Goal: Information Seeking & Learning: Learn about a topic

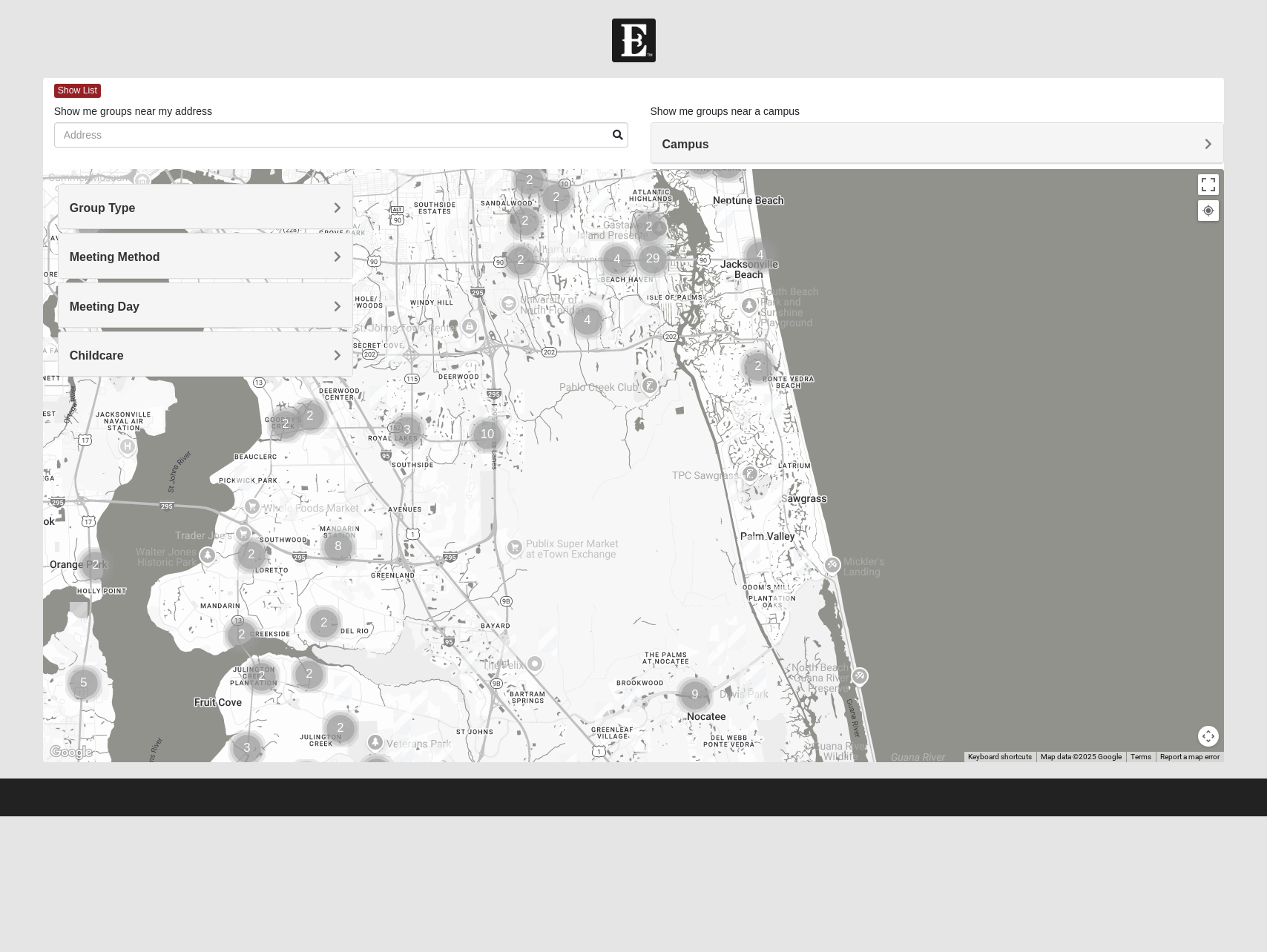
drag, startPoint x: 591, startPoint y: 660, endPoint x: 608, endPoint y: 440, distance: 220.7
click at [607, 441] on div at bounding box center [633, 465] width 1181 height 593
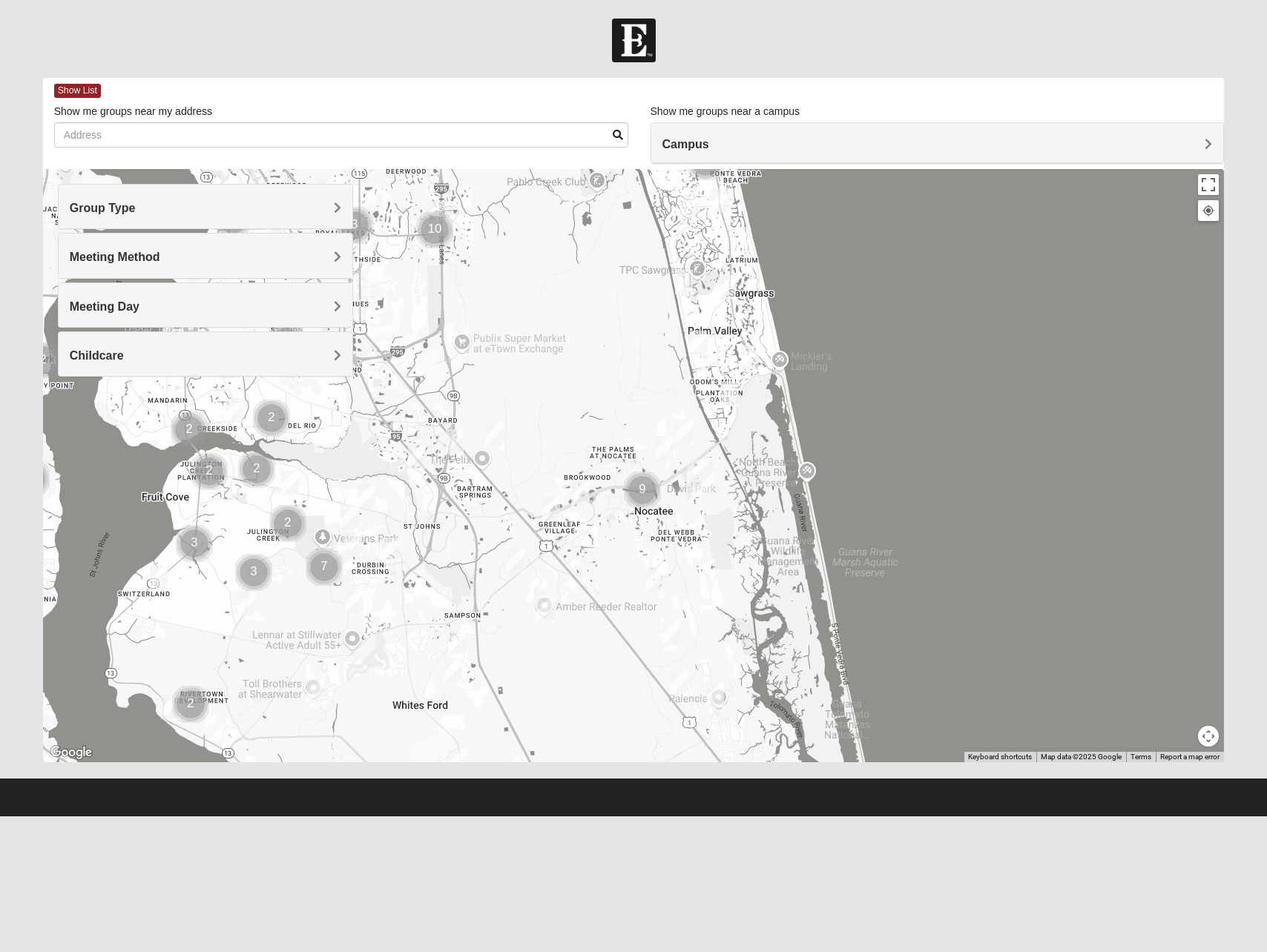
drag, startPoint x: 650, startPoint y: 640, endPoint x: 590, endPoint y: 419, distance: 229.0
click at [590, 419] on div at bounding box center [633, 465] width 1181 height 593
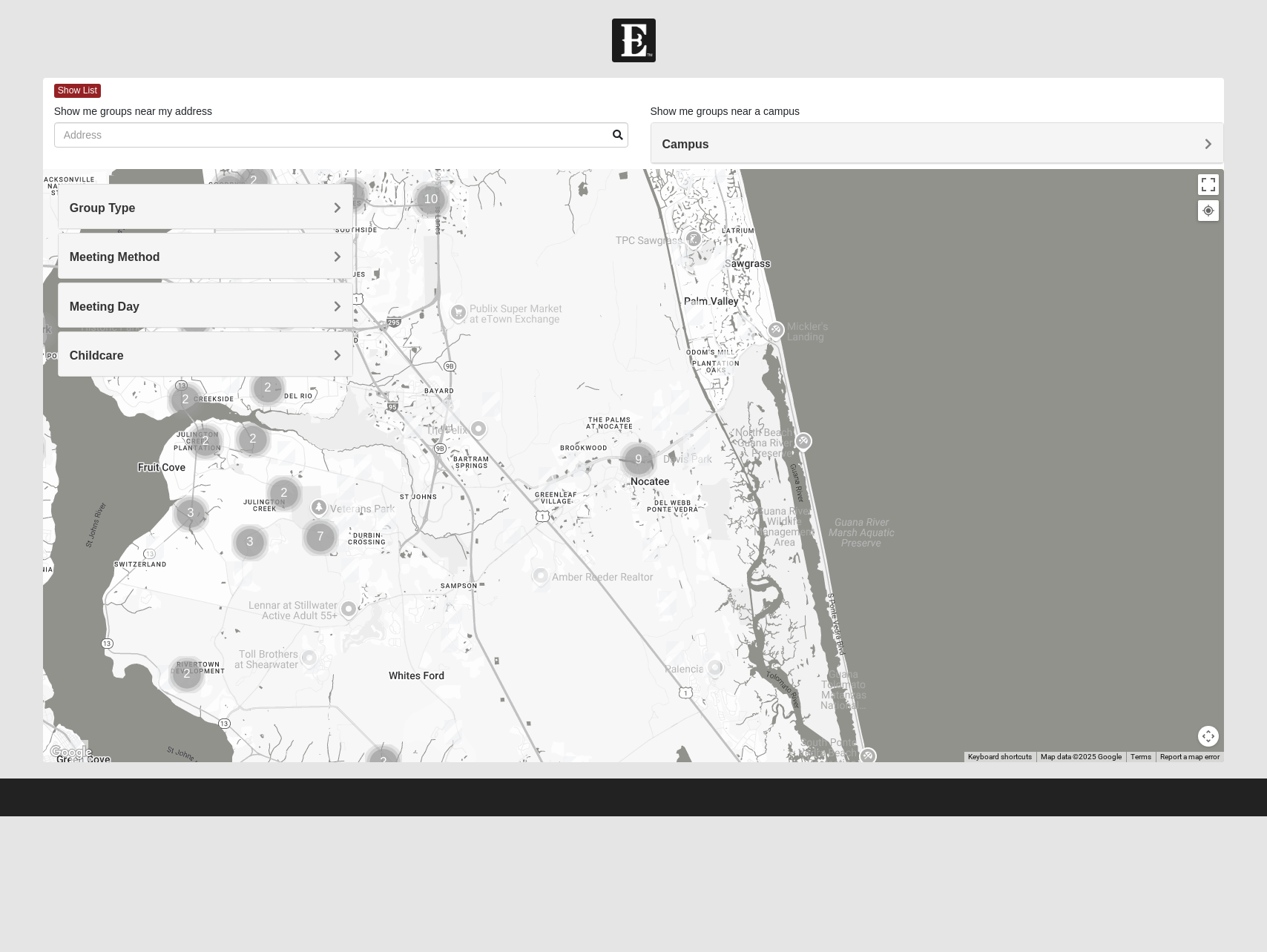
click at [167, 198] on div "Group Type" at bounding box center [205, 206] width 294 height 44
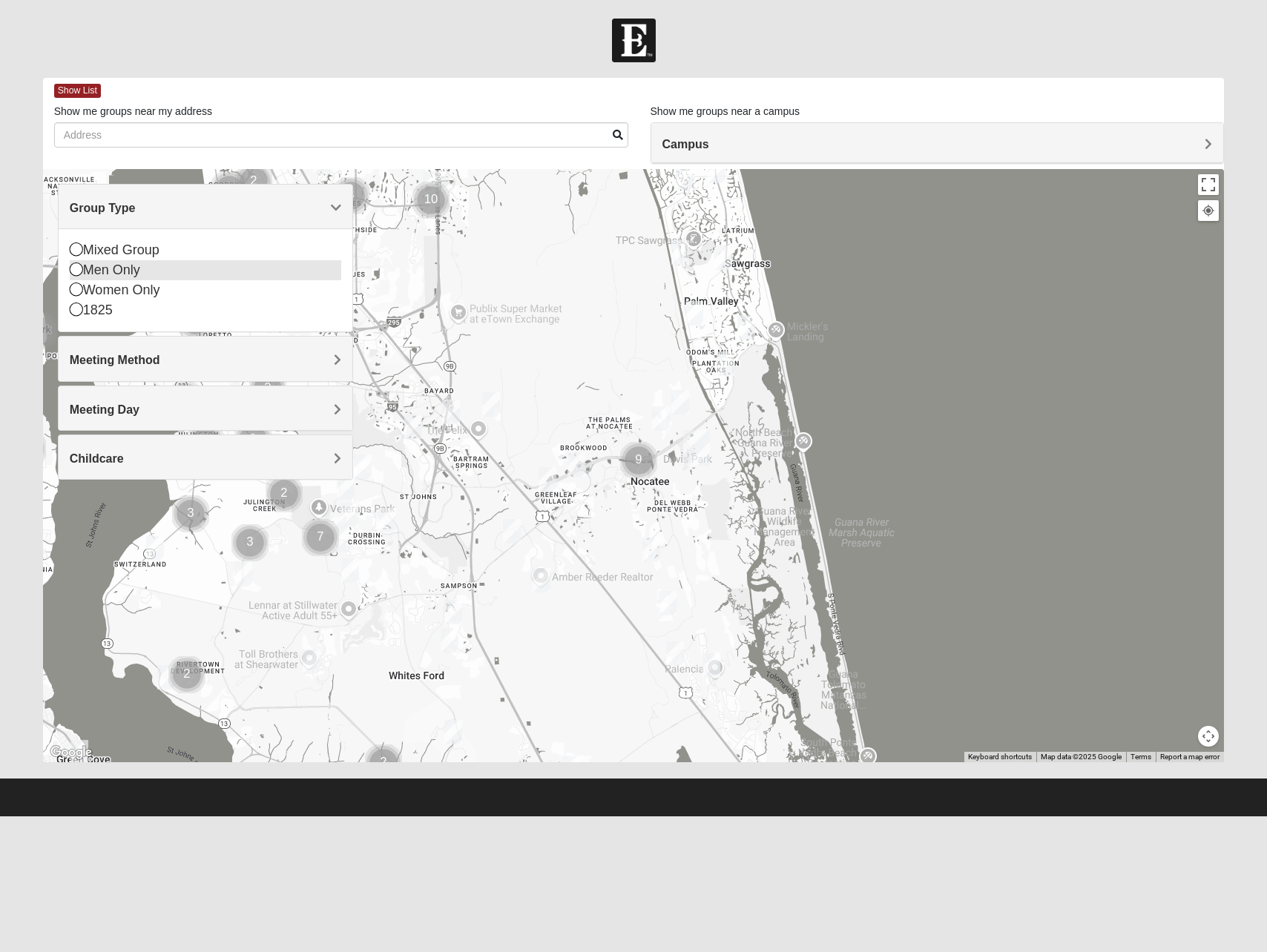
click at [113, 271] on div "Men Only" at bounding box center [205, 269] width 272 height 20
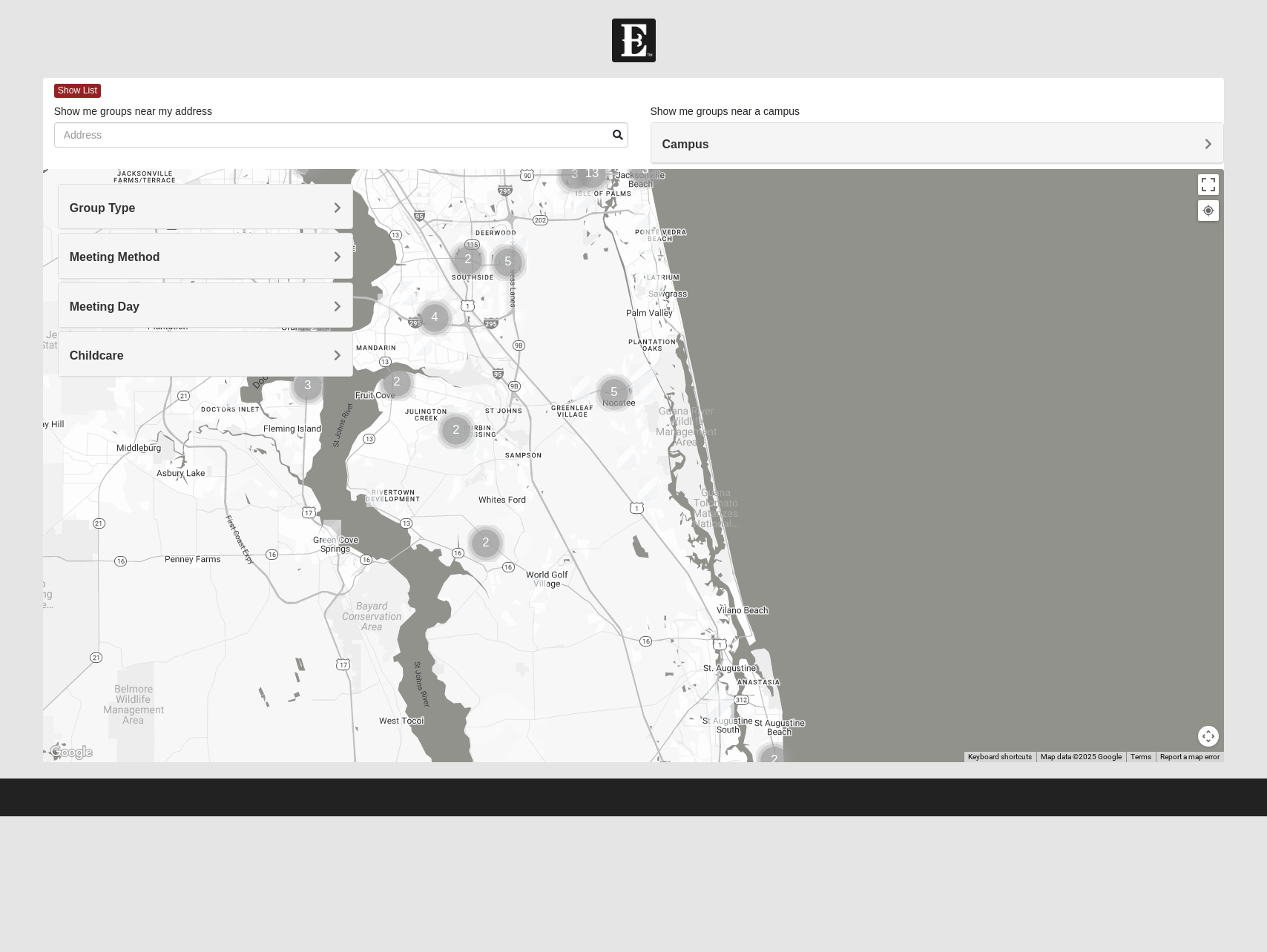
click at [593, 325] on div at bounding box center [633, 465] width 1181 height 593
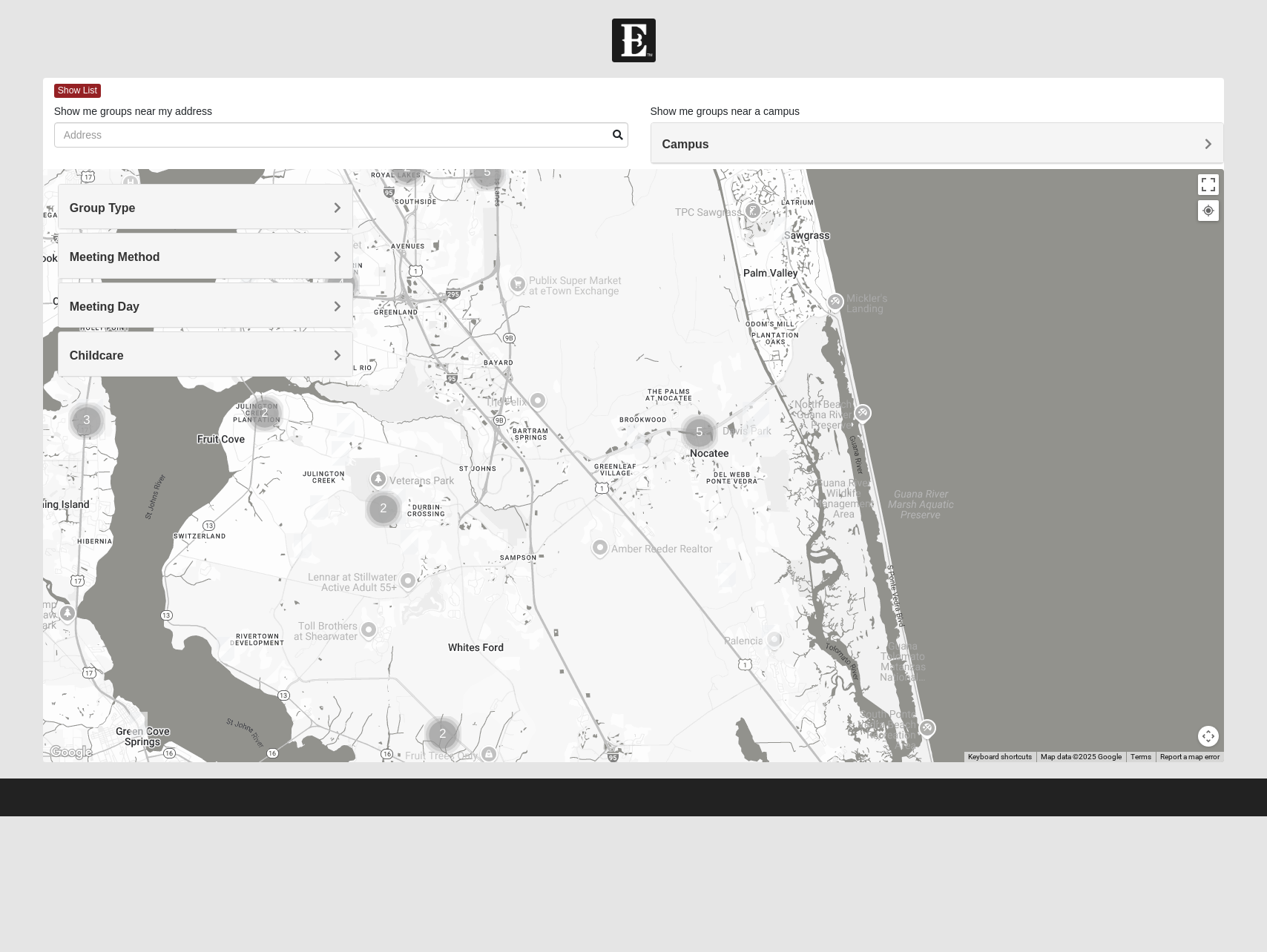
click at [134, 211] on span "Group Type" at bounding box center [103, 207] width 66 height 13
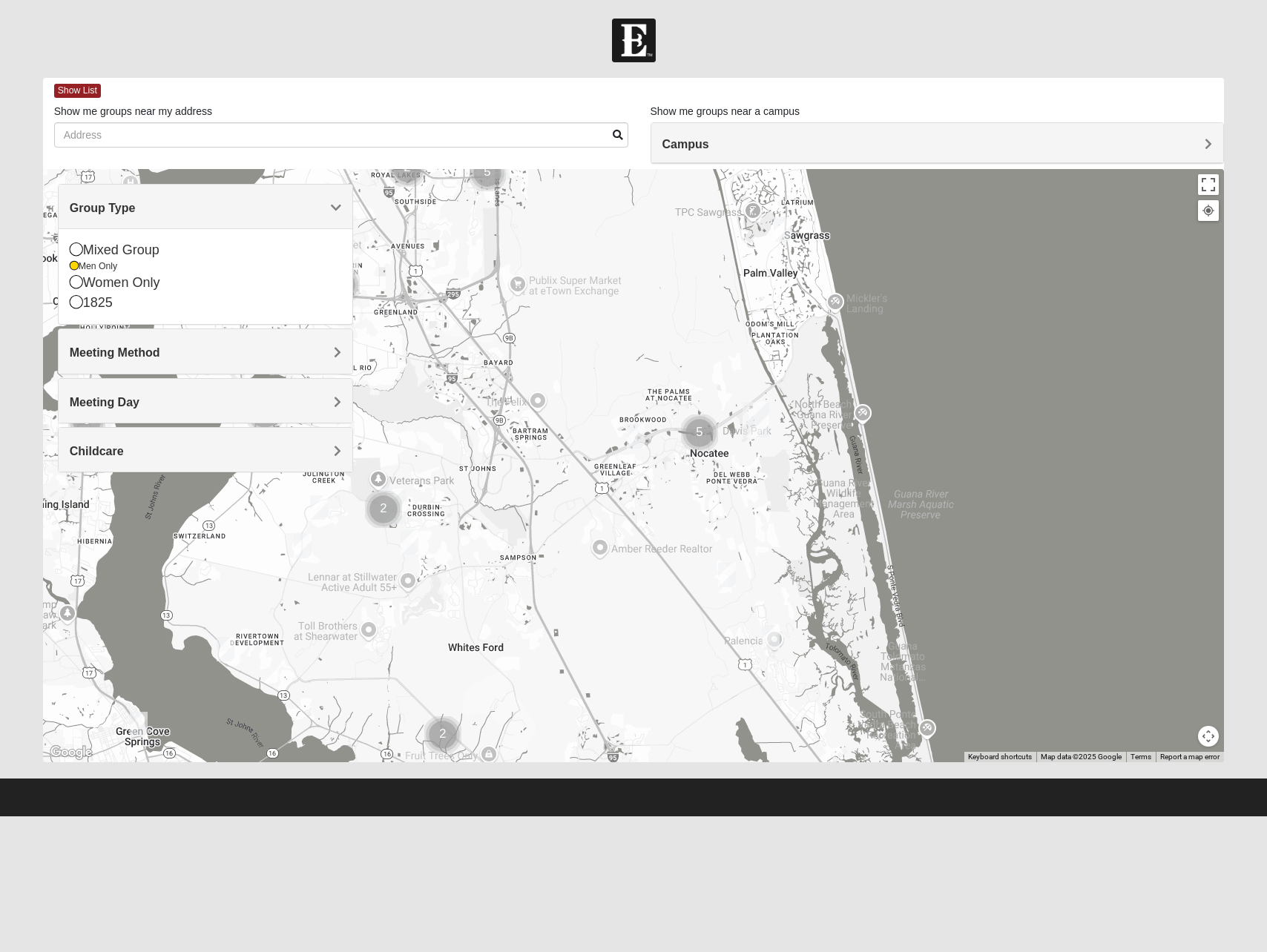
click at [134, 211] on span "Group Type" at bounding box center [103, 207] width 66 height 13
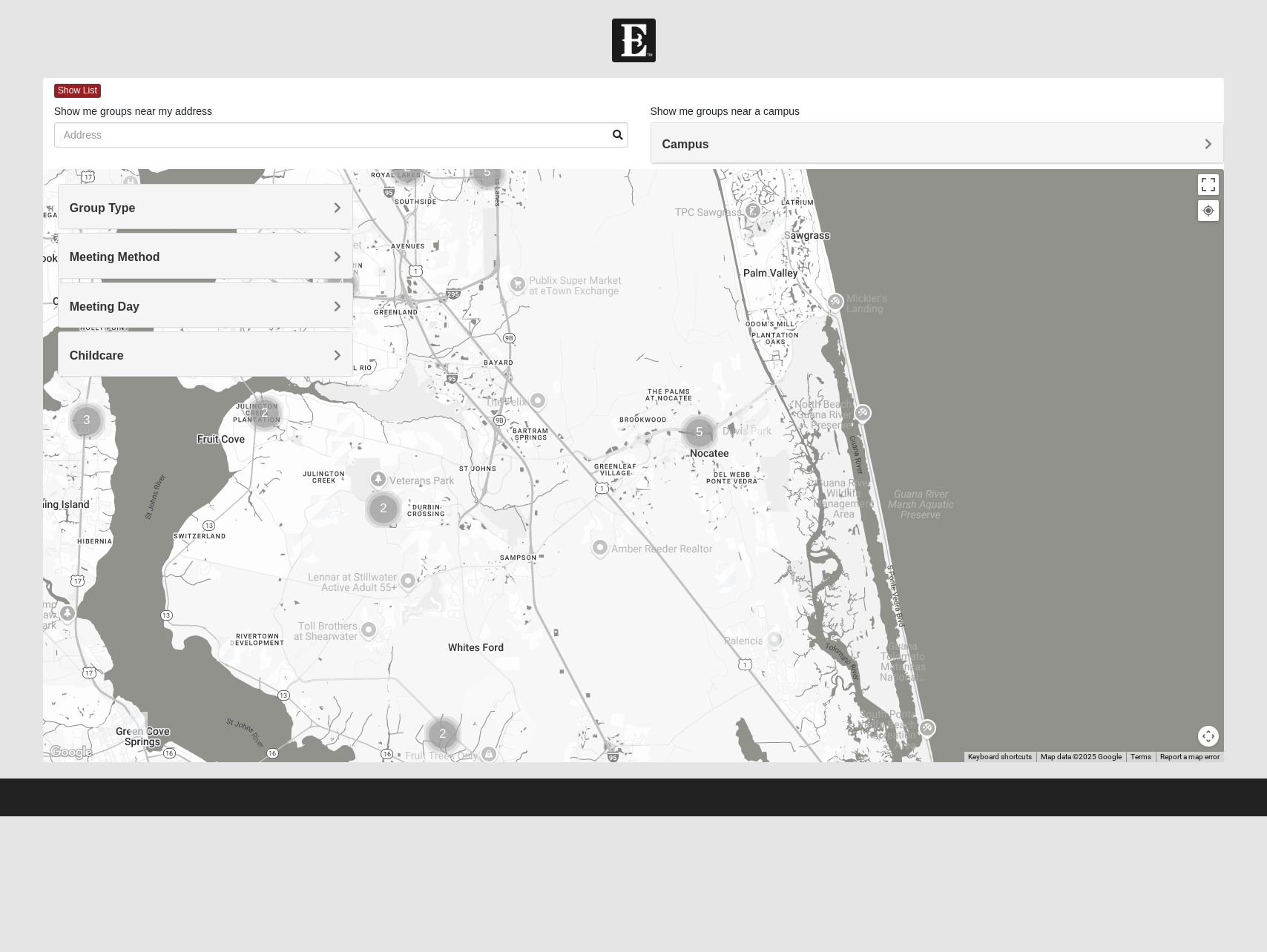
click at [187, 258] on h4 "Meeting Method" at bounding box center [205, 257] width 272 height 14
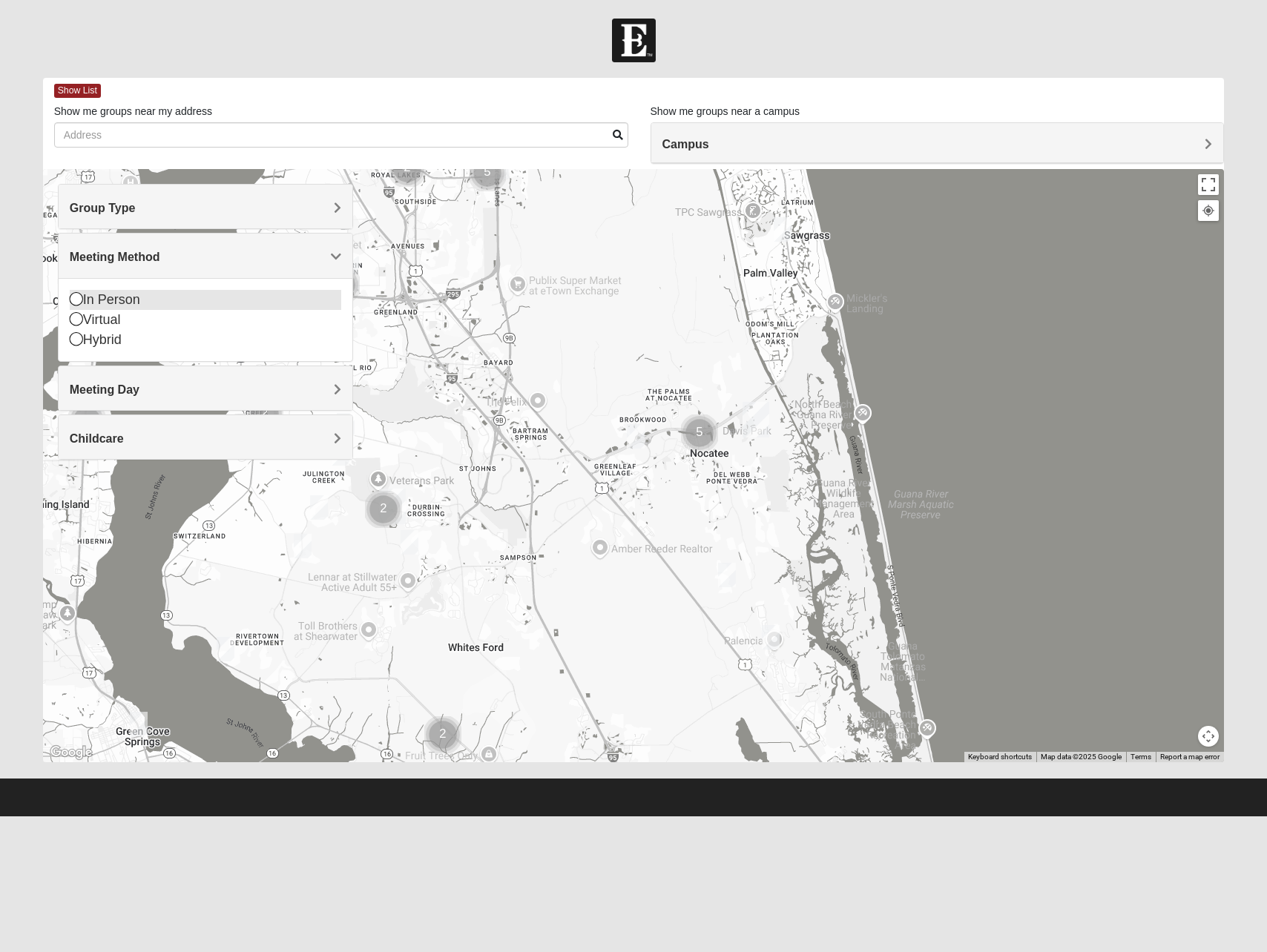
click at [116, 298] on div "In Person" at bounding box center [205, 300] width 272 height 20
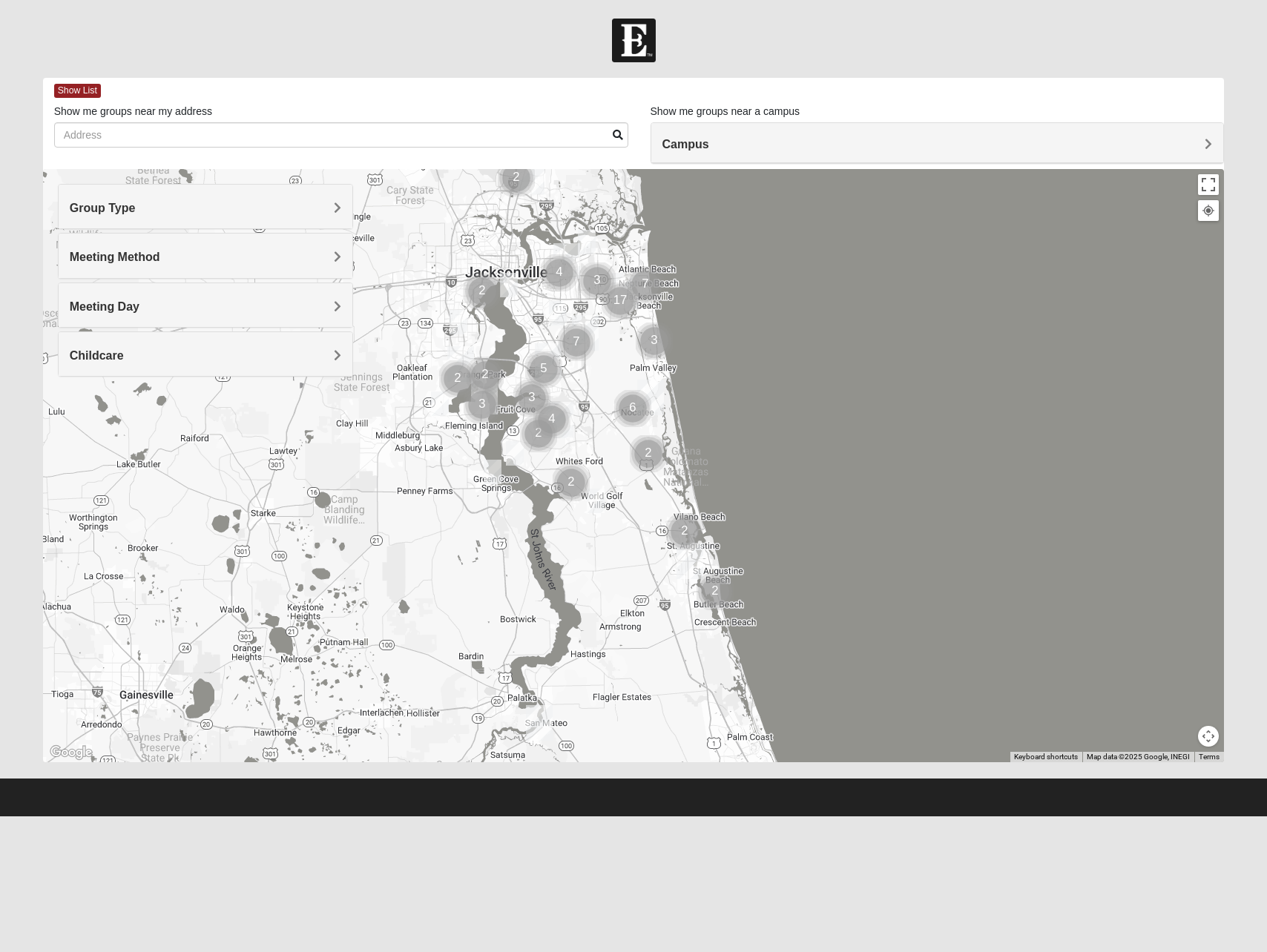
drag, startPoint x: 614, startPoint y: 321, endPoint x: 602, endPoint y: 361, distance: 41.8
click at [602, 361] on div at bounding box center [633, 465] width 1181 height 593
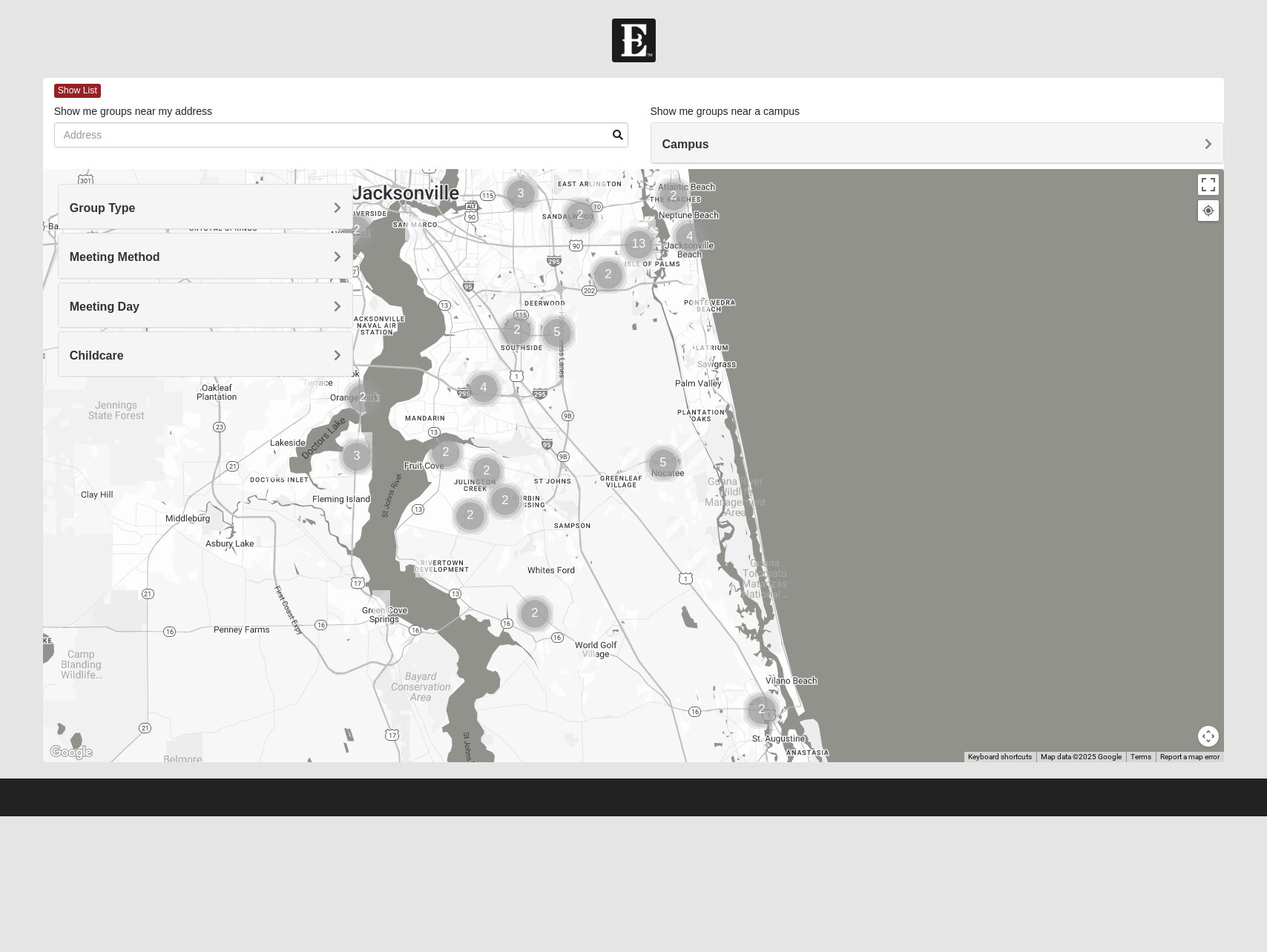
click at [664, 468] on img "Cluster of 5 groups" at bounding box center [663, 464] width 37 height 37
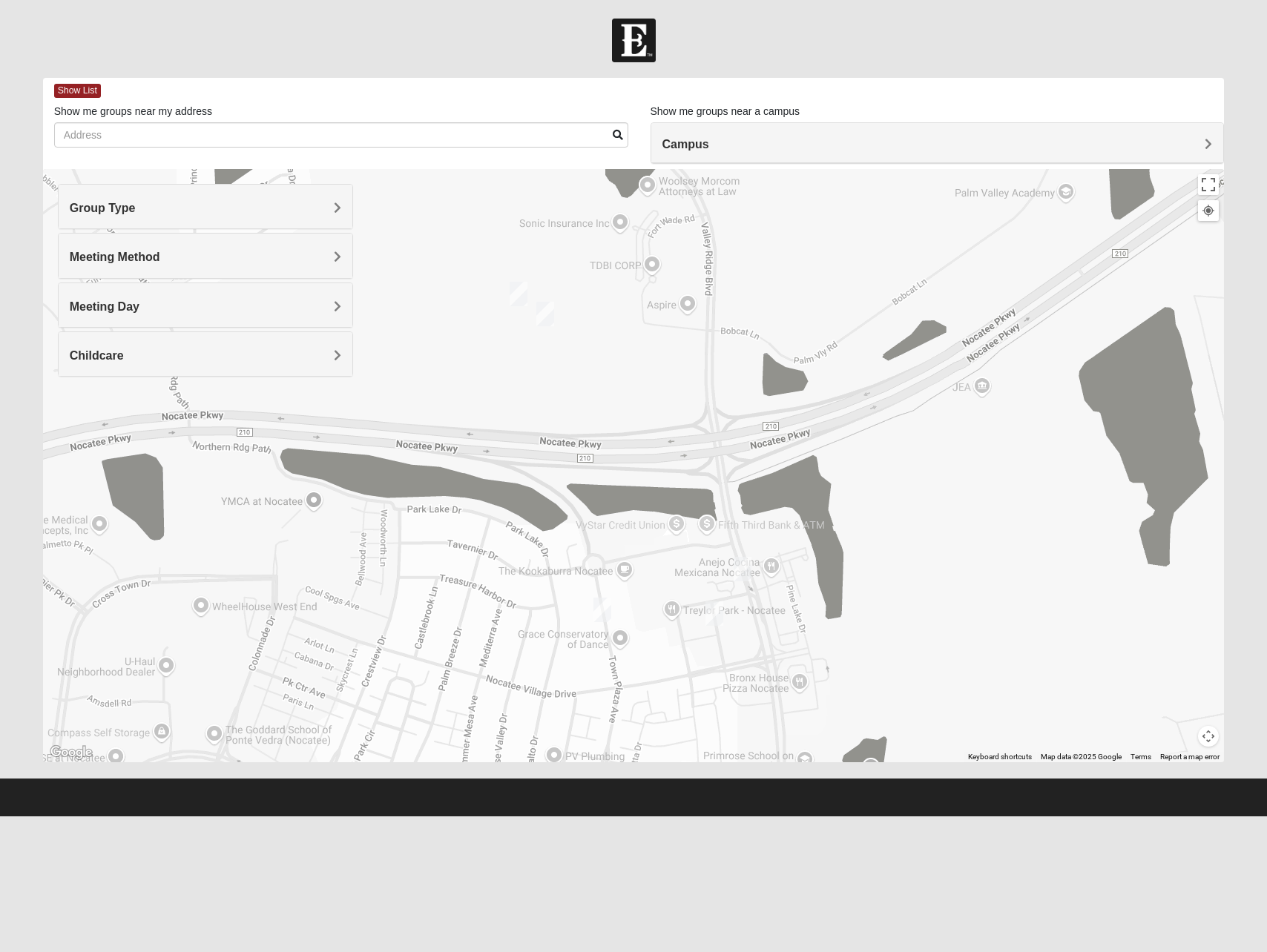
click at [739, 568] on img "Mens Swindell/Rowe 32081" at bounding box center [742, 568] width 18 height 24
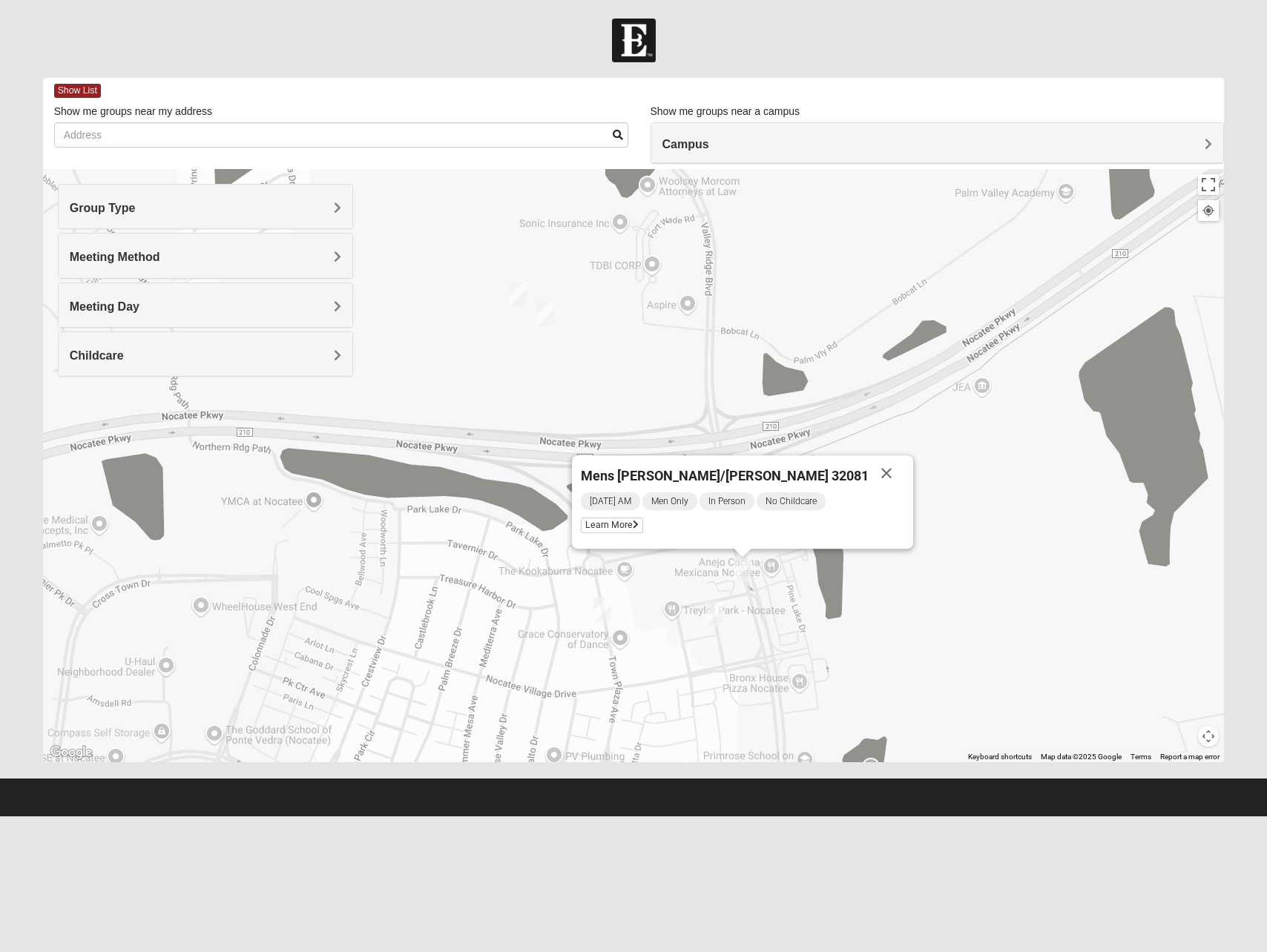
click at [712, 608] on img "Mens Noel 32081" at bounding box center [714, 613] width 18 height 24
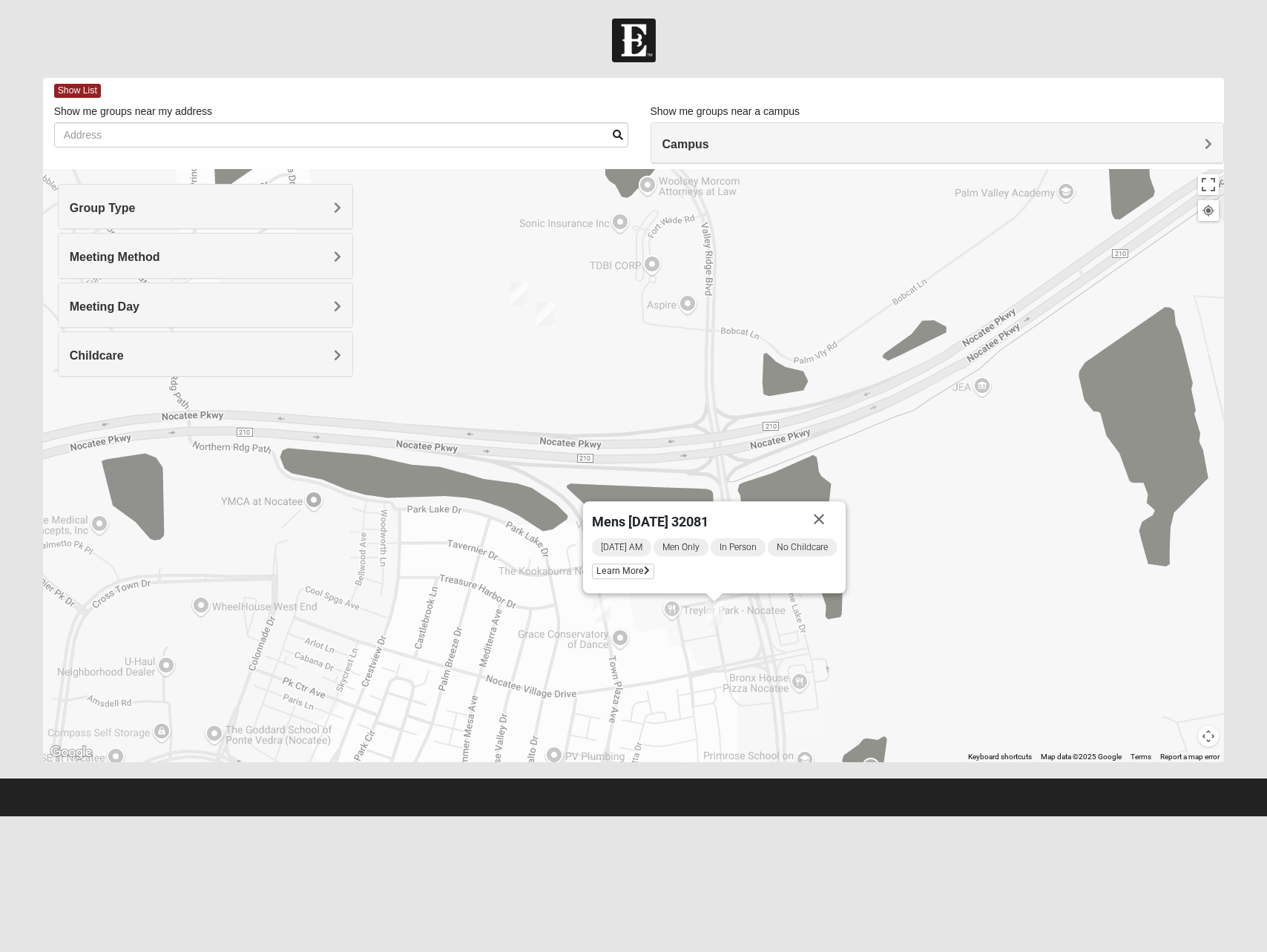
click at [607, 604] on img "Mens Barry 32081" at bounding box center [602, 609] width 18 height 24
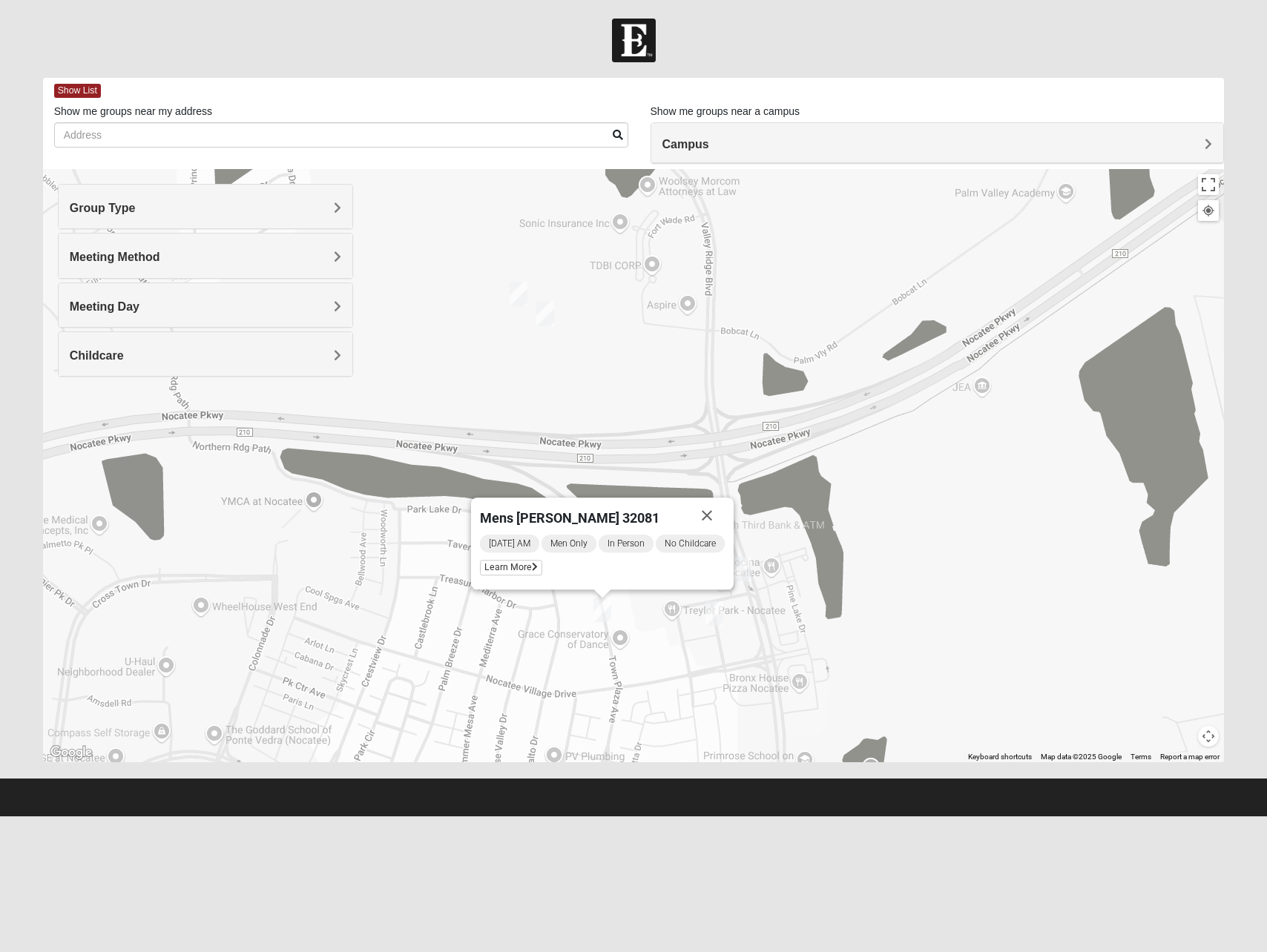
click at [544, 308] on img "Mens Greer/Mayers 32081" at bounding box center [545, 313] width 18 height 24
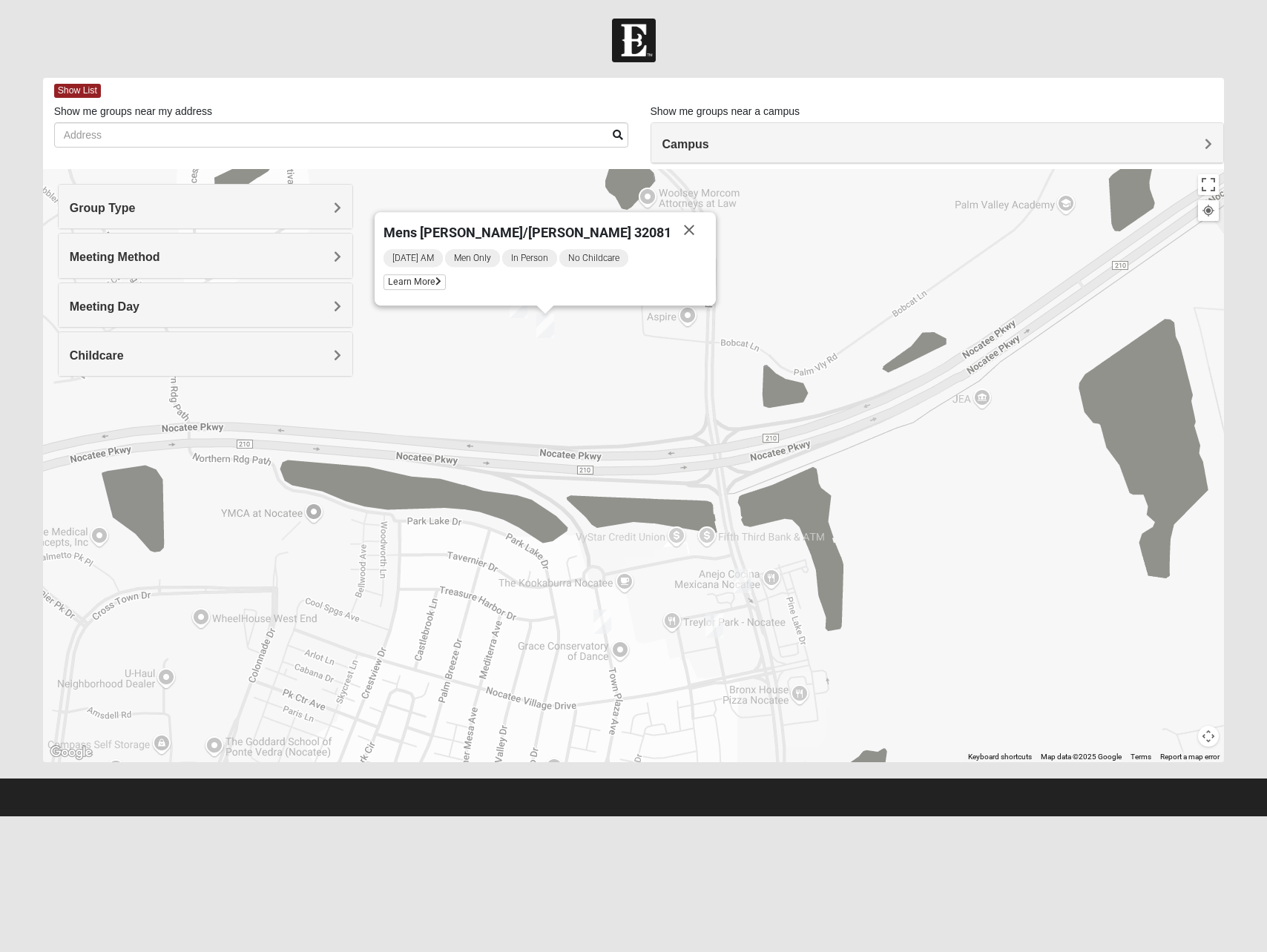
click at [516, 312] on img "Mens Damrow/Walsh 32082" at bounding box center [519, 306] width 18 height 24
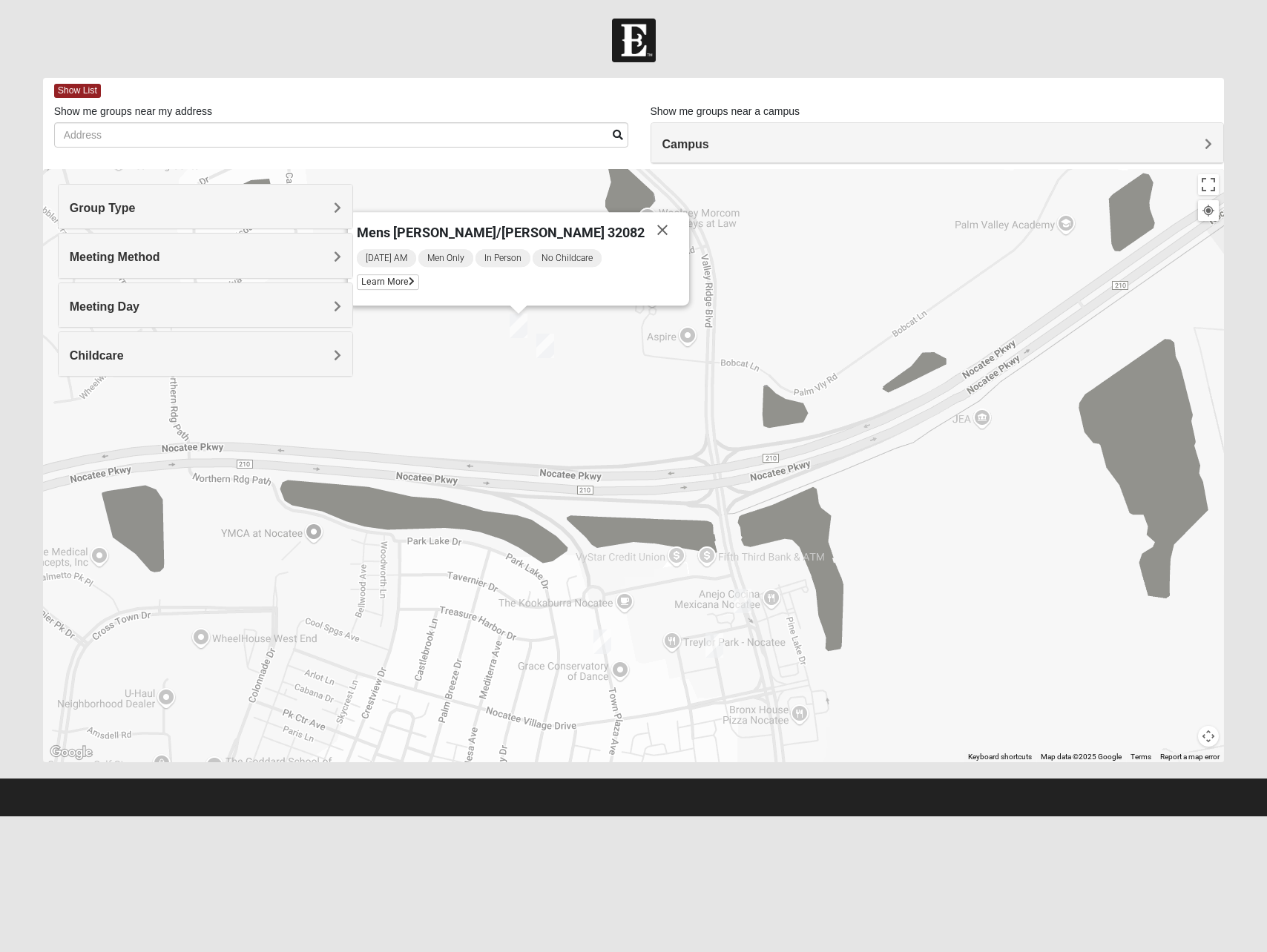
click at [168, 304] on h4 "Meeting Day" at bounding box center [205, 307] width 272 height 14
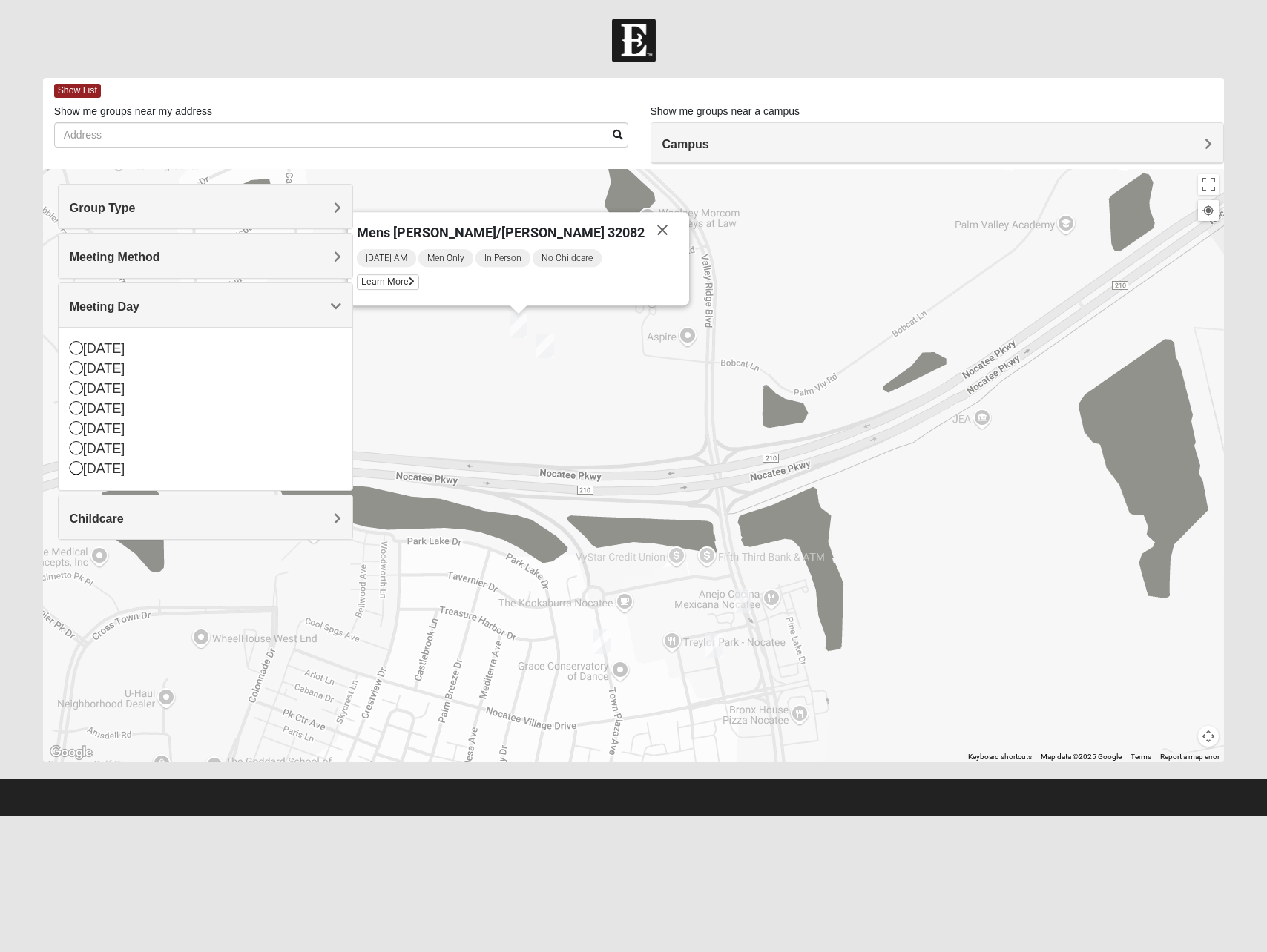
click at [168, 304] on h4 "Meeting Day" at bounding box center [205, 307] width 272 height 14
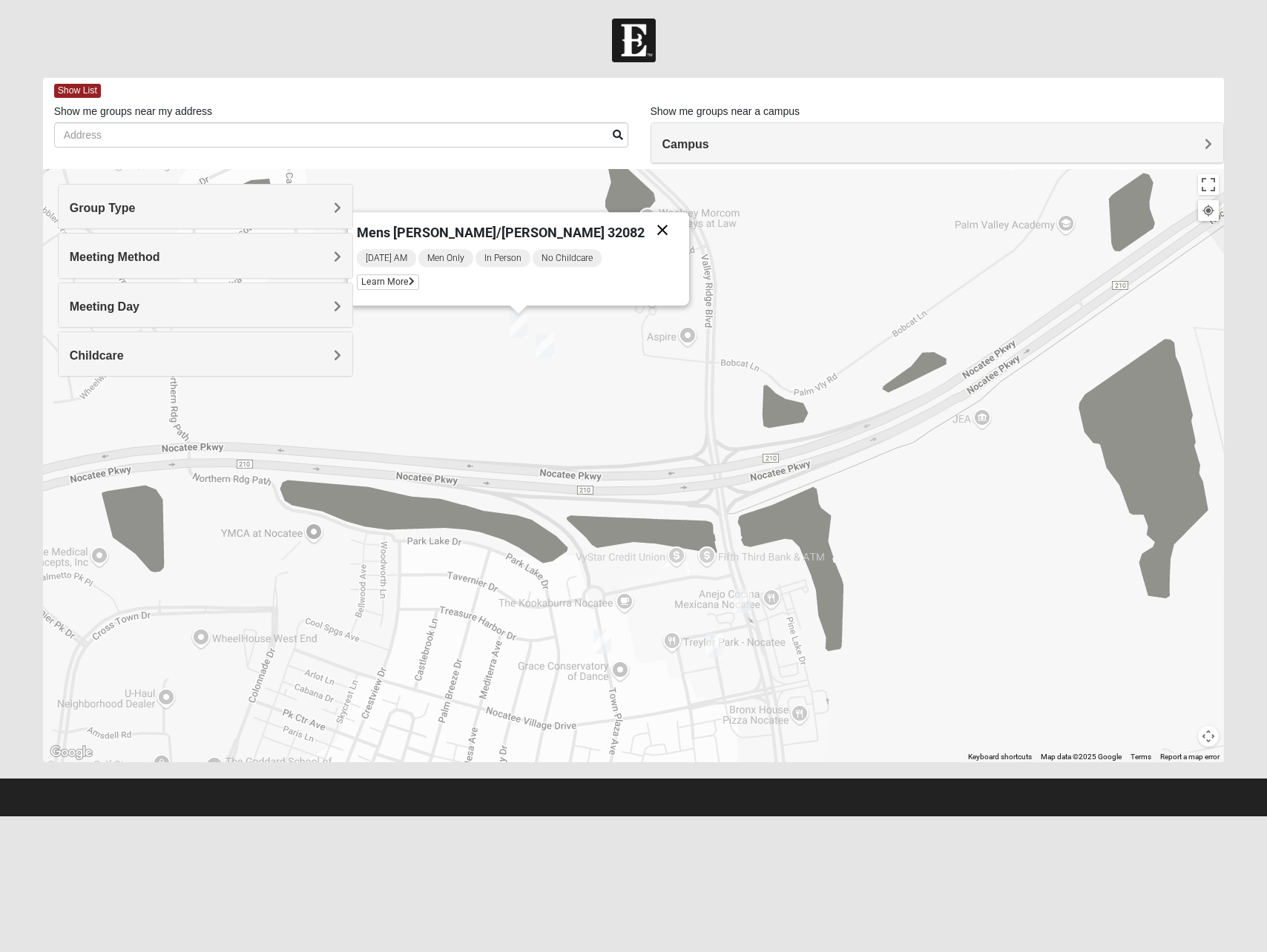
click at [645, 228] on button "Close" at bounding box center [662, 229] width 35 height 35
click at [726, 155] on div "Campus" at bounding box center [938, 143] width 572 height 40
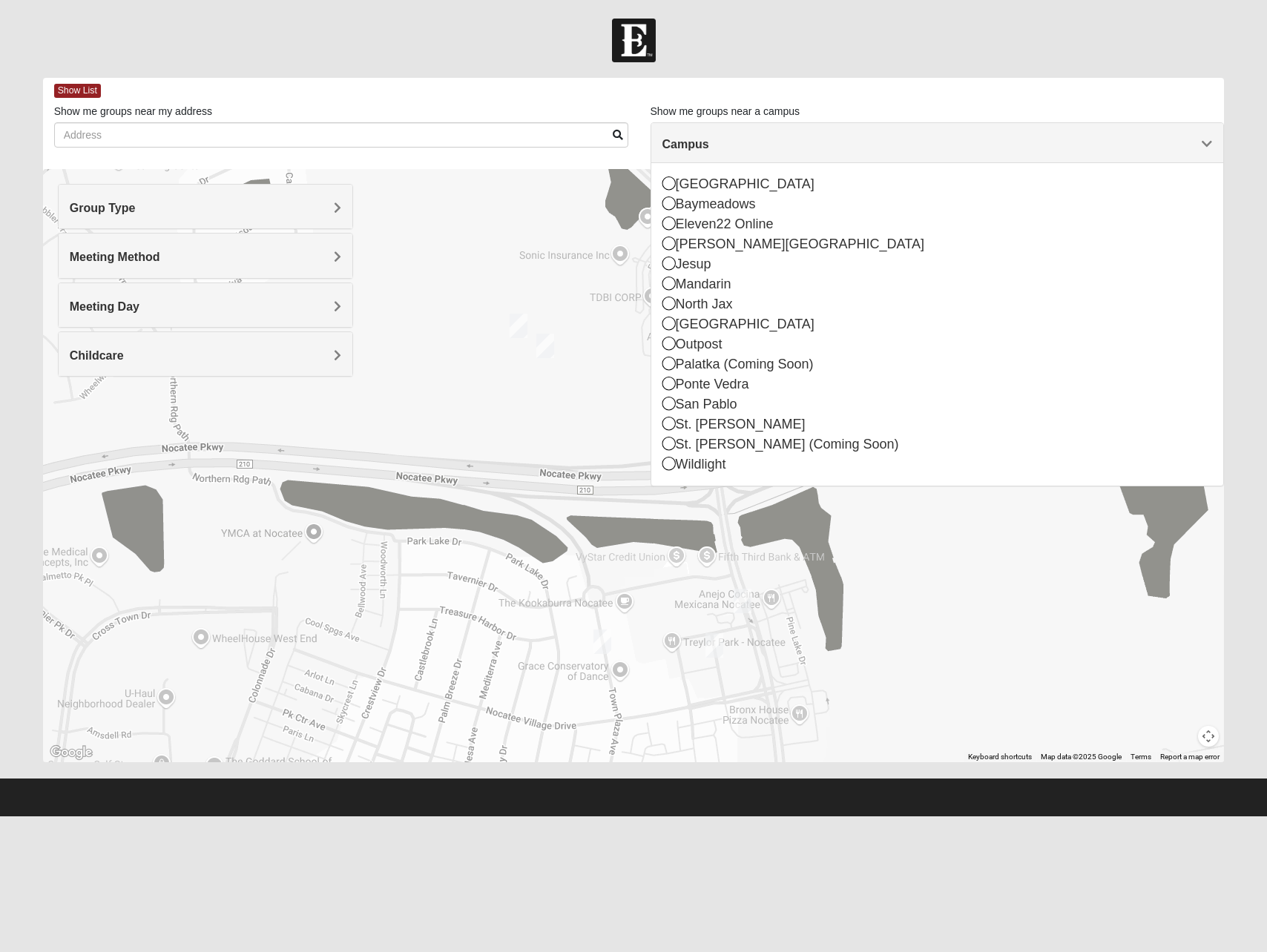
click at [906, 79] on div "Show List" at bounding box center [639, 91] width 1170 height 26
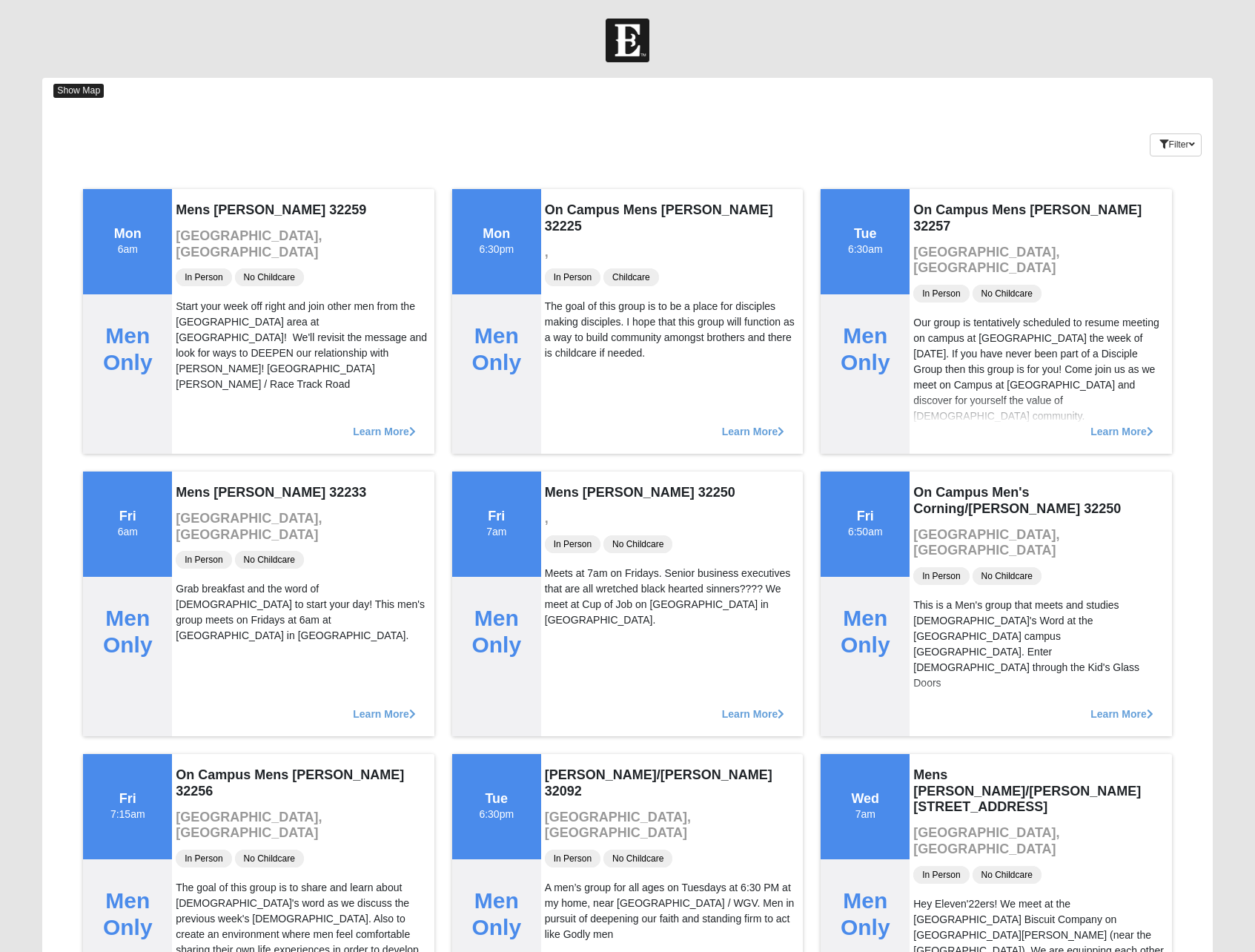
click at [91, 92] on span "Show Map" at bounding box center [79, 91] width 51 height 14
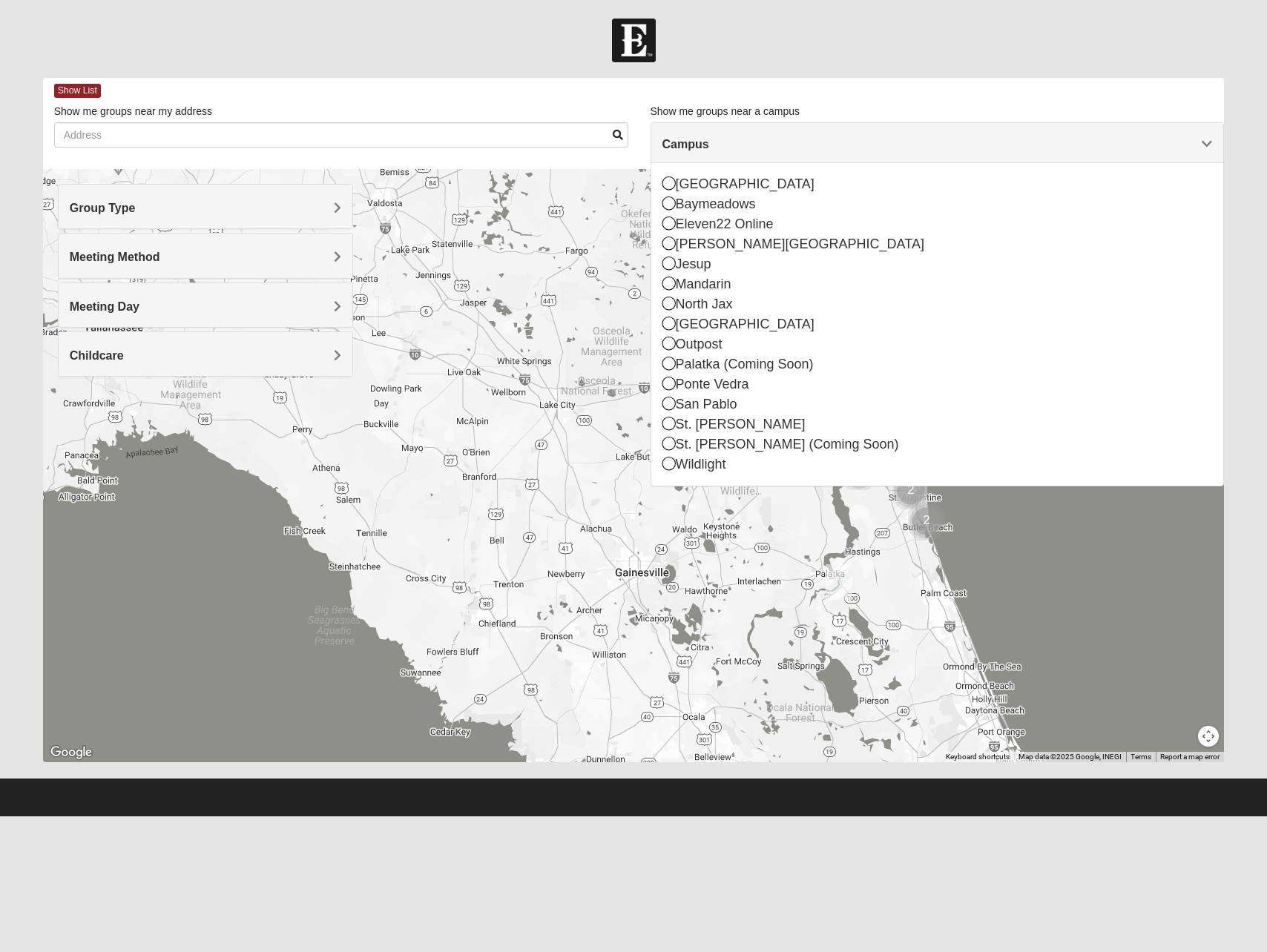
click at [762, 587] on div at bounding box center [633, 465] width 1181 height 593
click at [1212, 142] on div "Campus" at bounding box center [938, 143] width 572 height 40
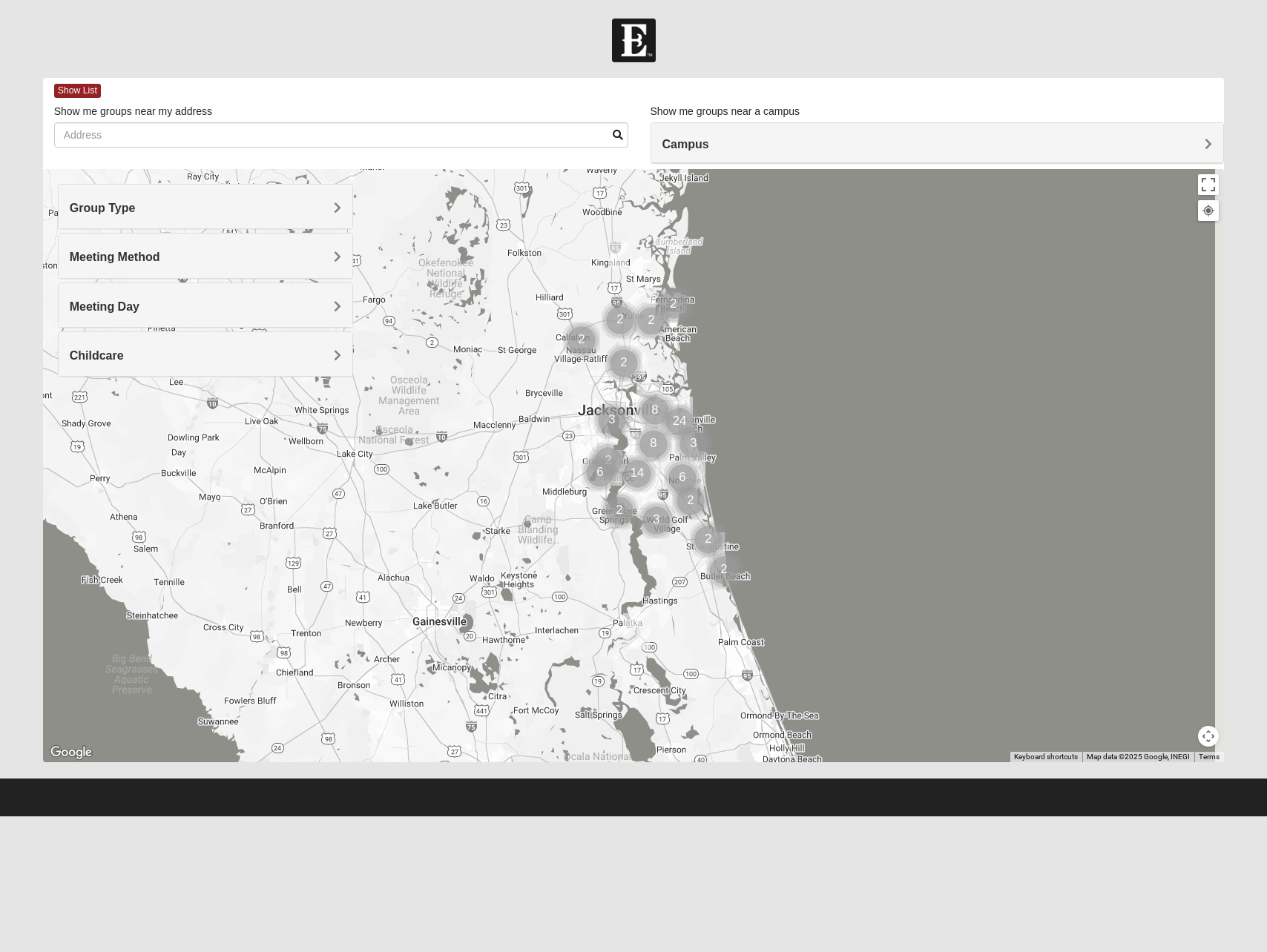
drag, startPoint x: 843, startPoint y: 497, endPoint x: 666, endPoint y: 540, distance: 182.1
click at [666, 540] on div at bounding box center [633, 465] width 1181 height 593
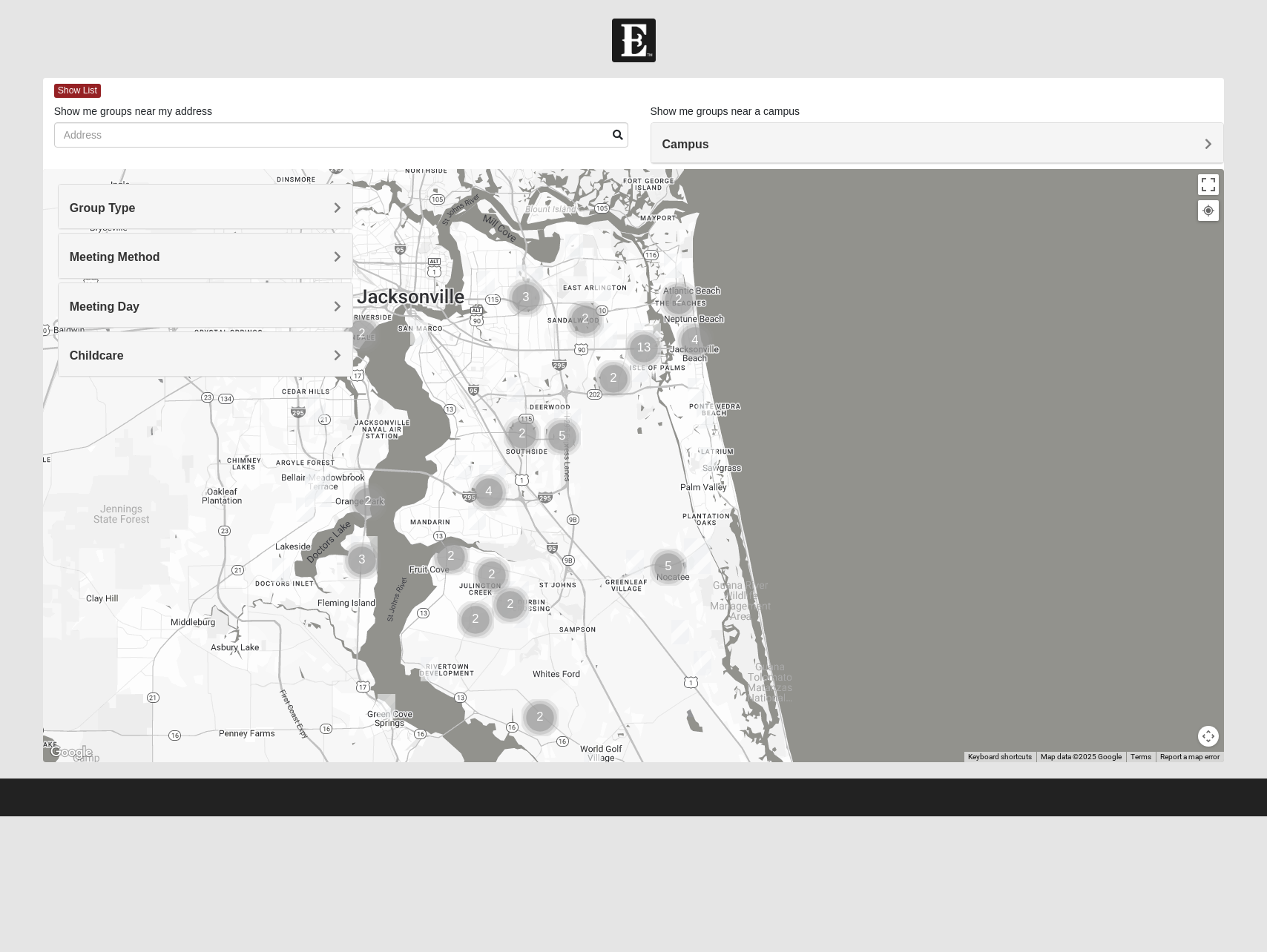
click at [220, 202] on h4 "Group Type" at bounding box center [205, 208] width 272 height 14
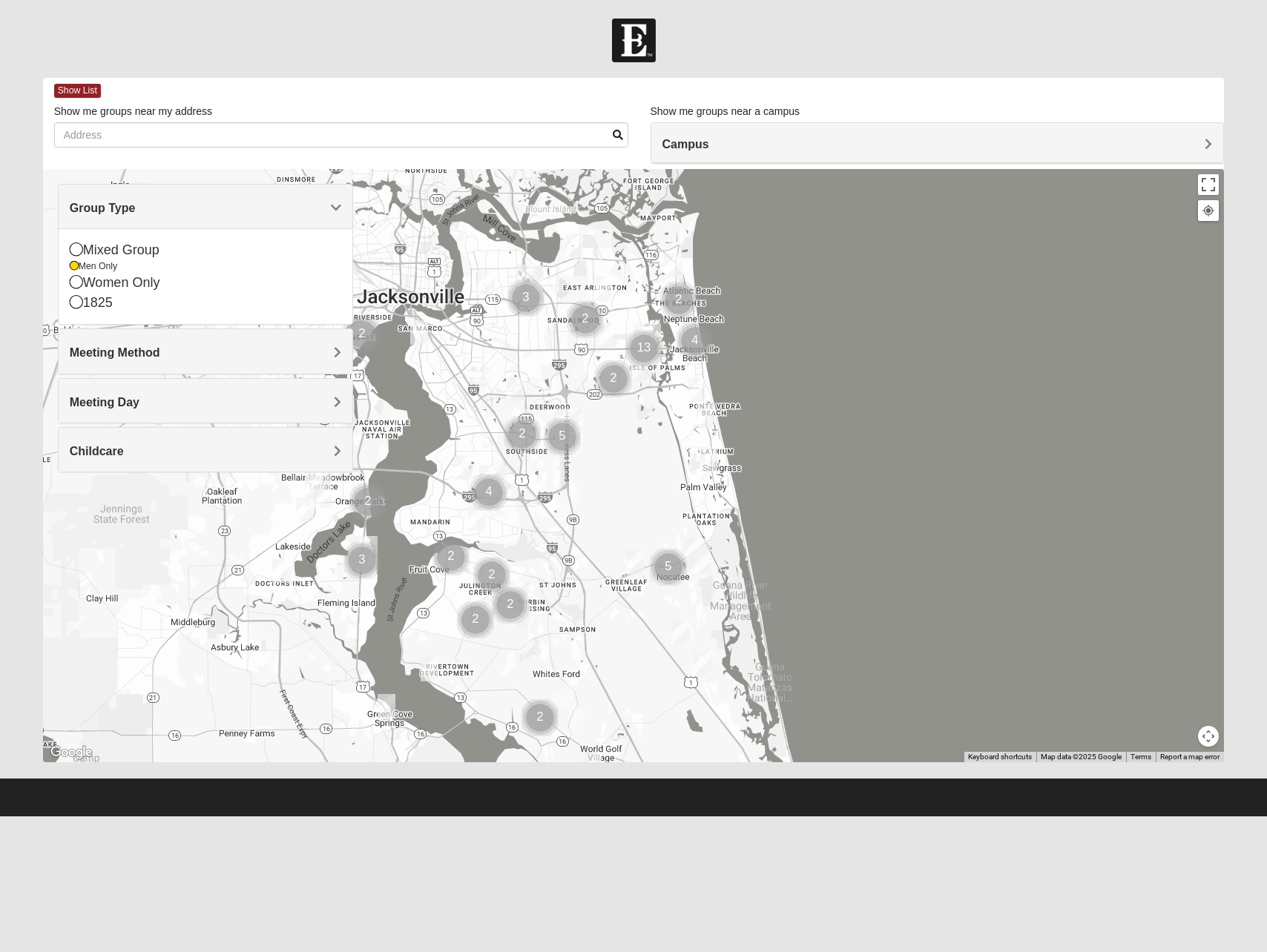
click at [117, 351] on span "Meeting Method" at bounding box center [114, 352] width 91 height 13
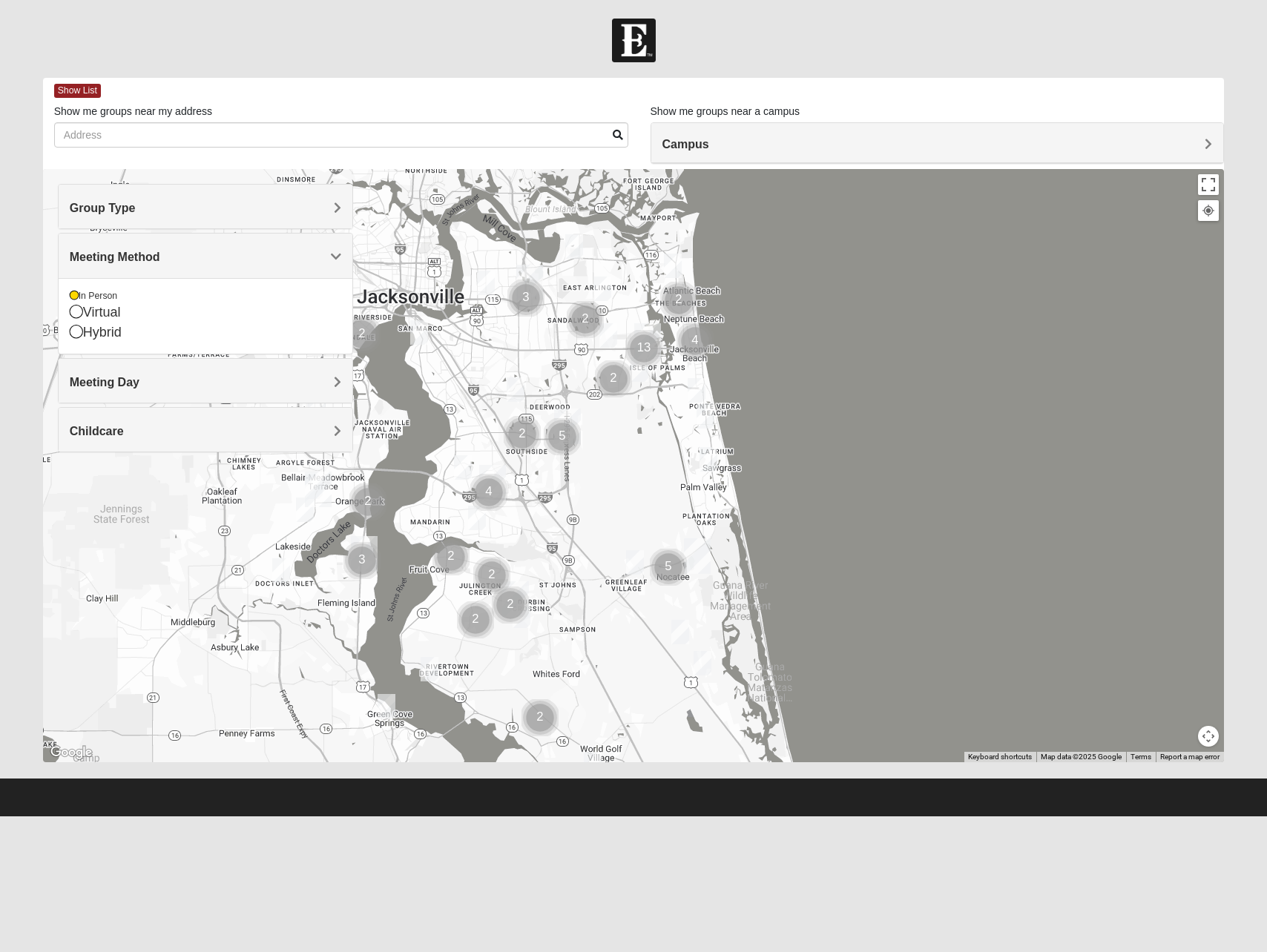
click at [109, 376] on span "Meeting Day" at bounding box center [104, 382] width 69 height 13
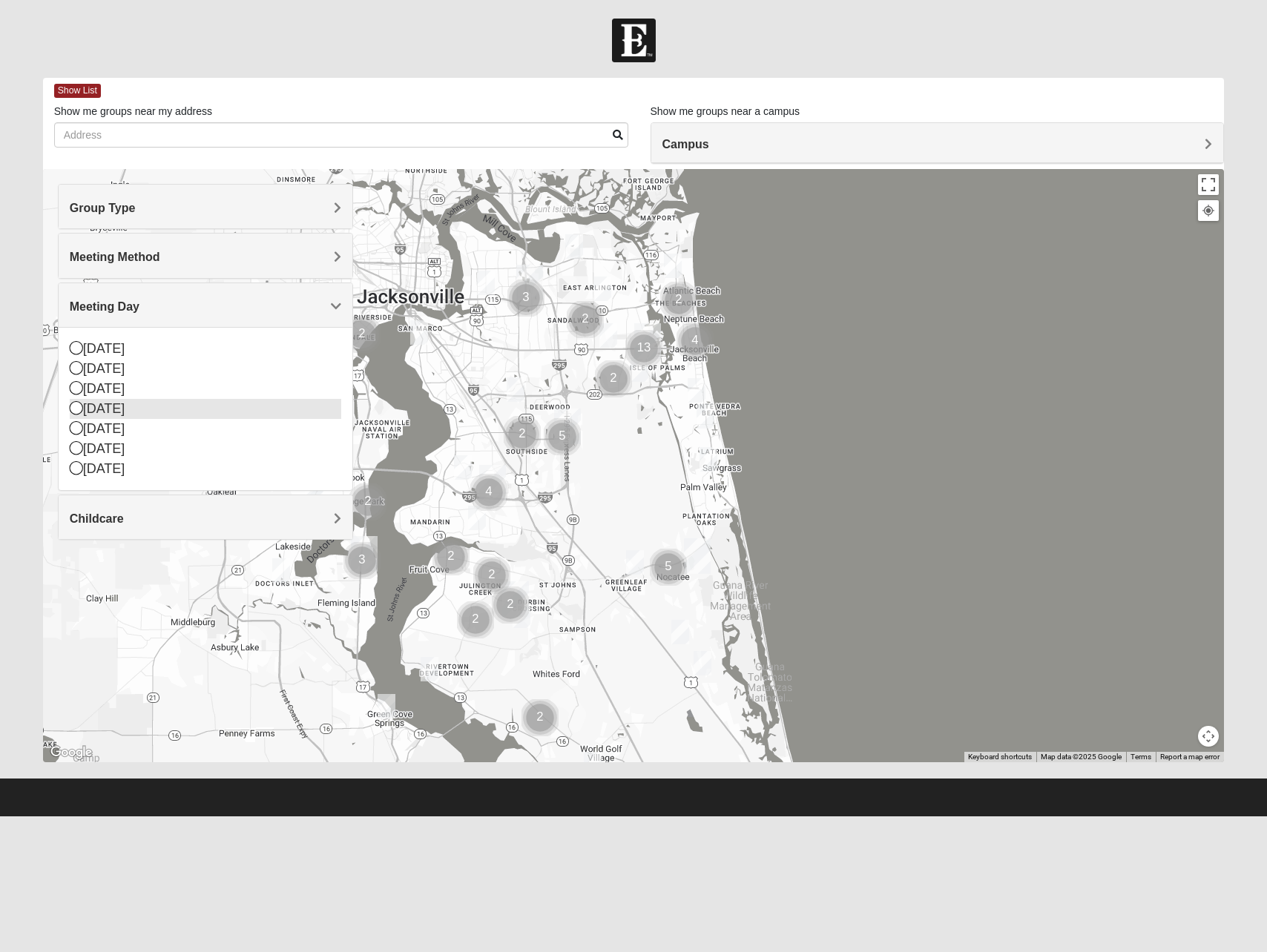
click at [106, 405] on div "[DATE]" at bounding box center [205, 408] width 272 height 20
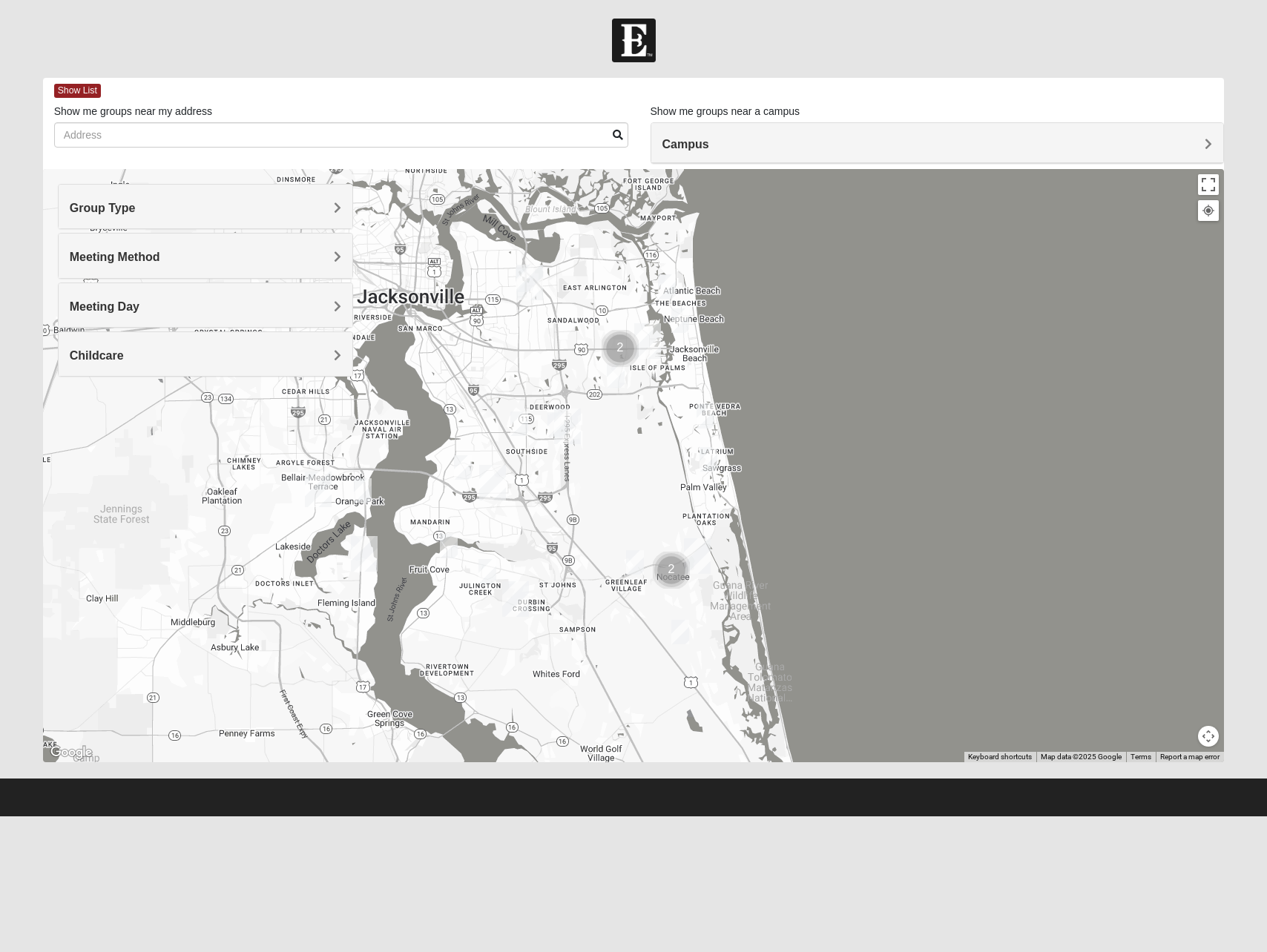
click at [679, 632] on img "Mens Mountford 32081" at bounding box center [680, 632] width 18 height 24
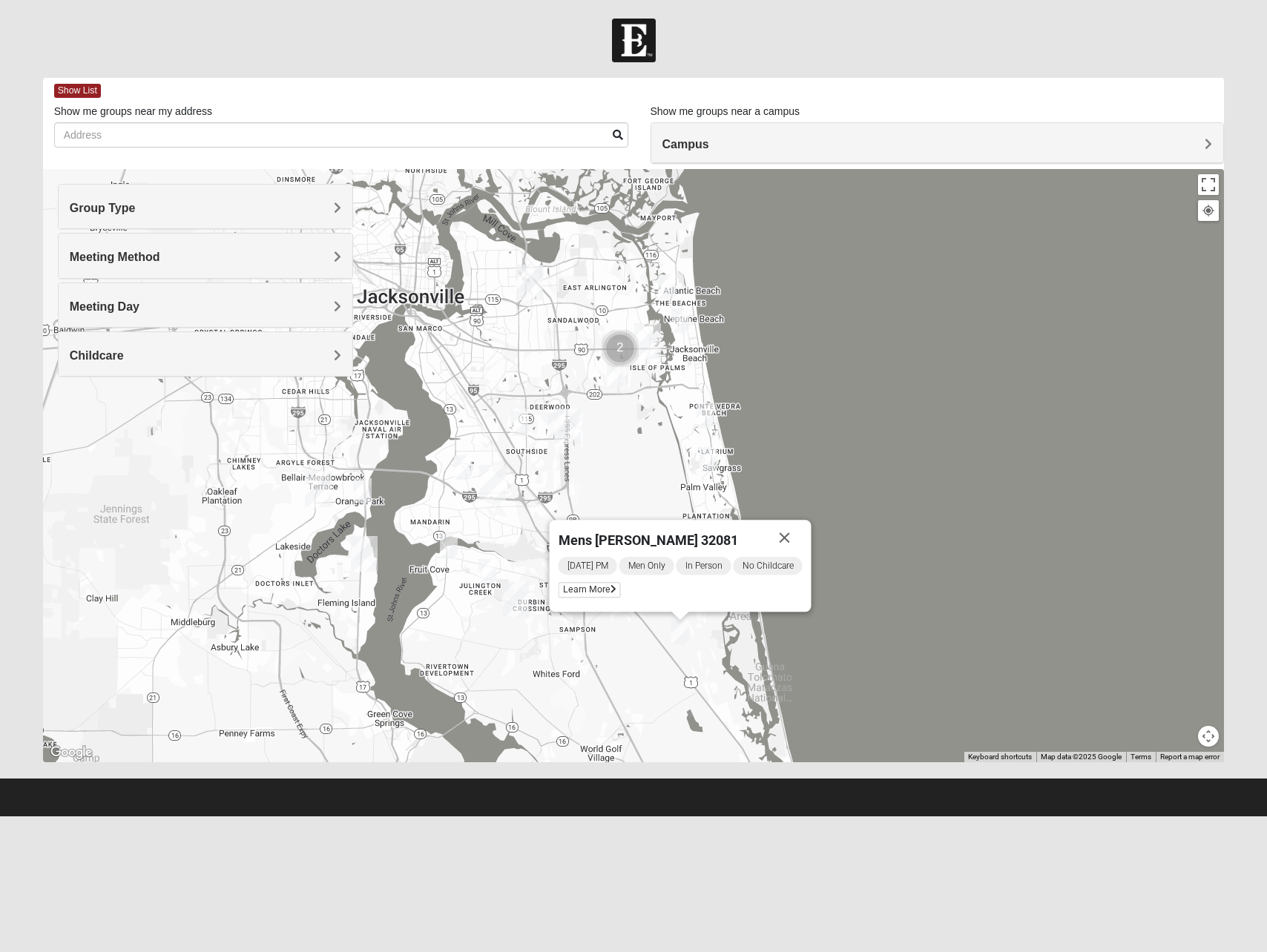
click at [680, 632] on img "Mens Mountford 32081" at bounding box center [680, 632] width 18 height 24
click at [582, 592] on span "Learn More" at bounding box center [590, 590] width 63 height 16
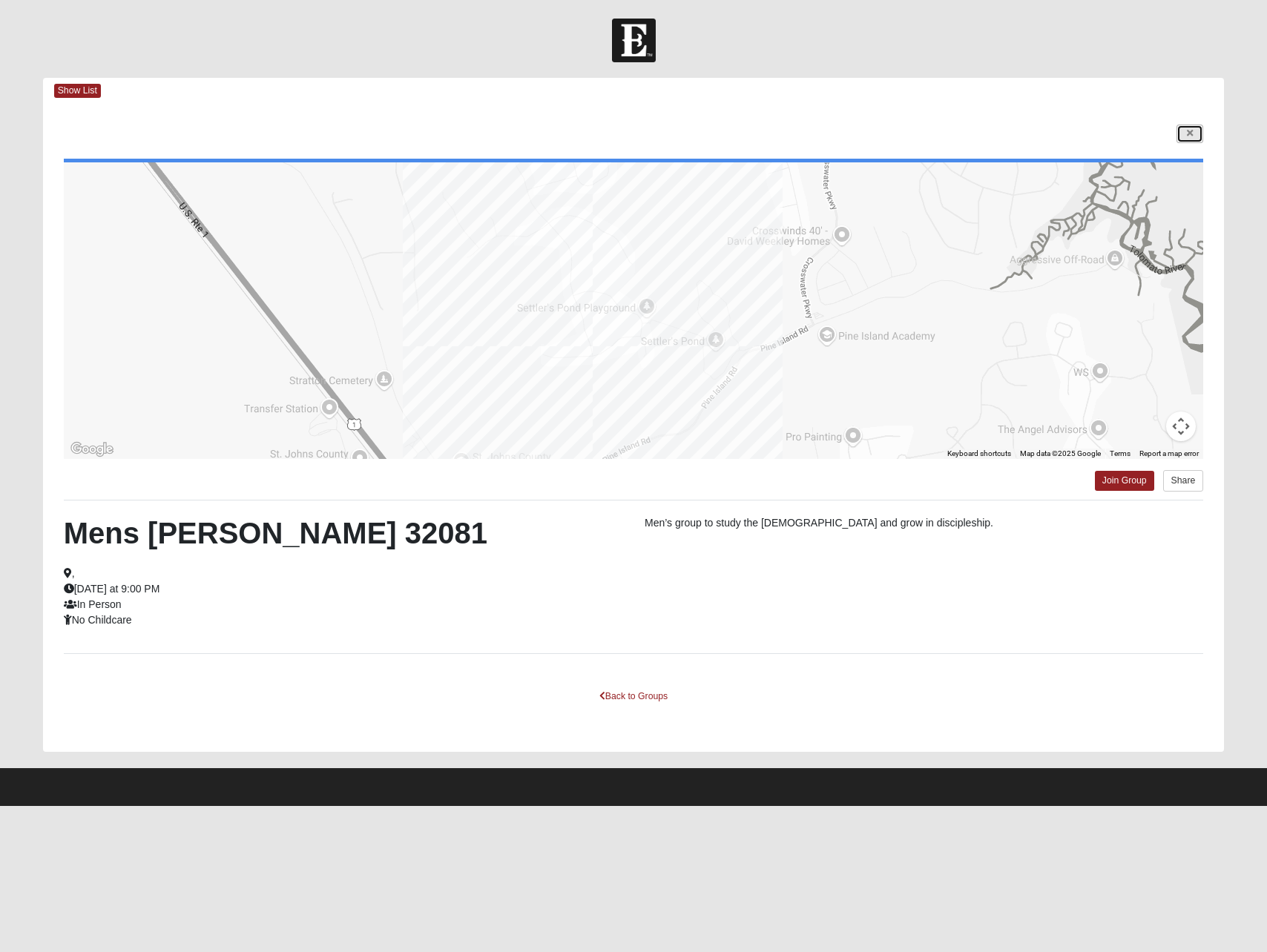
click at [1184, 128] on link at bounding box center [1189, 134] width 26 height 19
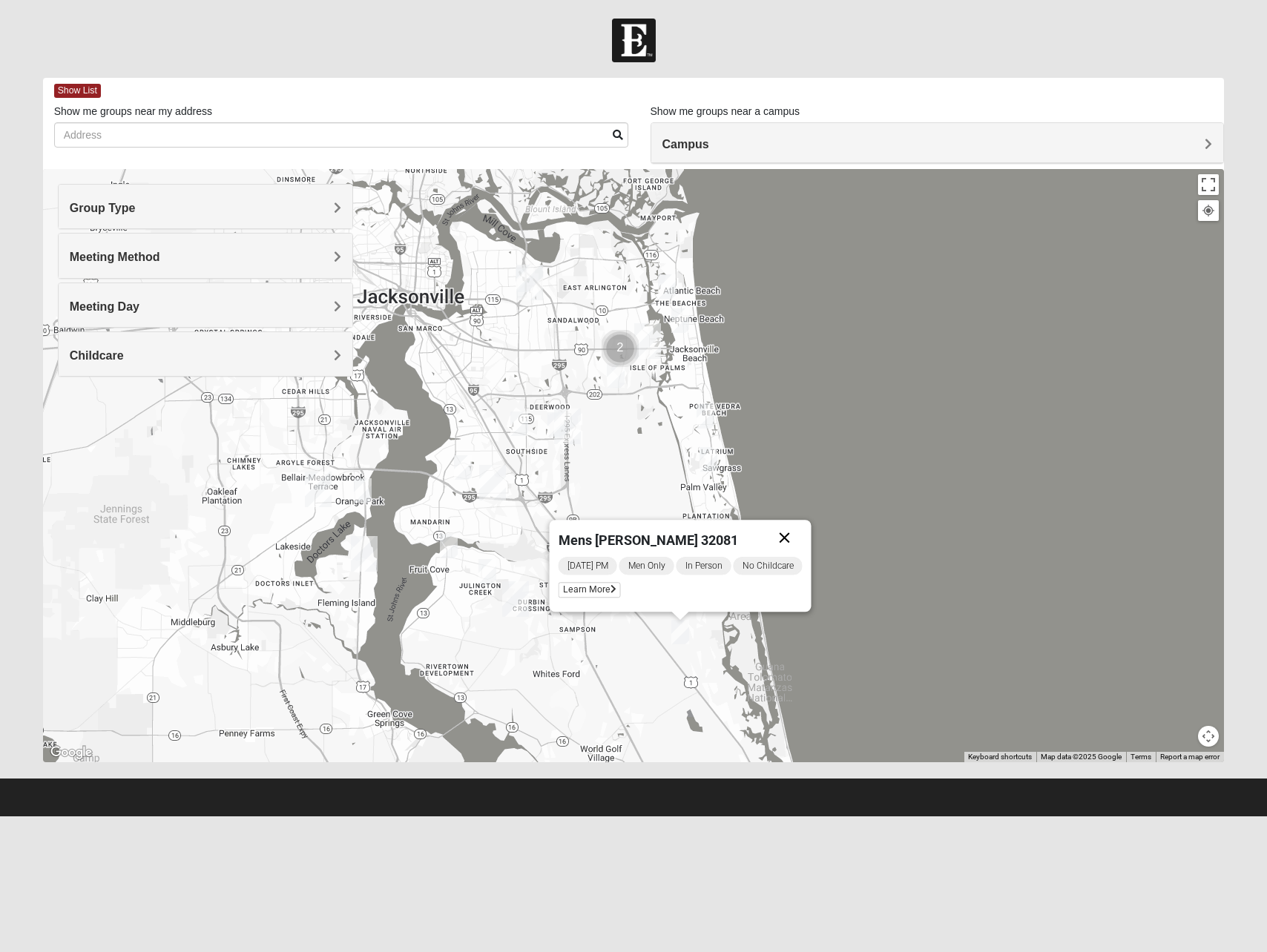
click at [800, 538] on button "Close" at bounding box center [784, 537] width 35 height 35
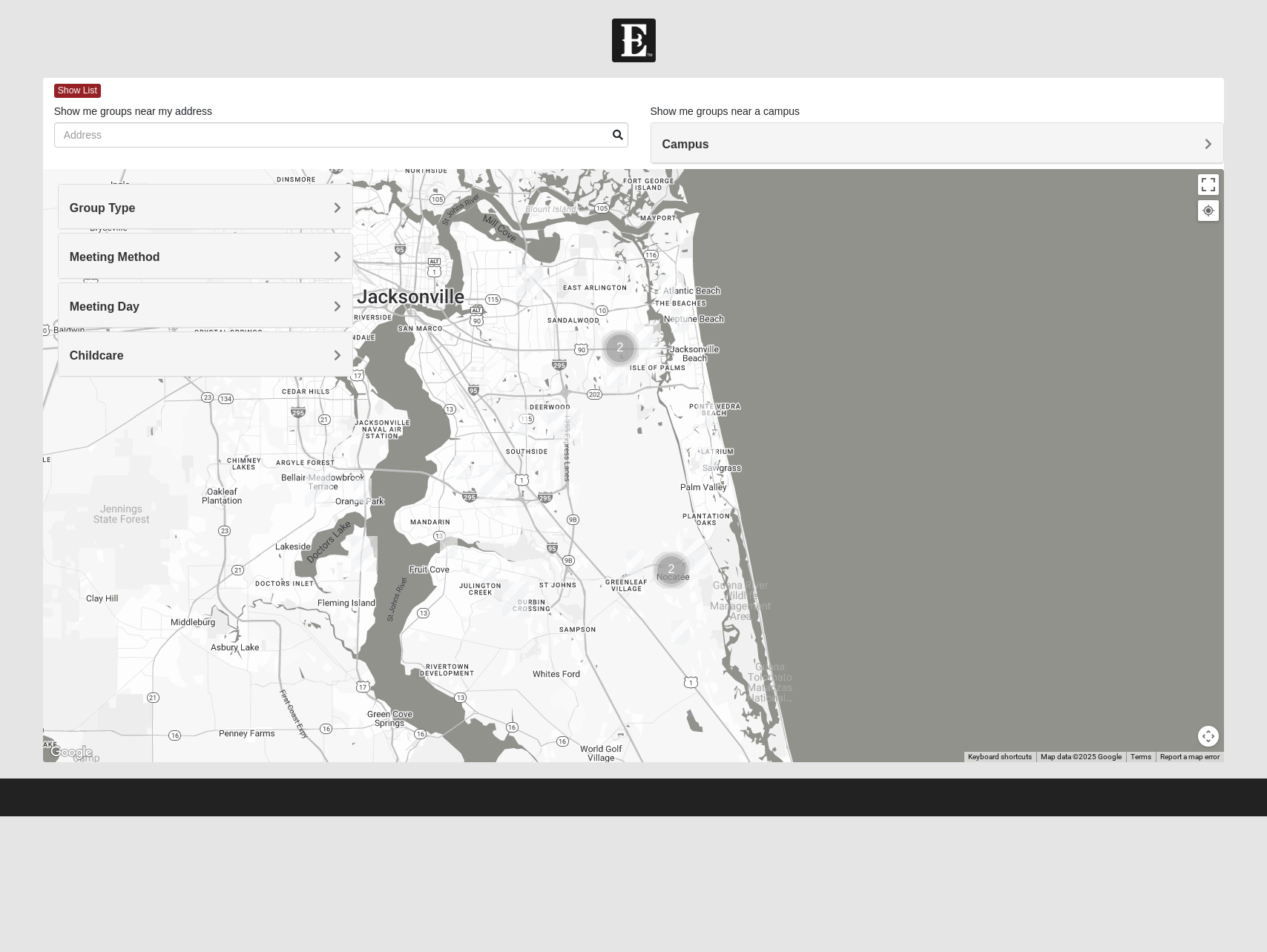
click at [711, 454] on img "Mens Sopchak 32082" at bounding box center [708, 459] width 18 height 24
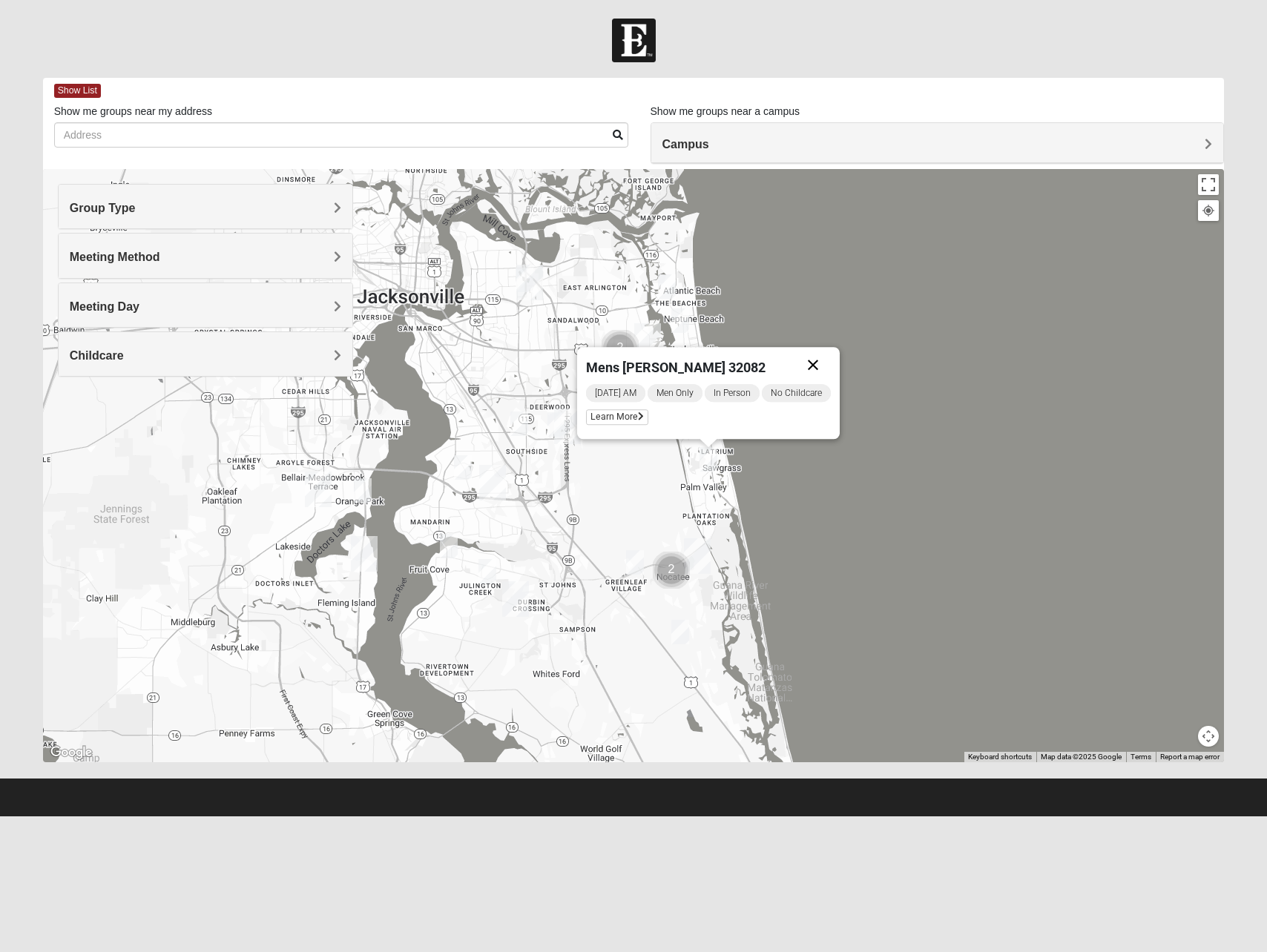
click at [824, 357] on button "Close" at bounding box center [813, 364] width 35 height 35
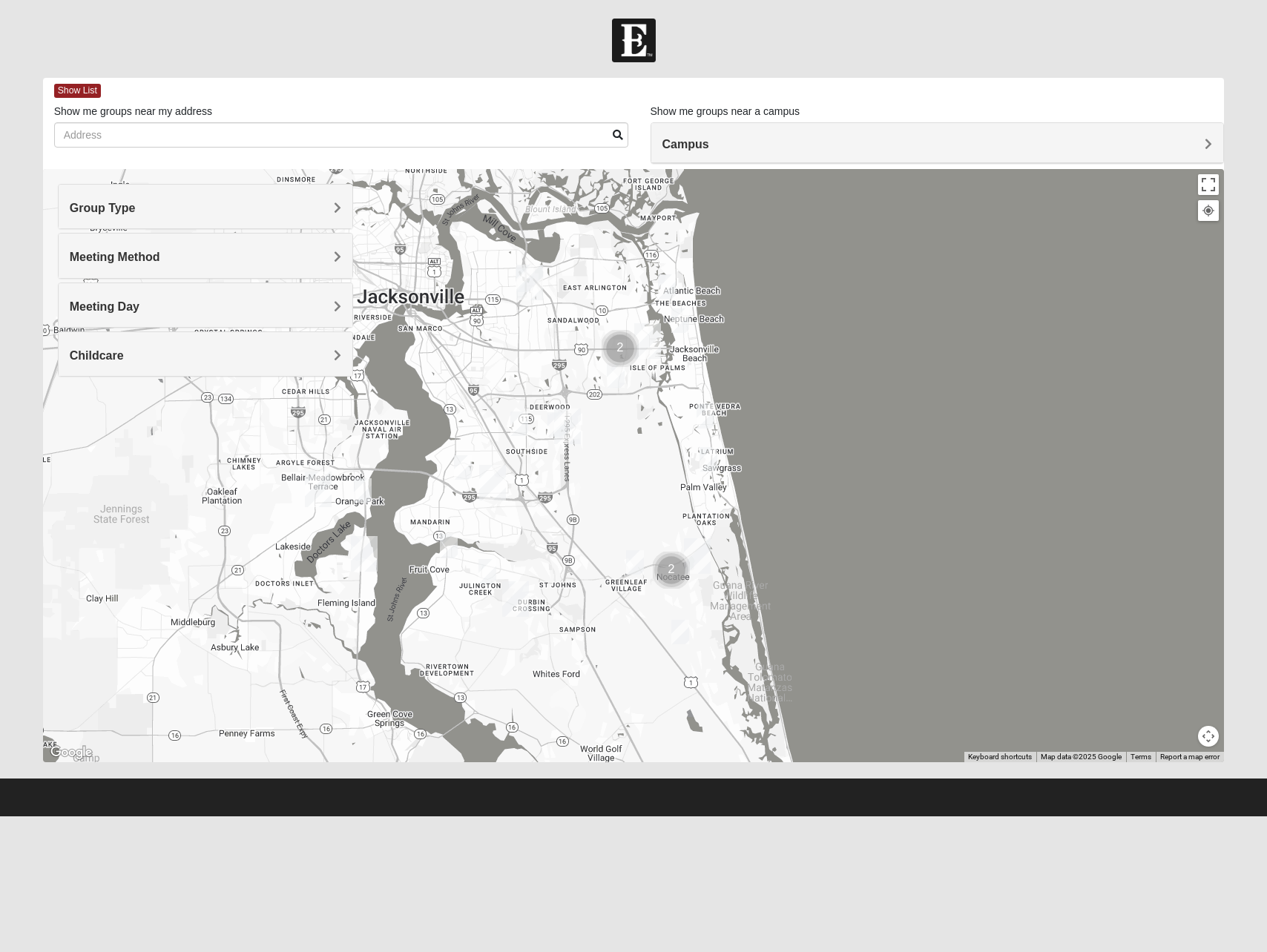
click at [705, 405] on img "Mens Conway 32082" at bounding box center [705, 416] width 18 height 24
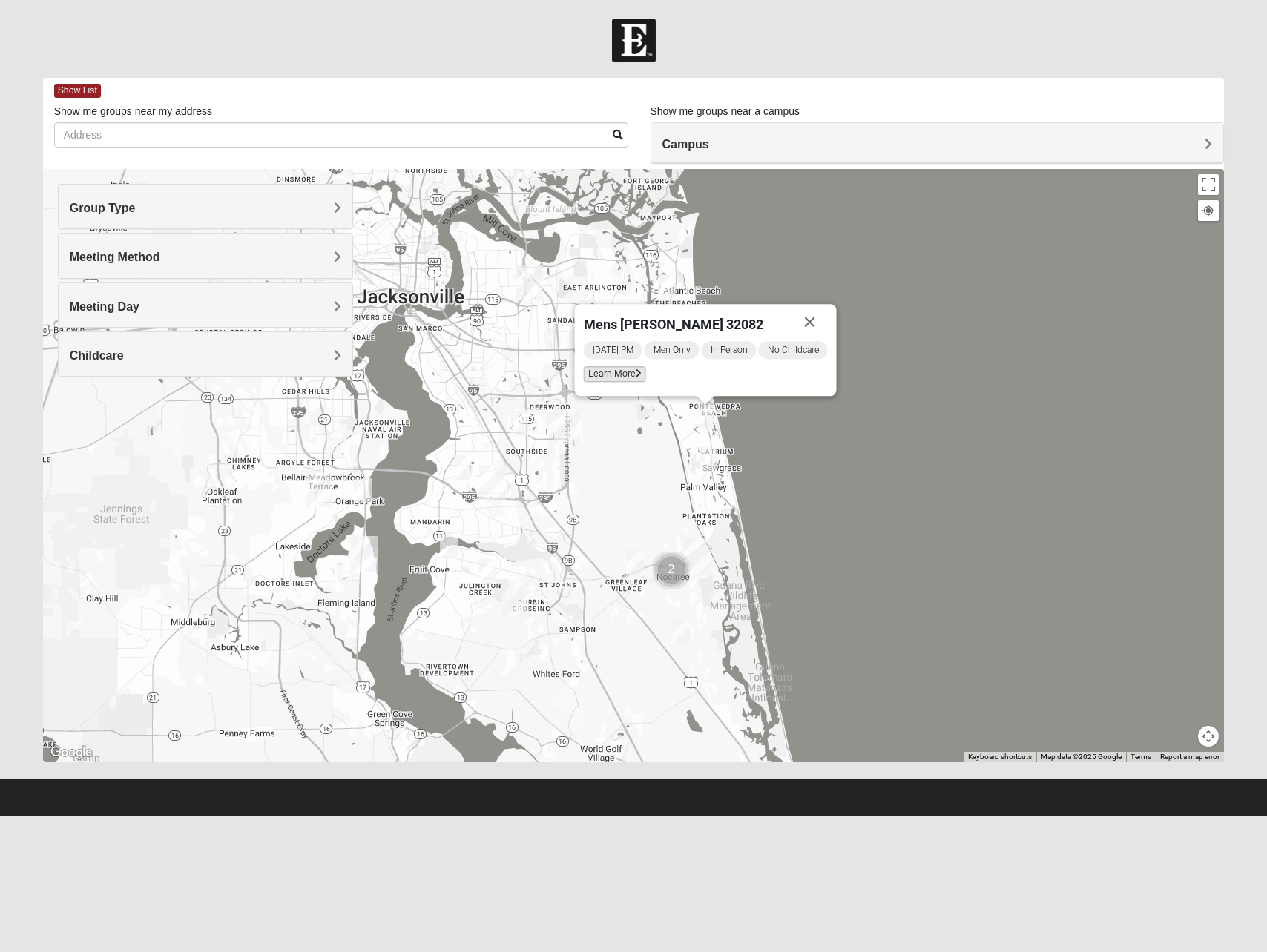
click at [618, 376] on span "Learn More" at bounding box center [614, 374] width 63 height 16
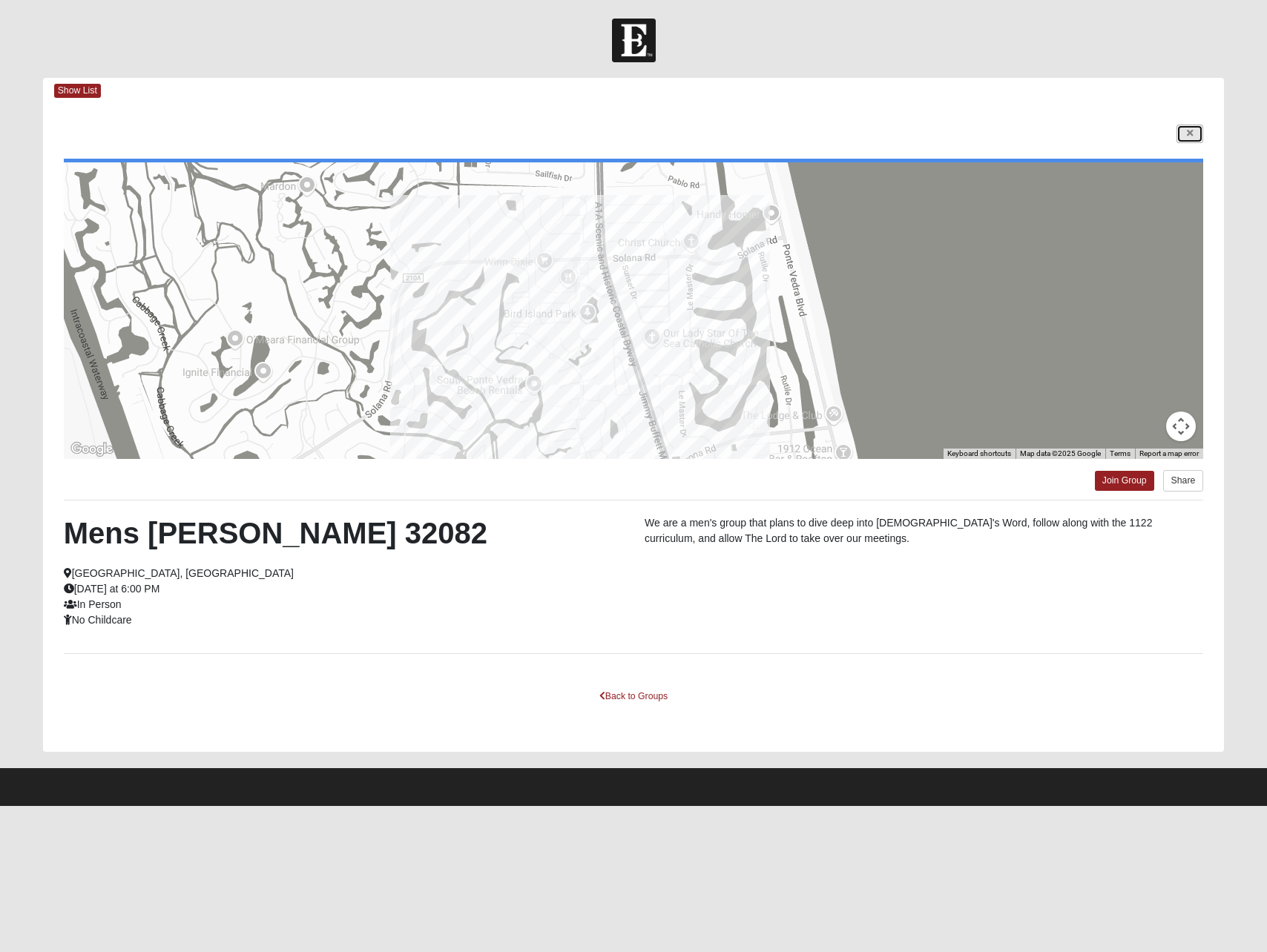
click at [1181, 128] on link at bounding box center [1189, 134] width 26 height 19
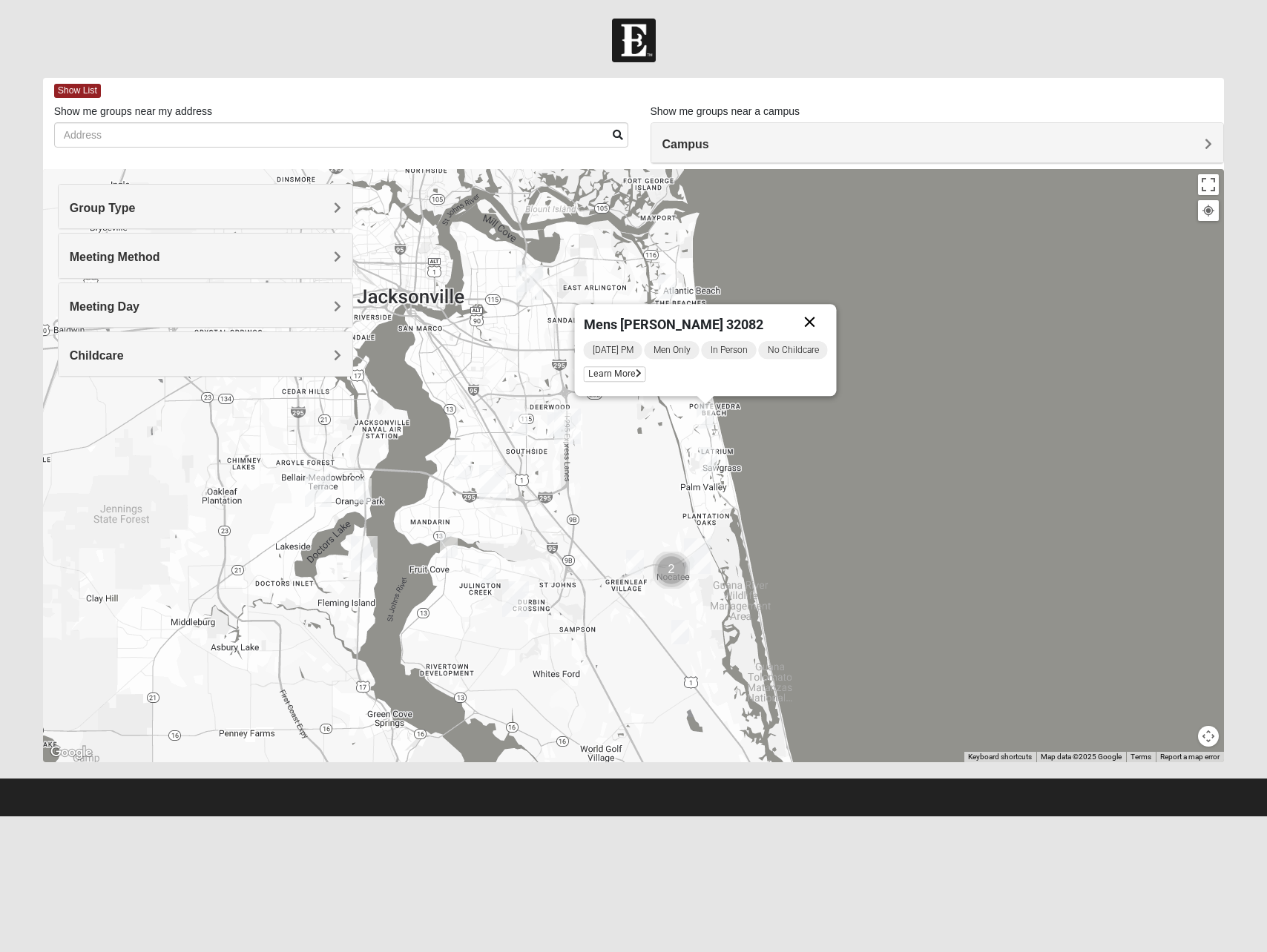
click at [822, 316] on button "Close" at bounding box center [810, 321] width 35 height 35
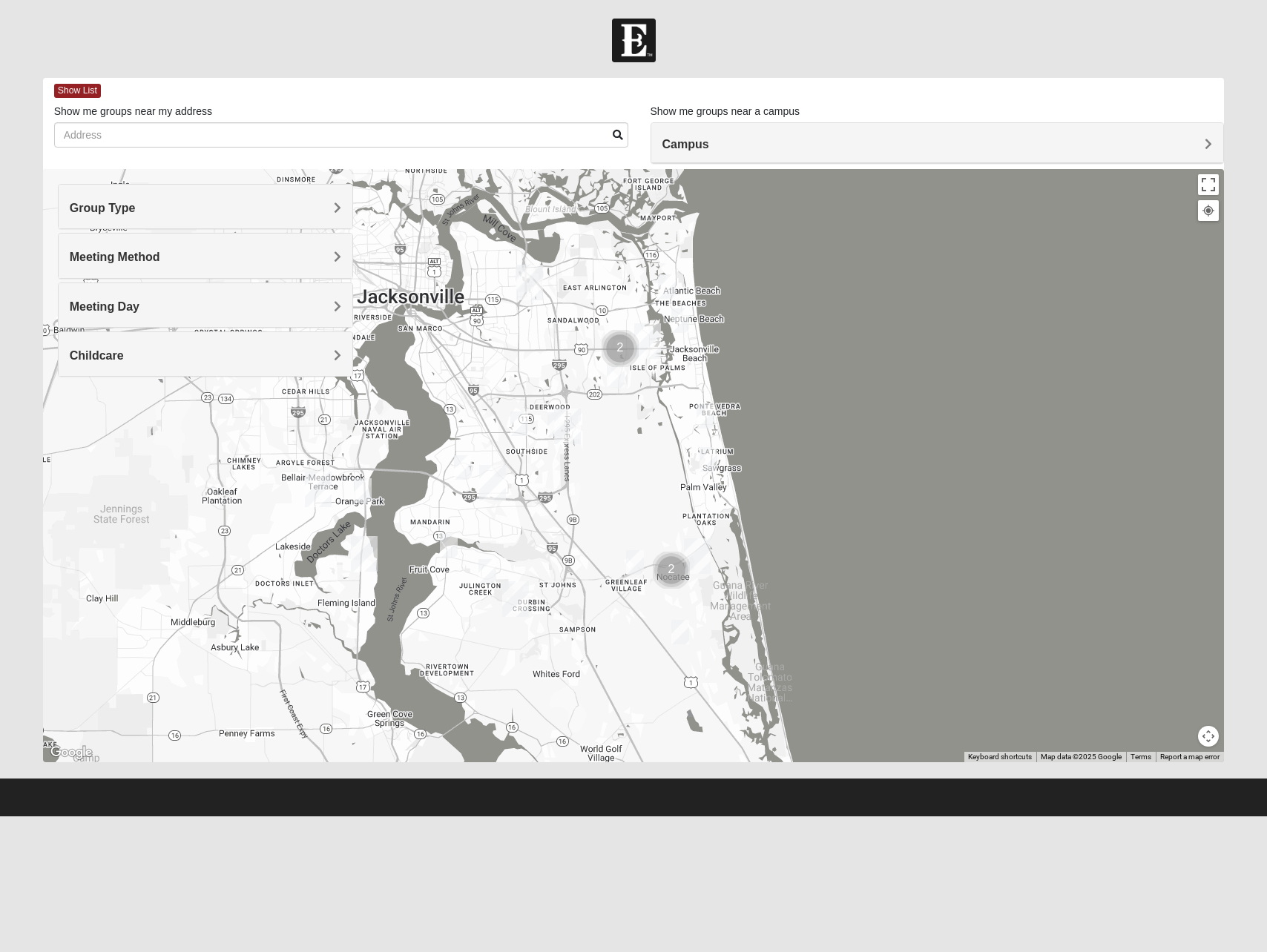
click at [634, 562] on img "Mens Schneider 32081" at bounding box center [635, 561] width 18 height 24
click at [533, 525] on span "Learn More" at bounding box center [544, 520] width 63 height 16
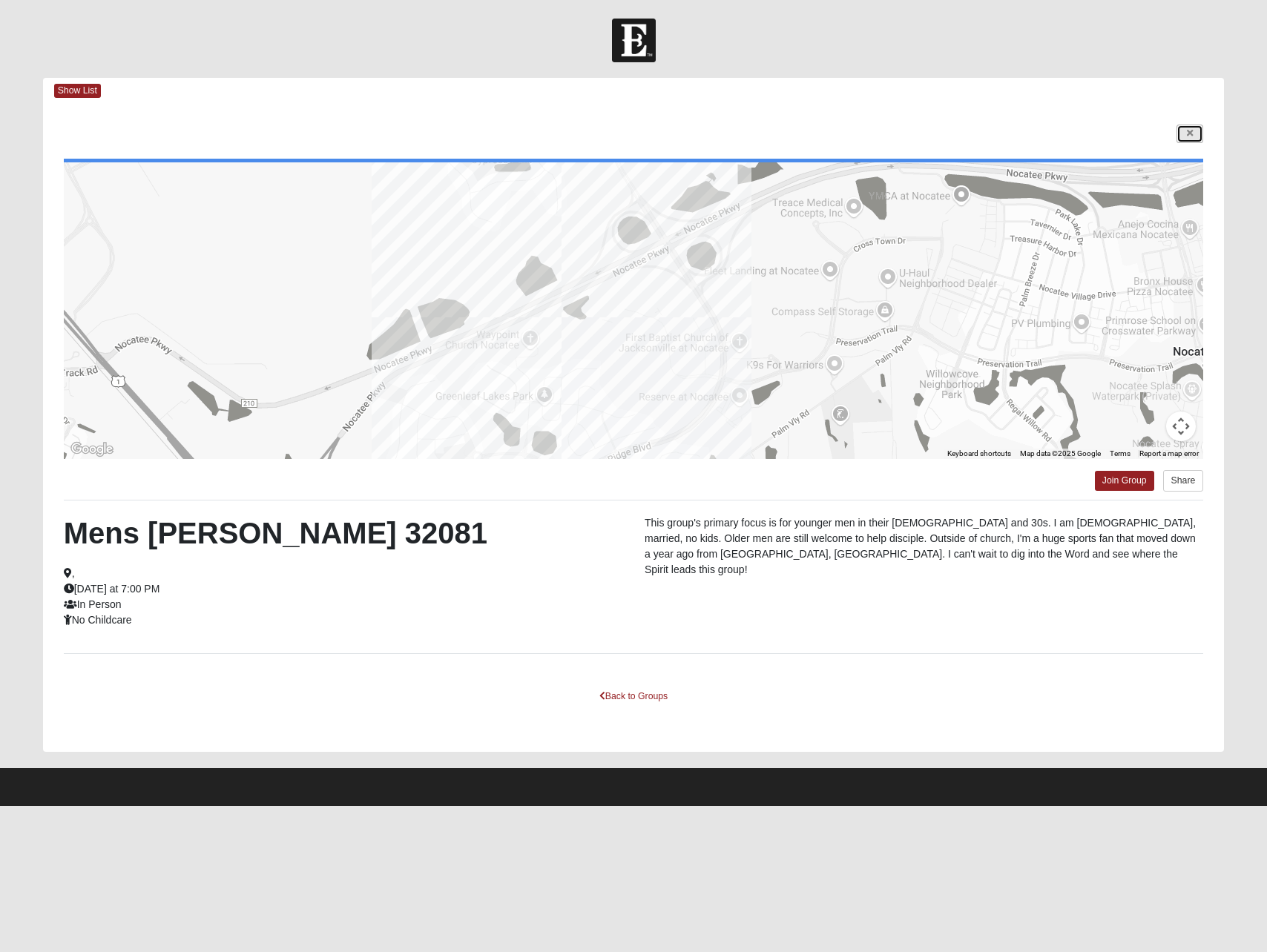
click at [1194, 134] on link at bounding box center [1189, 134] width 26 height 19
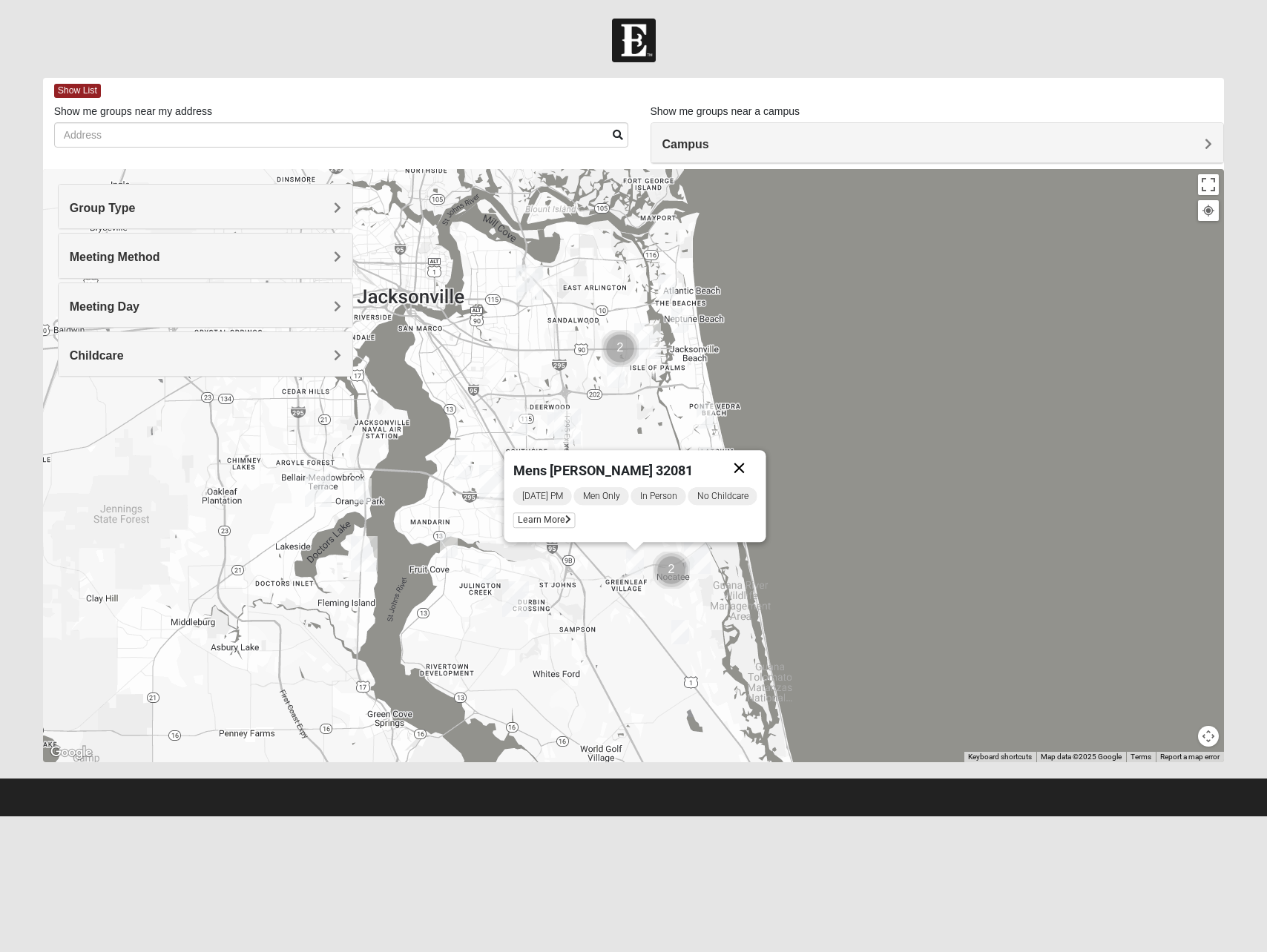
click at [756, 463] on button "Close" at bounding box center [739, 468] width 35 height 35
click at [485, 570] on img "Mens Mathai 32259" at bounding box center [487, 570] width 18 height 24
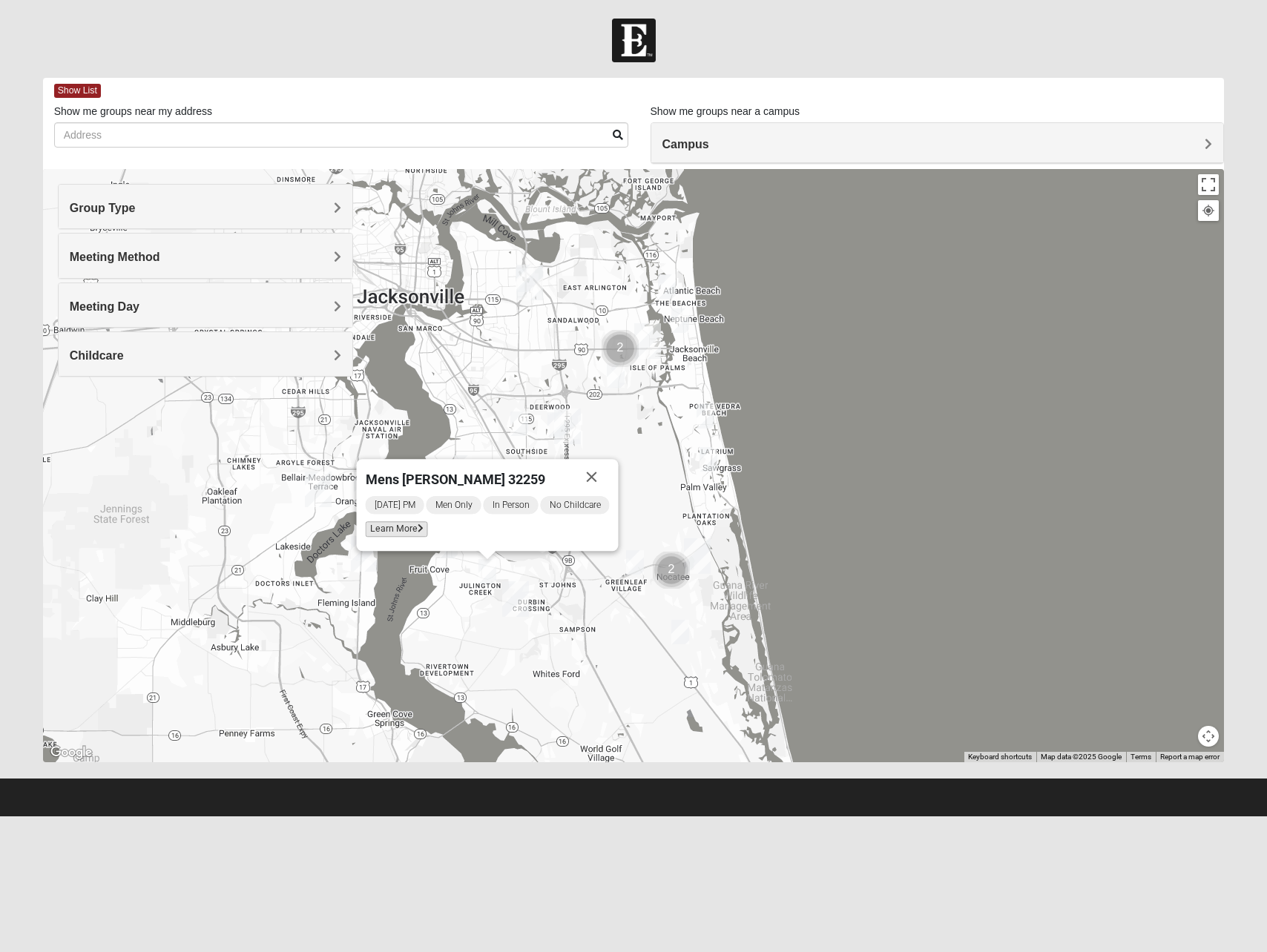
click at [379, 525] on span "Learn More" at bounding box center [397, 529] width 63 height 16
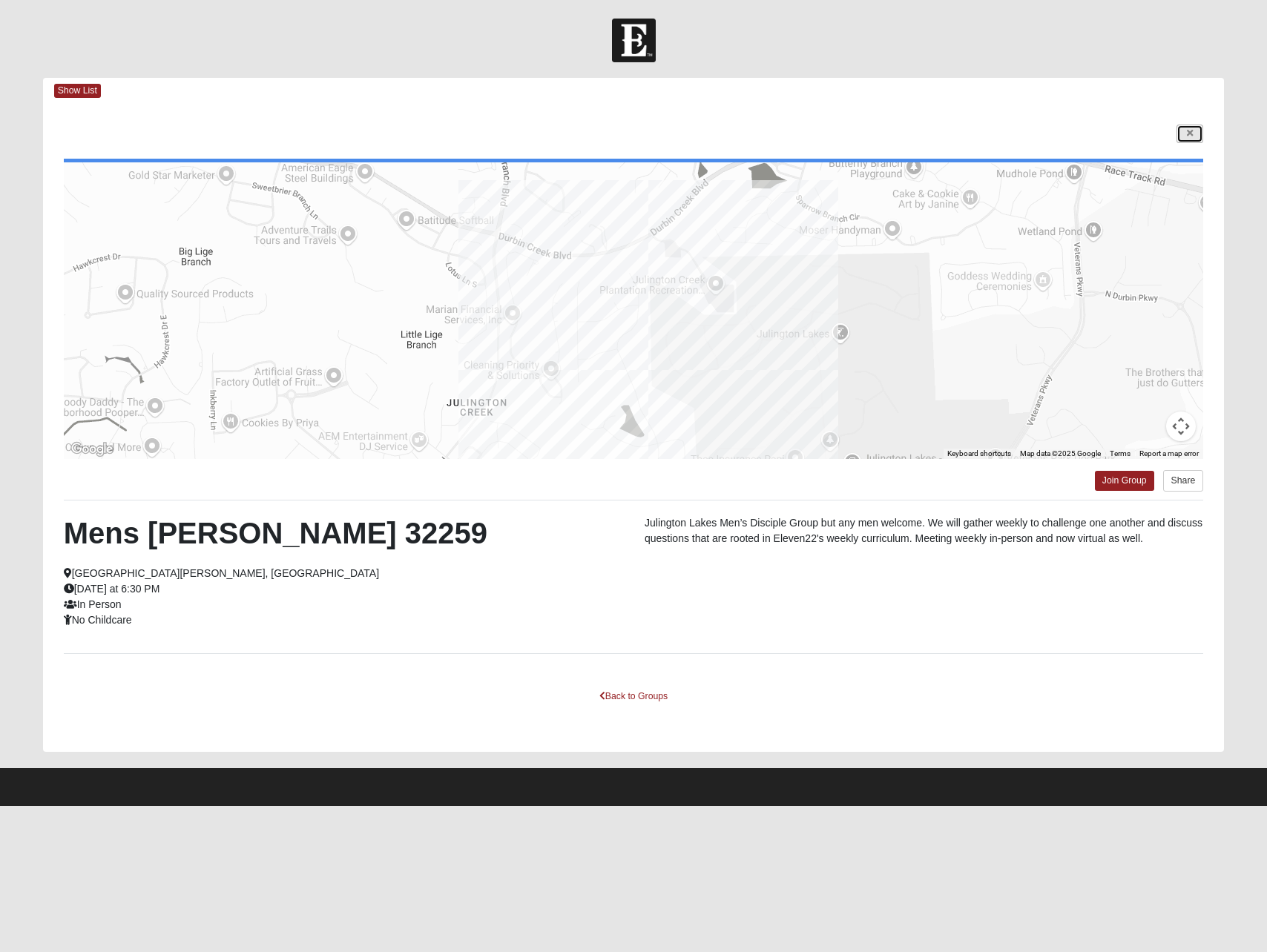
click at [1187, 133] on icon at bounding box center [1190, 133] width 6 height 9
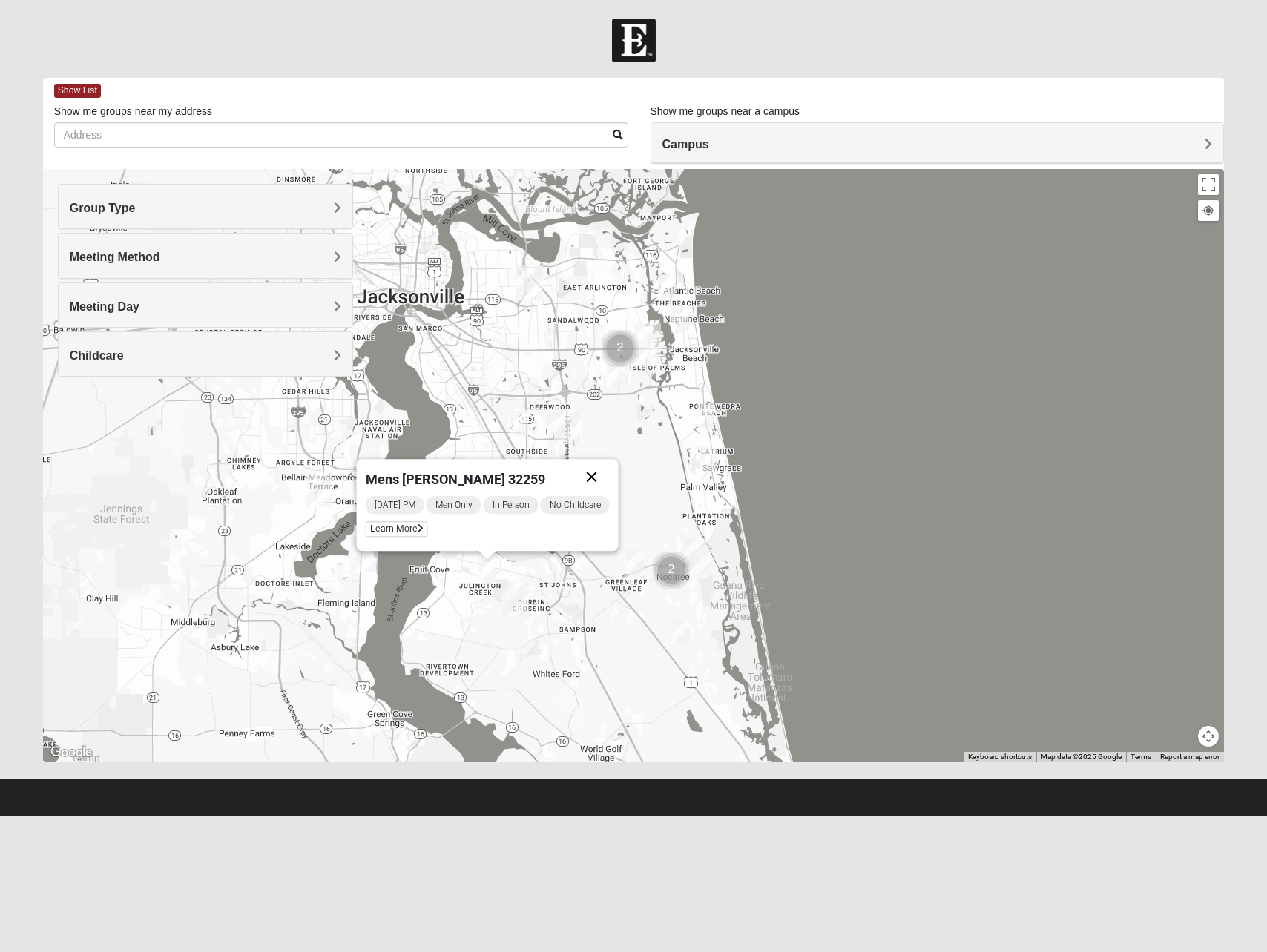
click at [610, 485] on button "Close" at bounding box center [592, 476] width 35 height 35
click at [552, 430] on img "Mens Murphy/Whalen Maple Street 32256" at bounding box center [556, 424] width 18 height 24
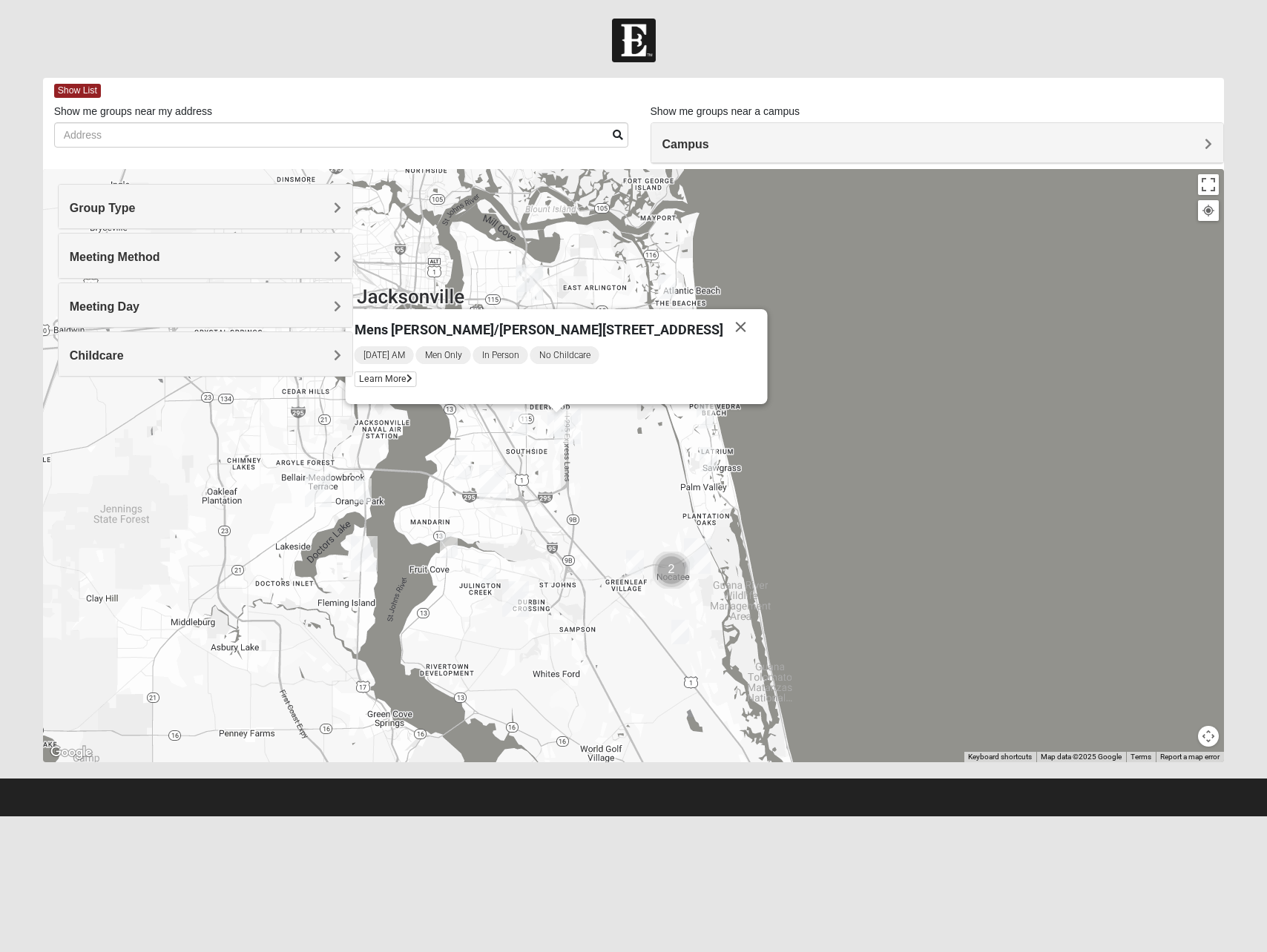
click at [513, 422] on img "Mens Ayer 32256" at bounding box center [519, 423] width 18 height 24
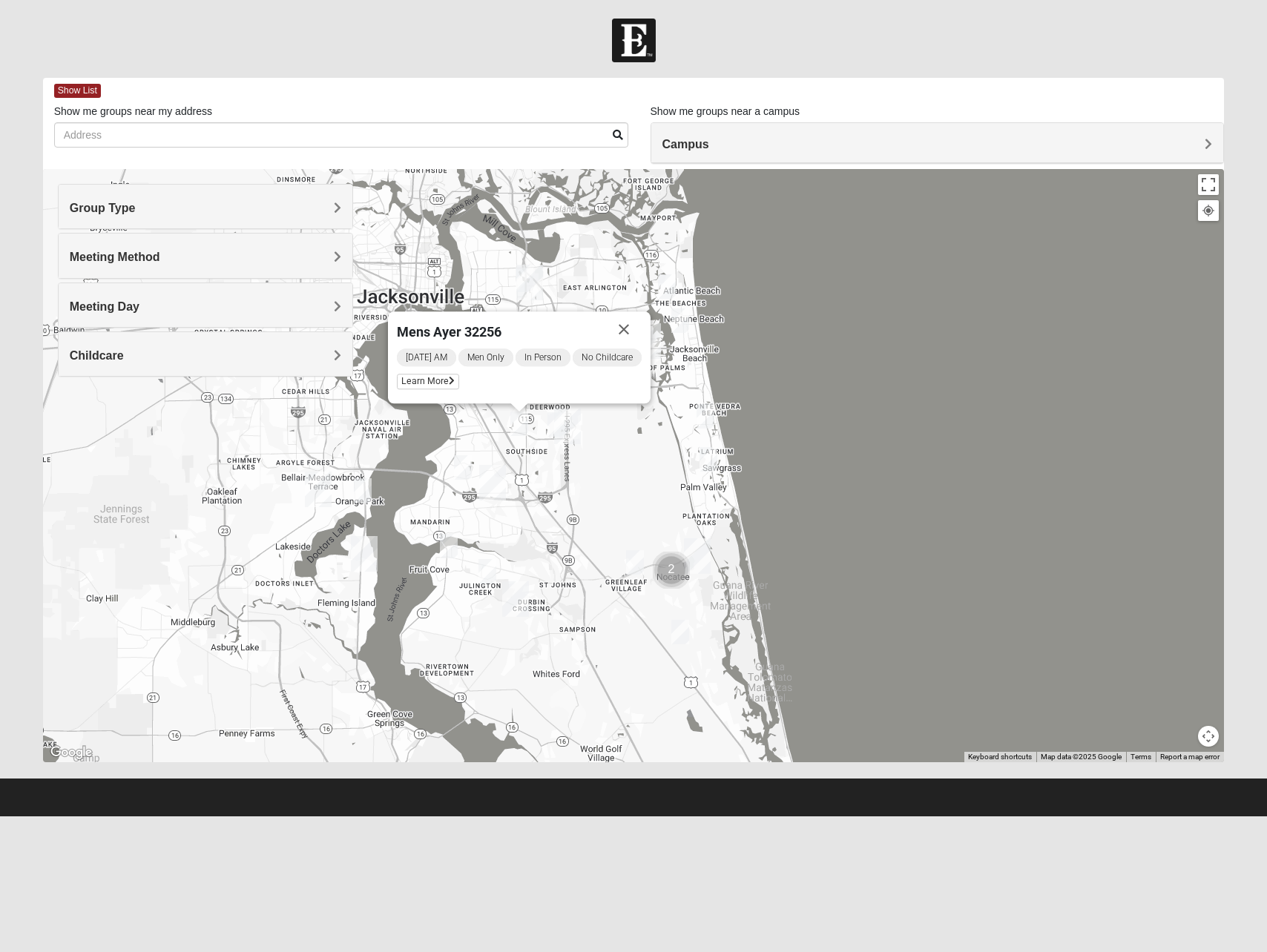
click at [552, 425] on img "Mens Murphy/Whalen Maple Street 32256" at bounding box center [556, 424] width 18 height 24
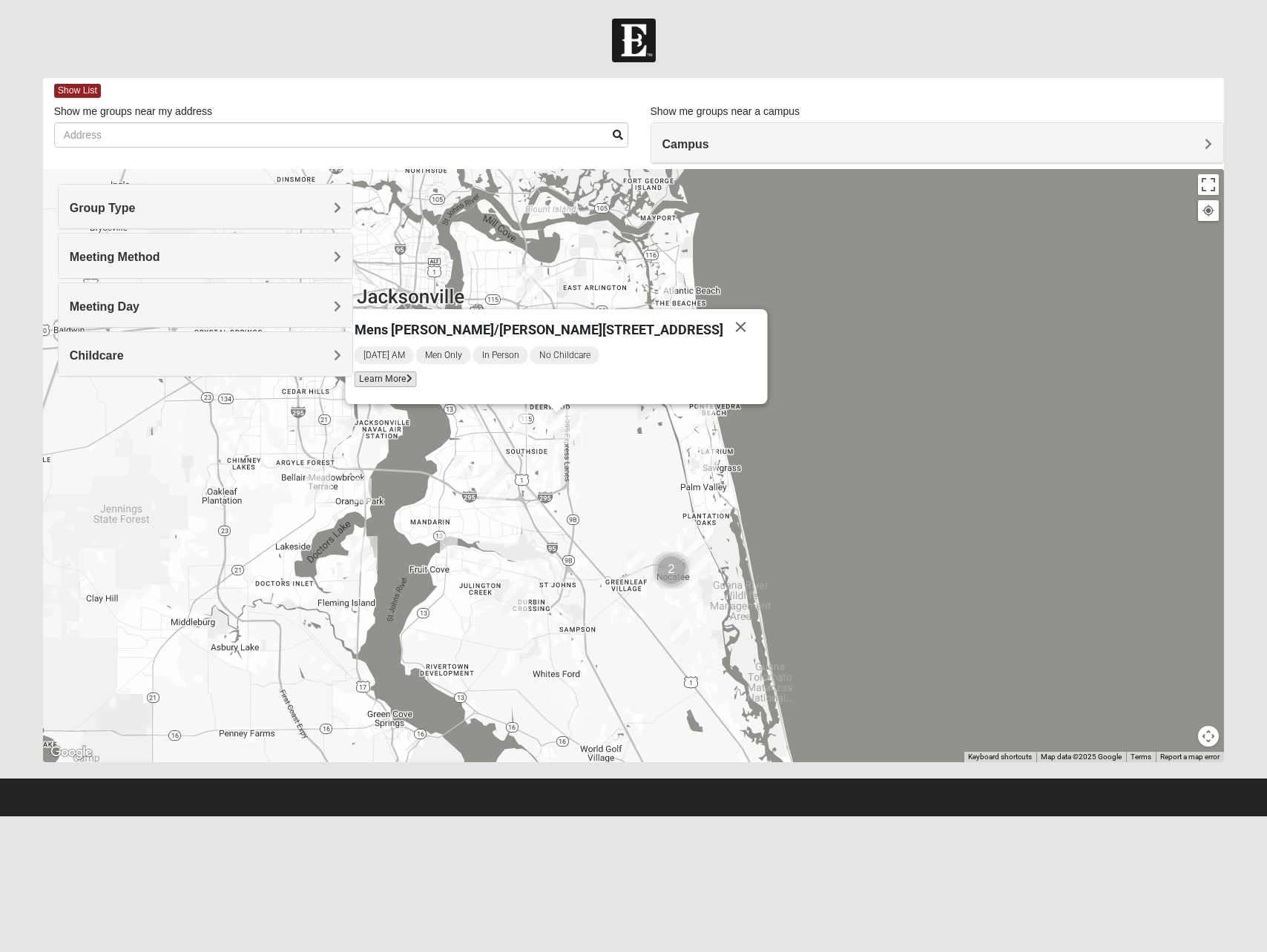
click at [412, 380] on icon at bounding box center [409, 378] width 6 height 9
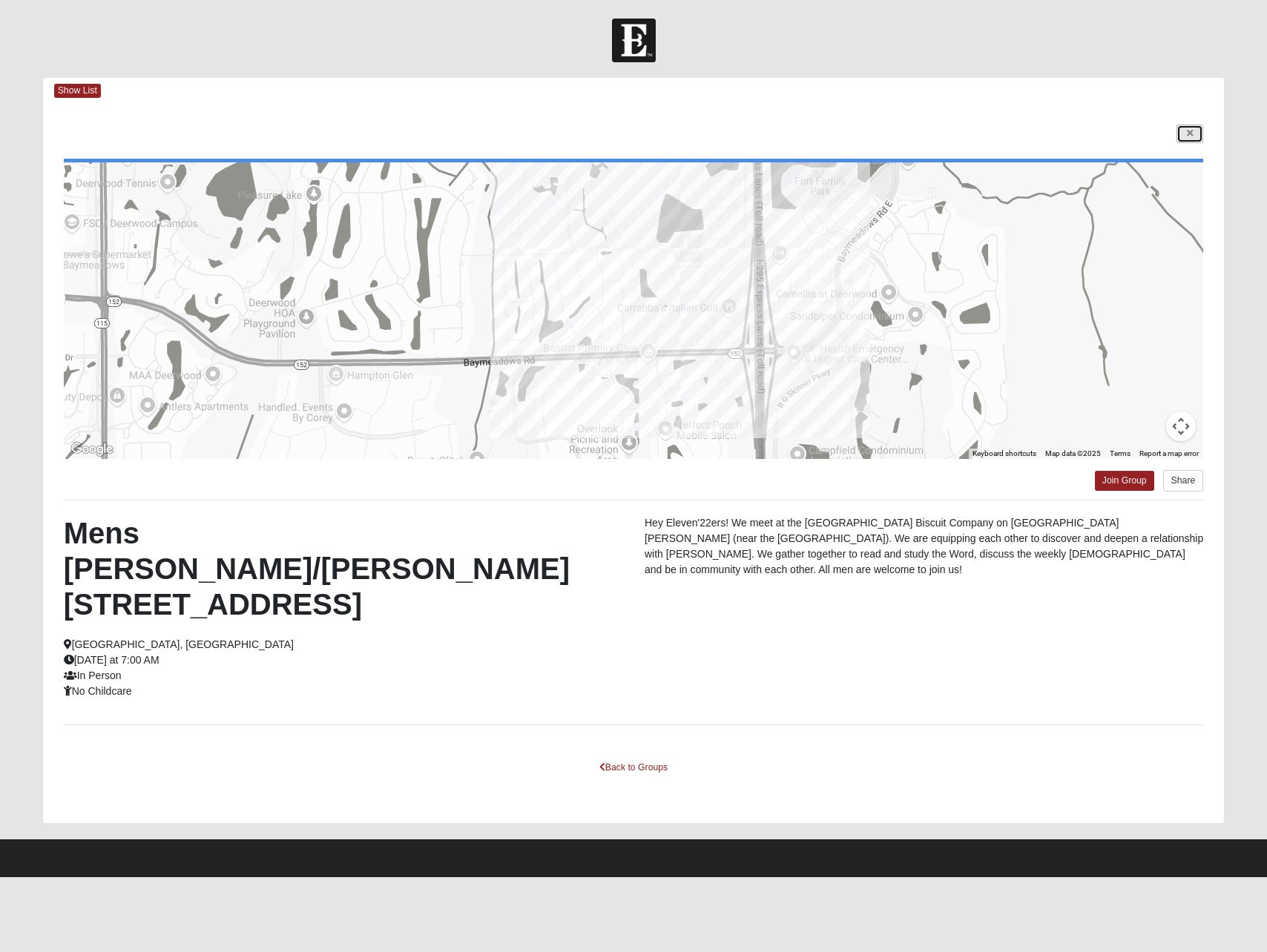
click at [1190, 131] on icon at bounding box center [1190, 133] width 6 height 9
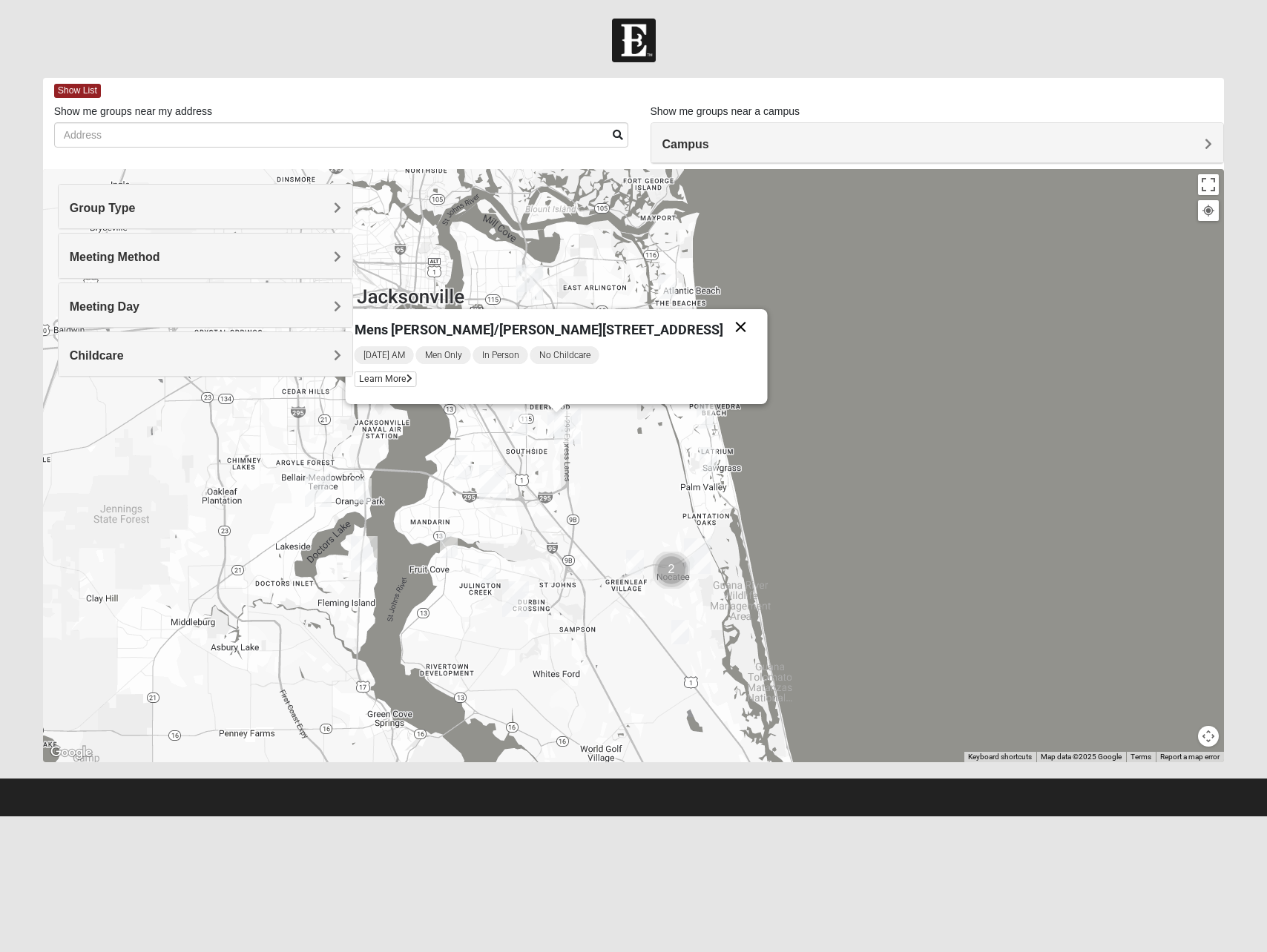
click at [723, 328] on button "Close" at bounding box center [740, 327] width 35 height 35
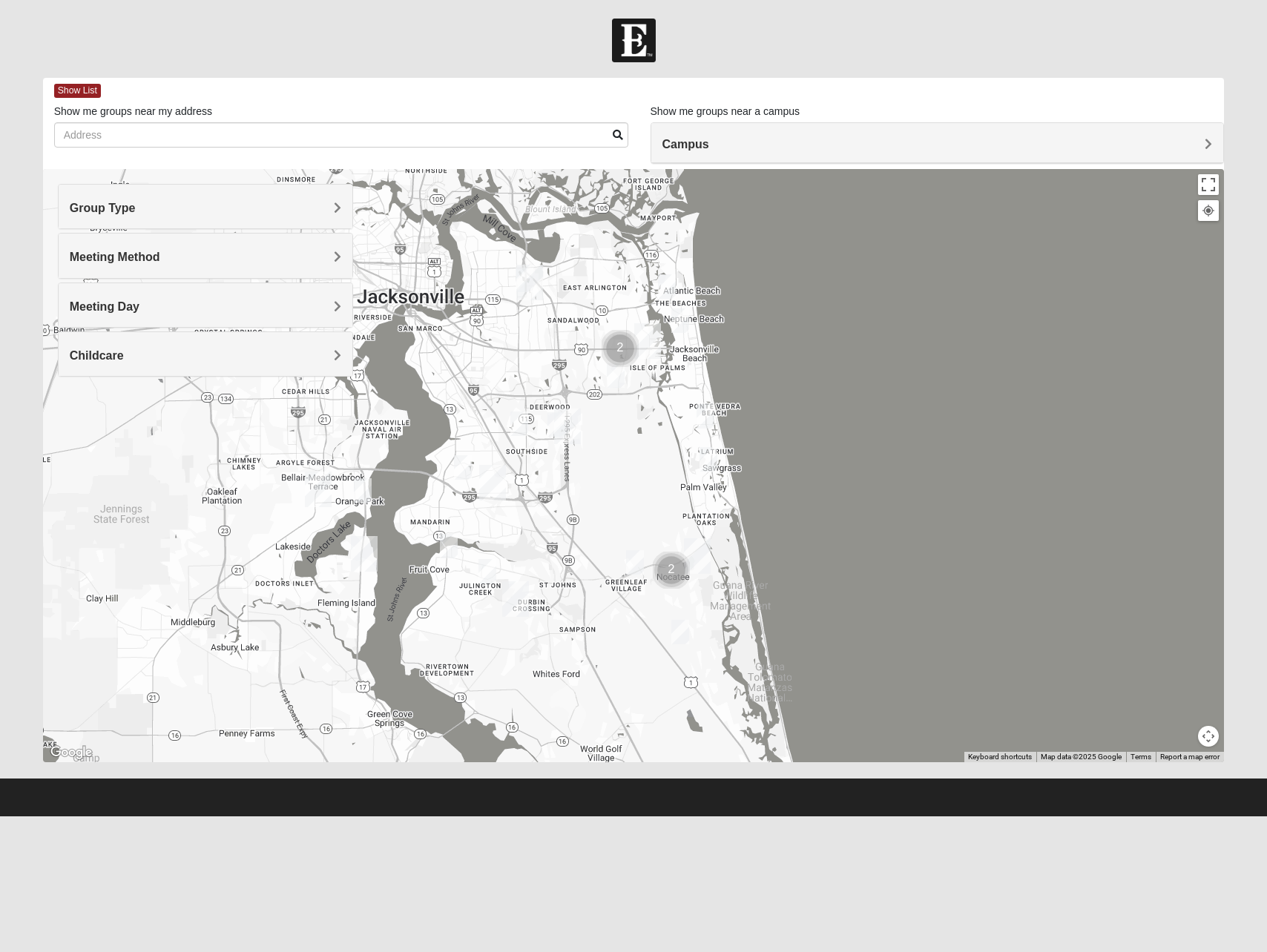
click at [621, 377] on img "Mens Swinney 32224" at bounding box center [615, 375] width 18 height 24
click at [731, 282] on button "Close" at bounding box center [720, 281] width 35 height 35
click at [168, 256] on h4 "Meeting Method" at bounding box center [205, 257] width 272 height 14
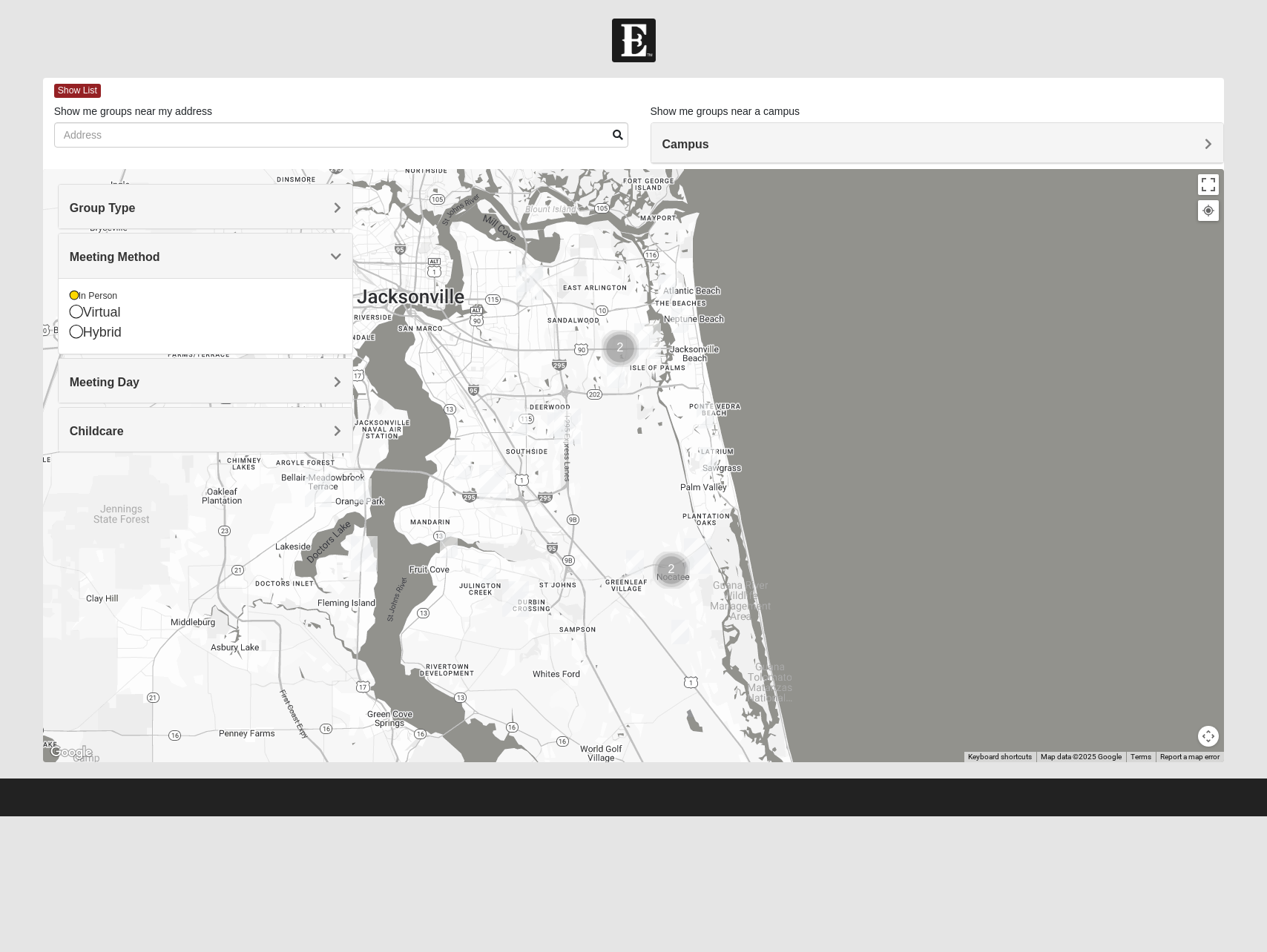
click at [166, 256] on h4 "Meeting Method" at bounding box center [205, 257] width 272 height 14
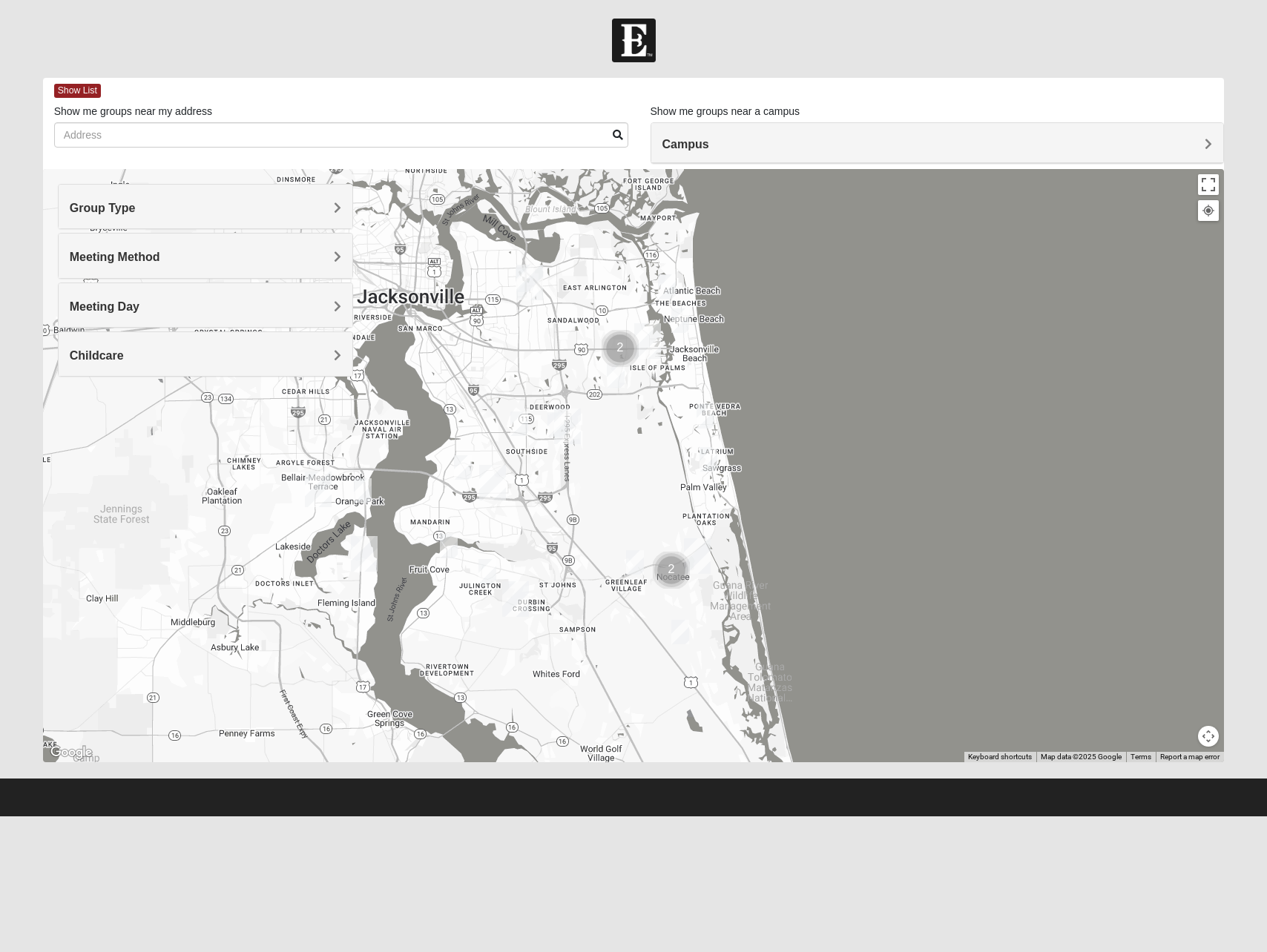
click at [129, 328] on div "Group Type Mixed Group Men Only Women Only 1825 Meeting Method In Person Virtua…" at bounding box center [205, 279] width 295 height 192
click at [136, 312] on h4 "Meeting Day" at bounding box center [205, 307] width 272 height 14
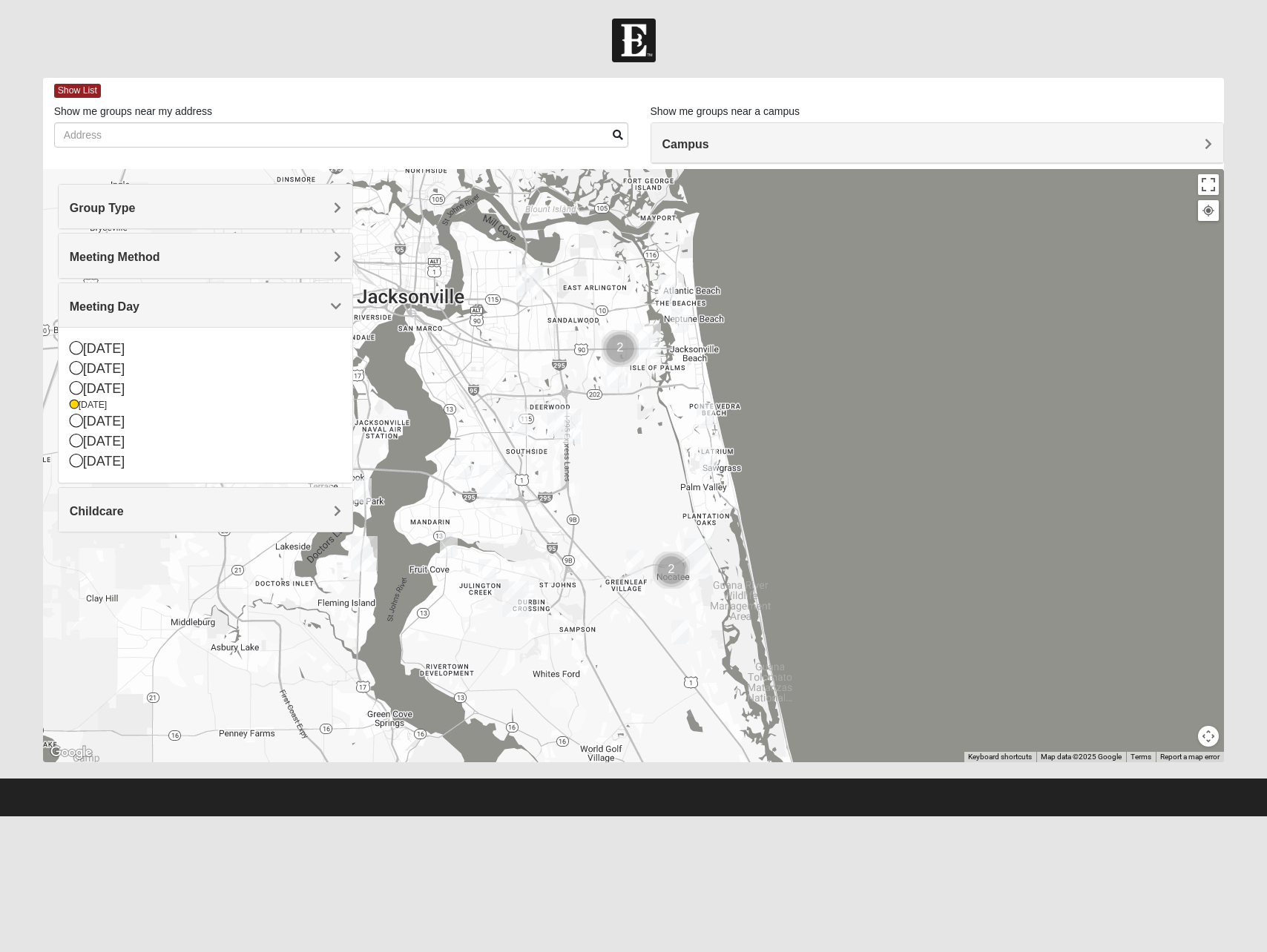
click at [98, 509] on span "Childcare" at bounding box center [96, 511] width 54 height 13
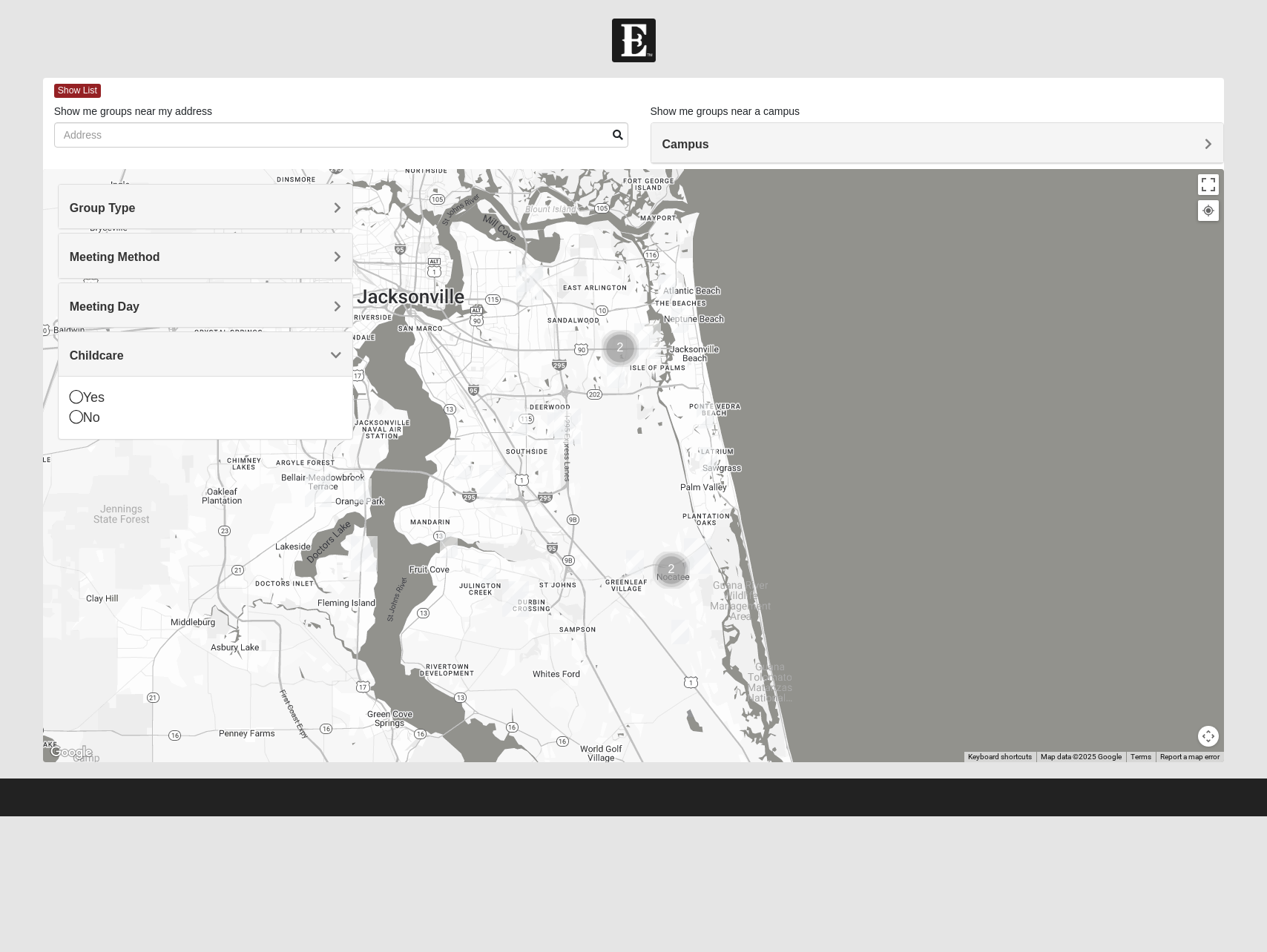
click at [123, 305] on span "Meeting Day" at bounding box center [104, 306] width 69 height 13
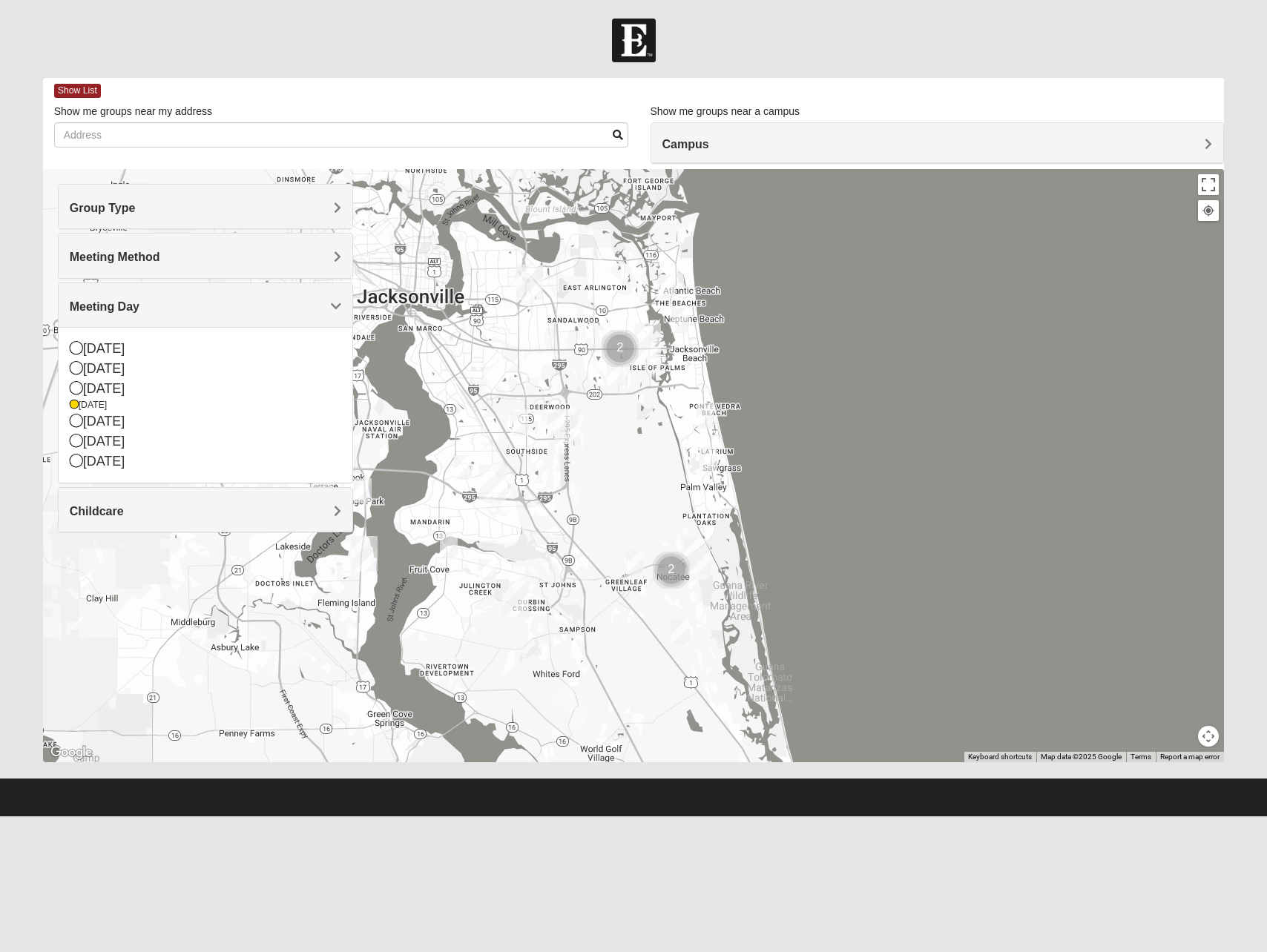
click at [106, 512] on span "Childcare" at bounding box center [96, 511] width 54 height 13
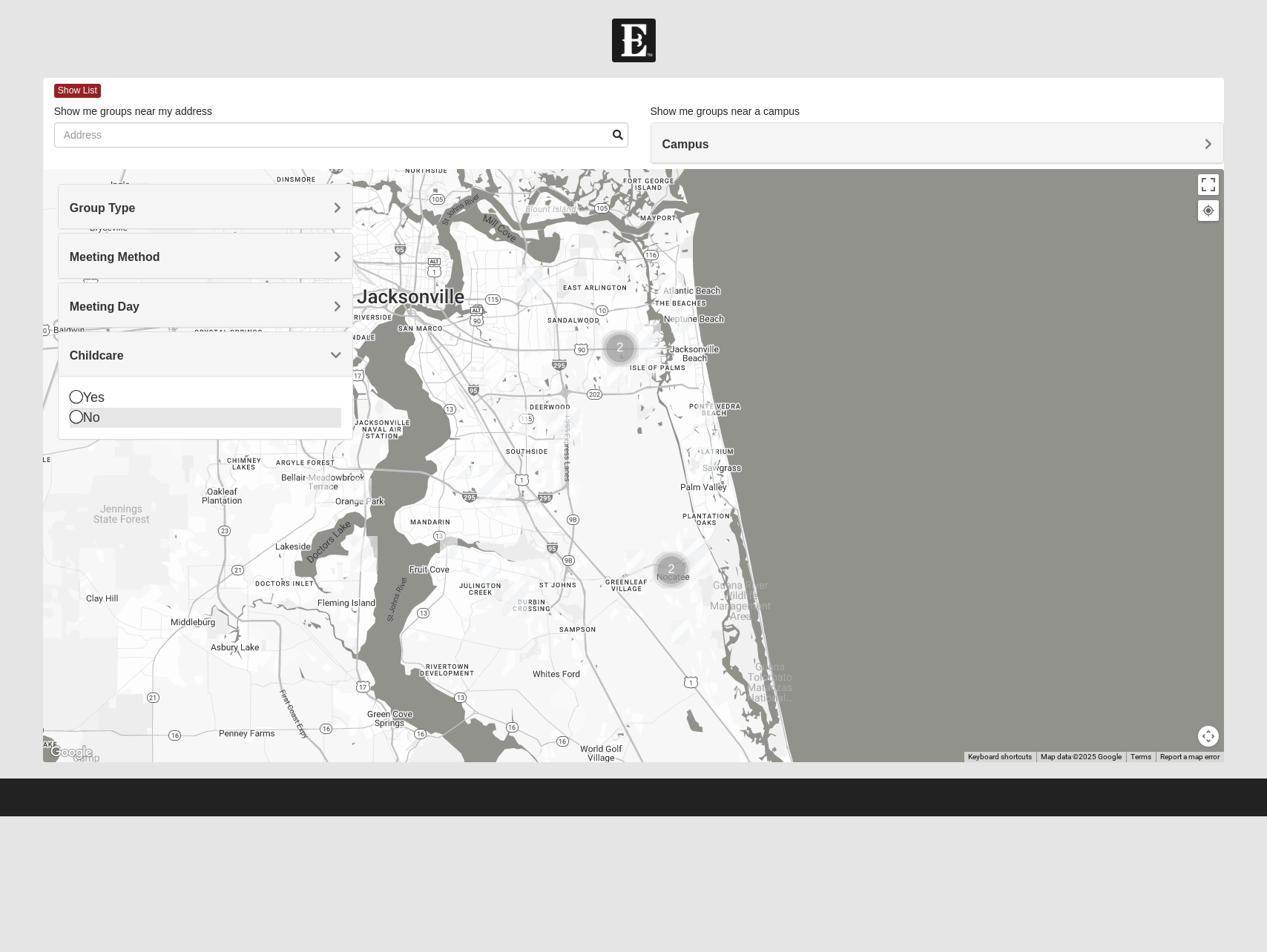
click at [74, 417] on icon at bounding box center [76, 417] width 14 height 14
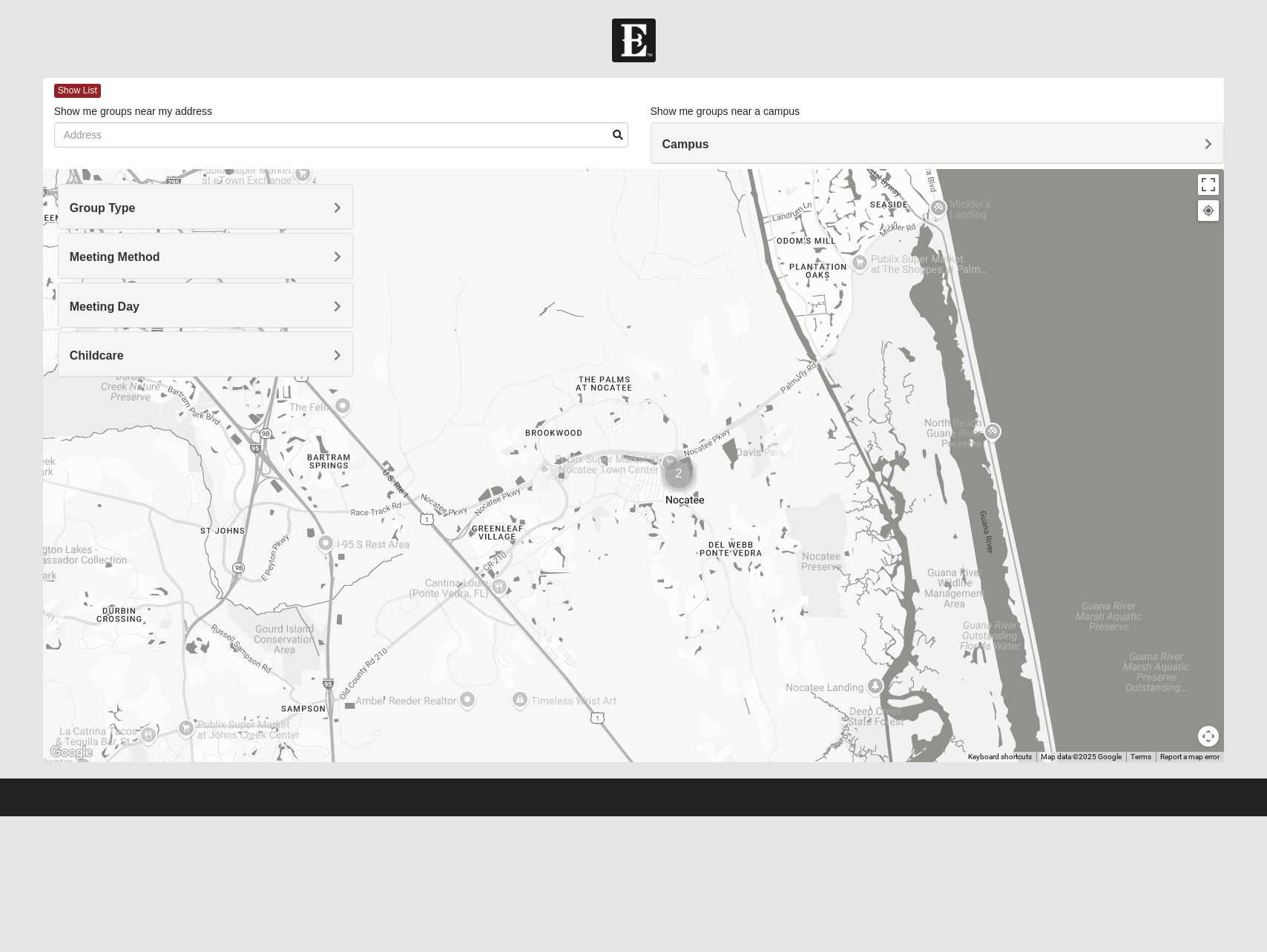
click at [685, 481] on img "Cluster of 2 groups" at bounding box center [679, 475] width 37 height 37
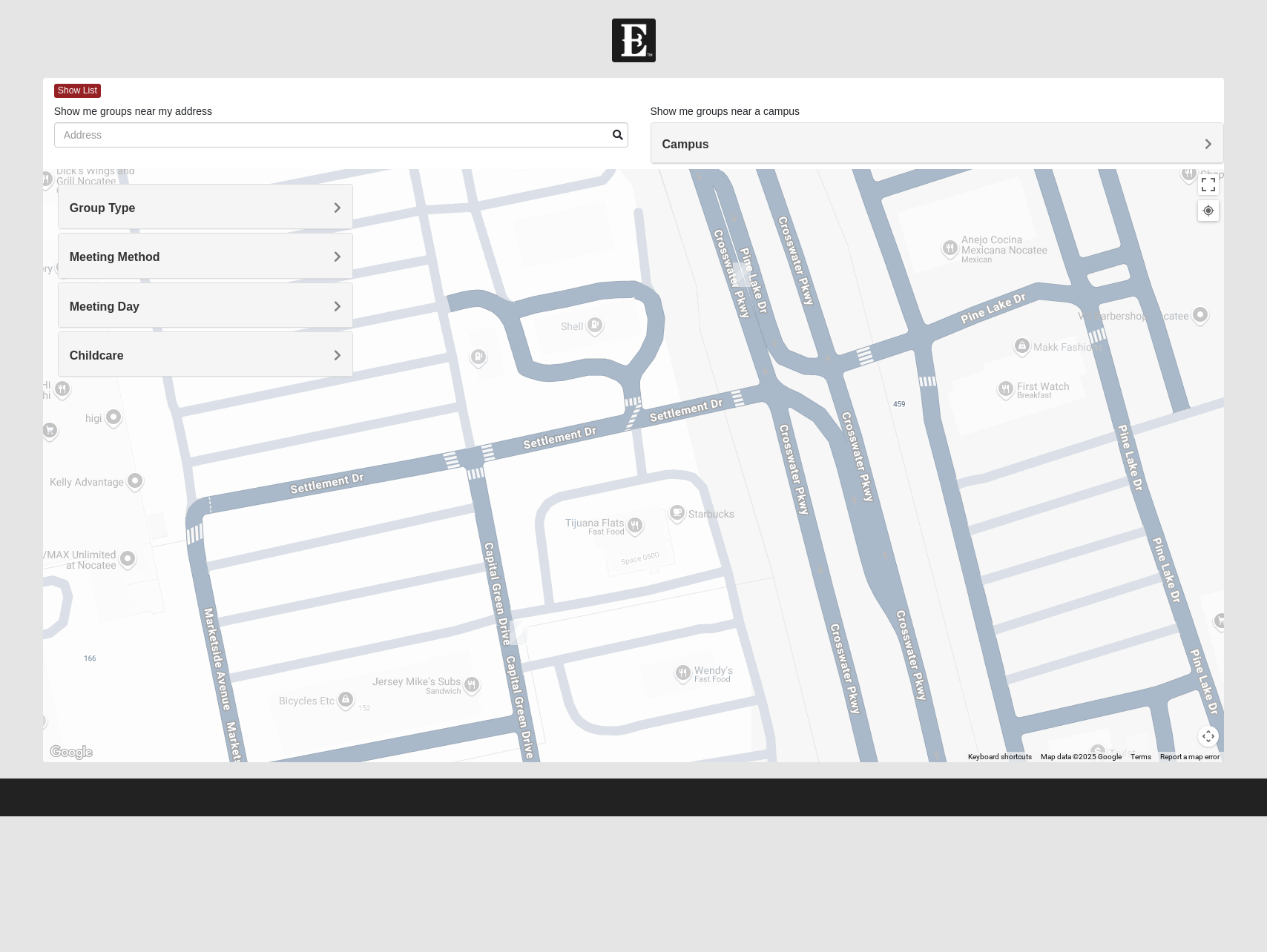
click at [742, 274] on img "Mens Swindell/Rowe 32081" at bounding box center [741, 274] width 18 height 24
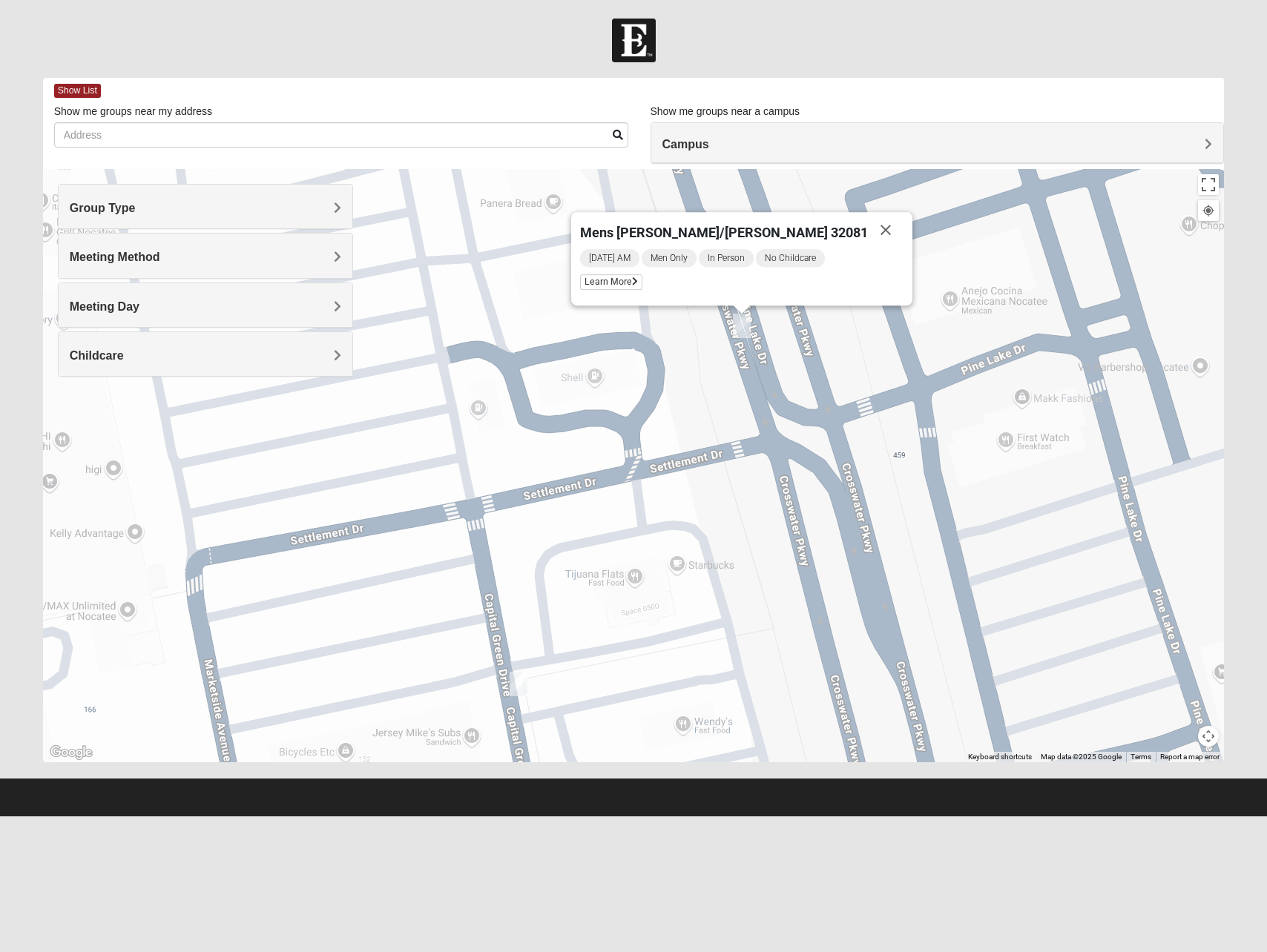
click at [522, 684] on img "Mens Noel 32081" at bounding box center [519, 683] width 18 height 24
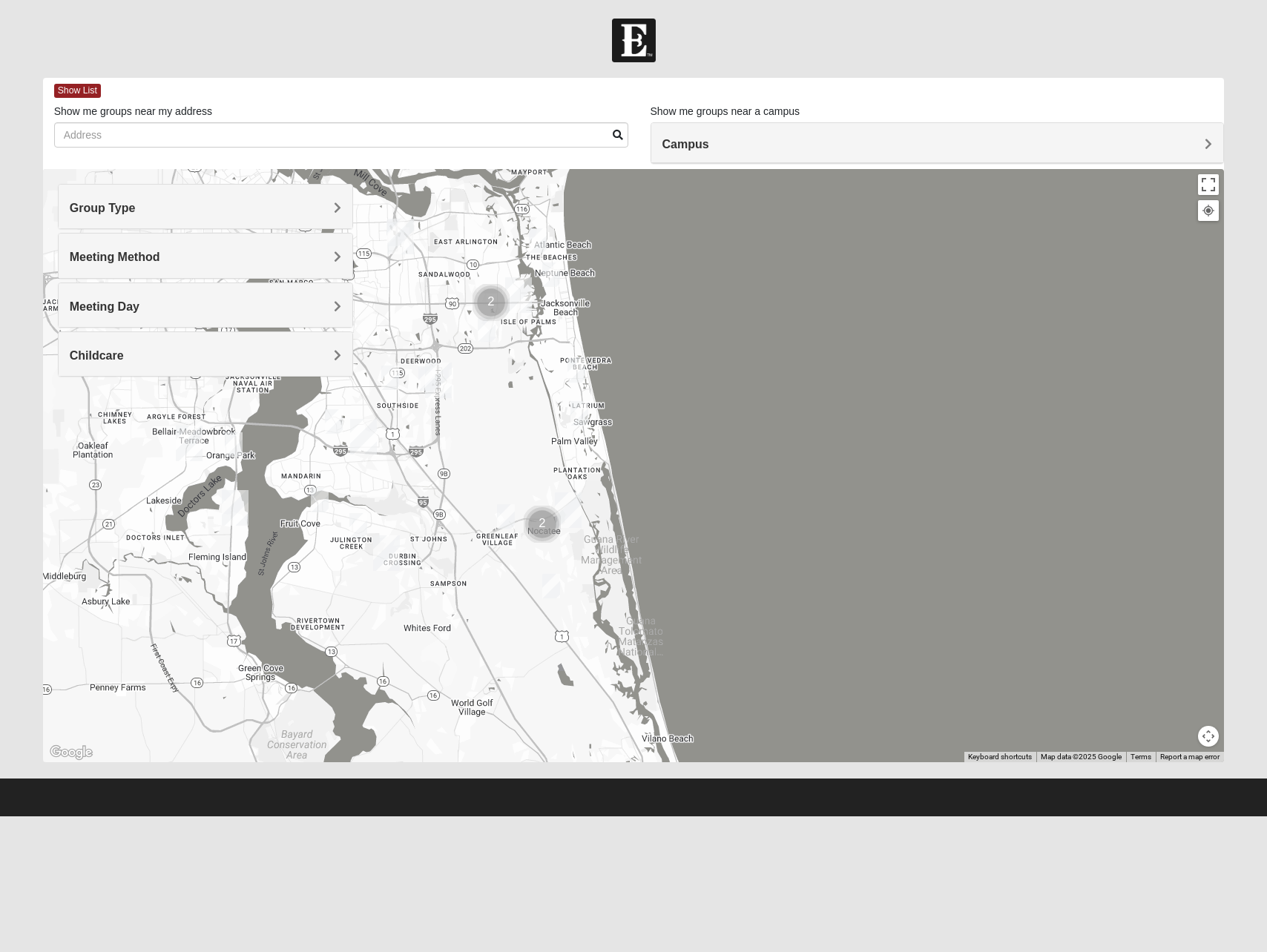
drag, startPoint x: 338, startPoint y: 438, endPoint x: 479, endPoint y: 540, distance: 174.0
click at [479, 540] on div at bounding box center [633, 465] width 1181 height 593
click at [170, 307] on h4 "Meeting Day" at bounding box center [205, 307] width 272 height 14
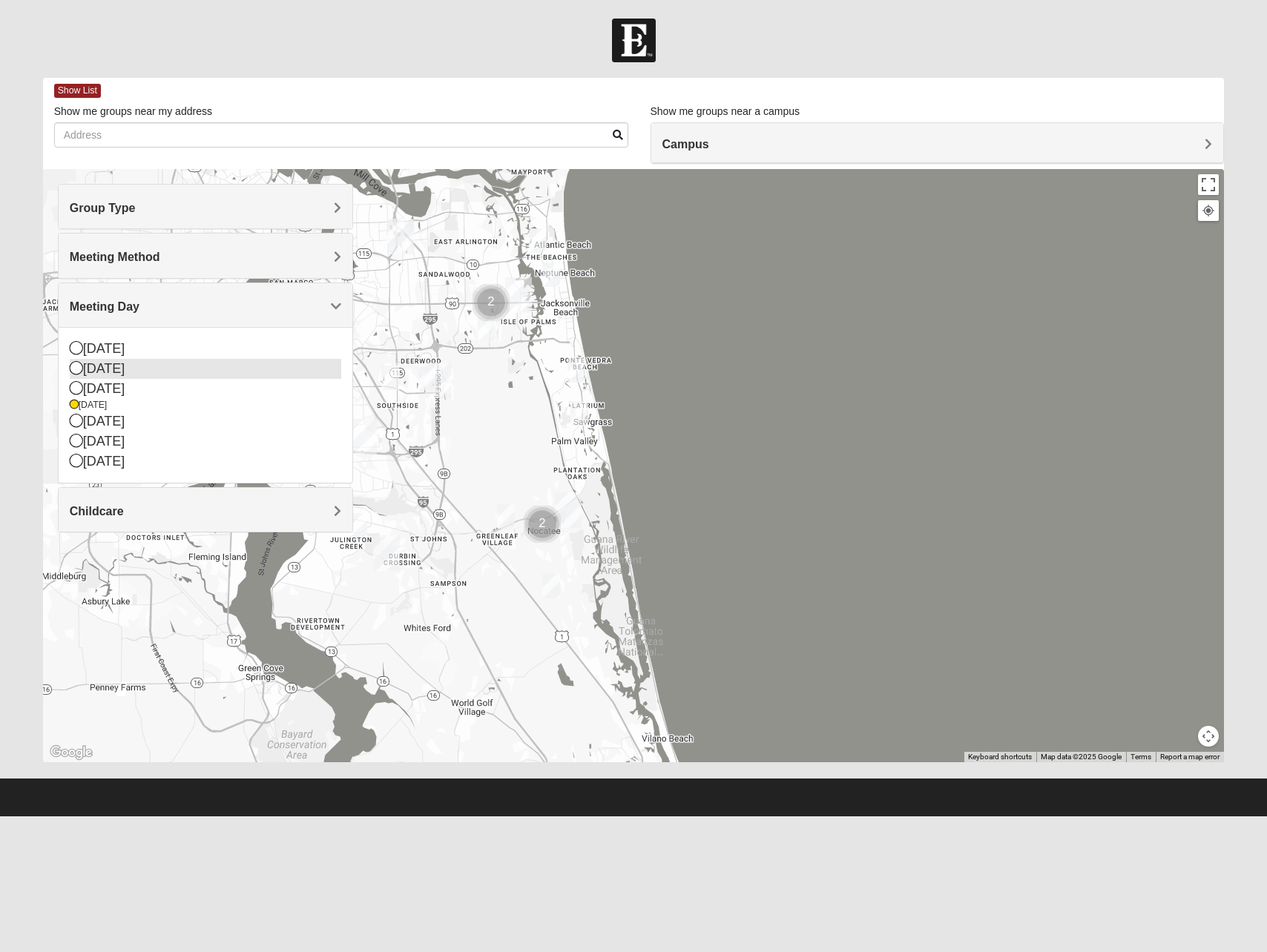
click at [91, 369] on div "[DATE]" at bounding box center [205, 368] width 272 height 20
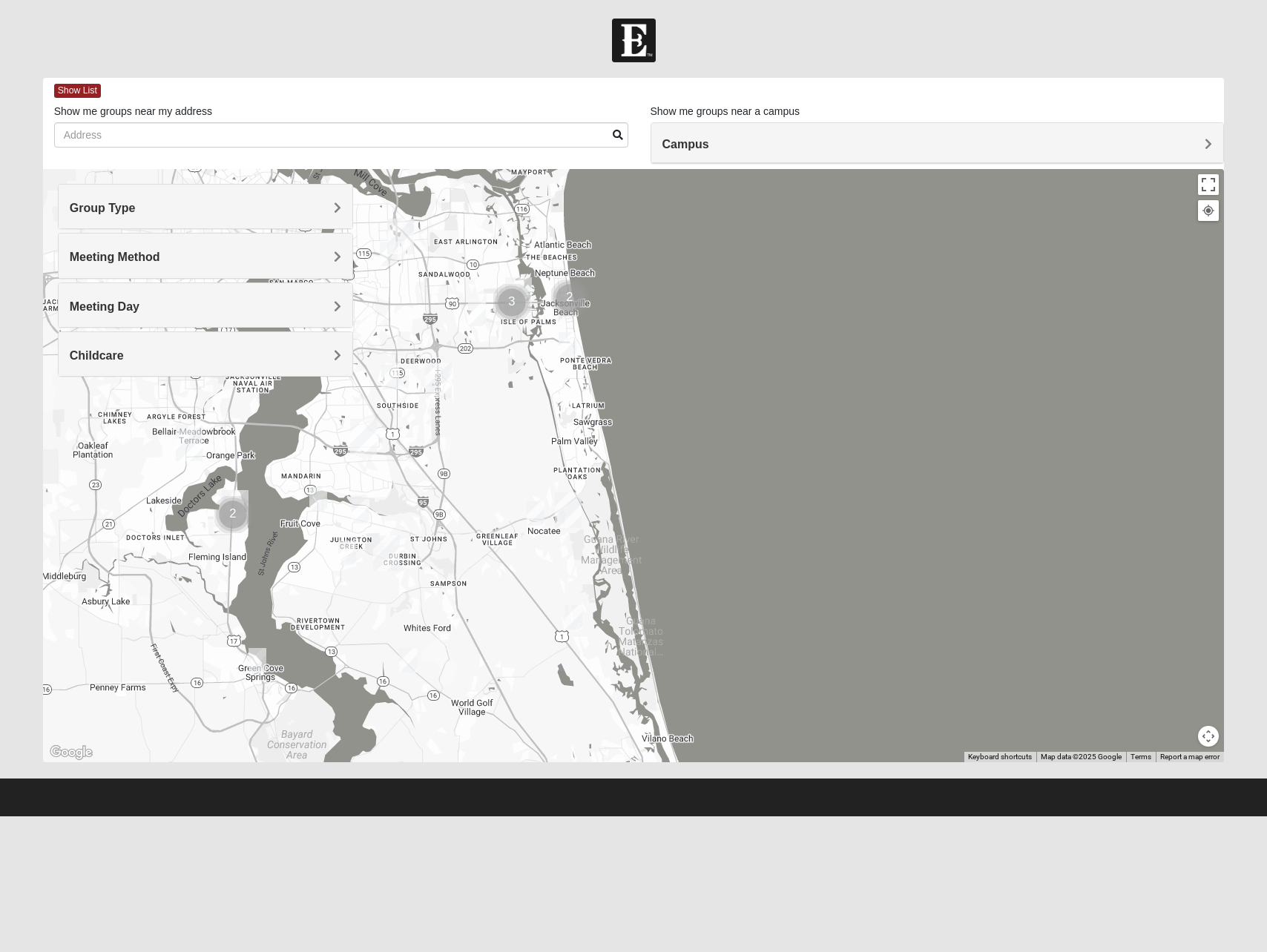
click at [534, 507] on img "Mens Barry 32081" at bounding box center [535, 513] width 18 height 24
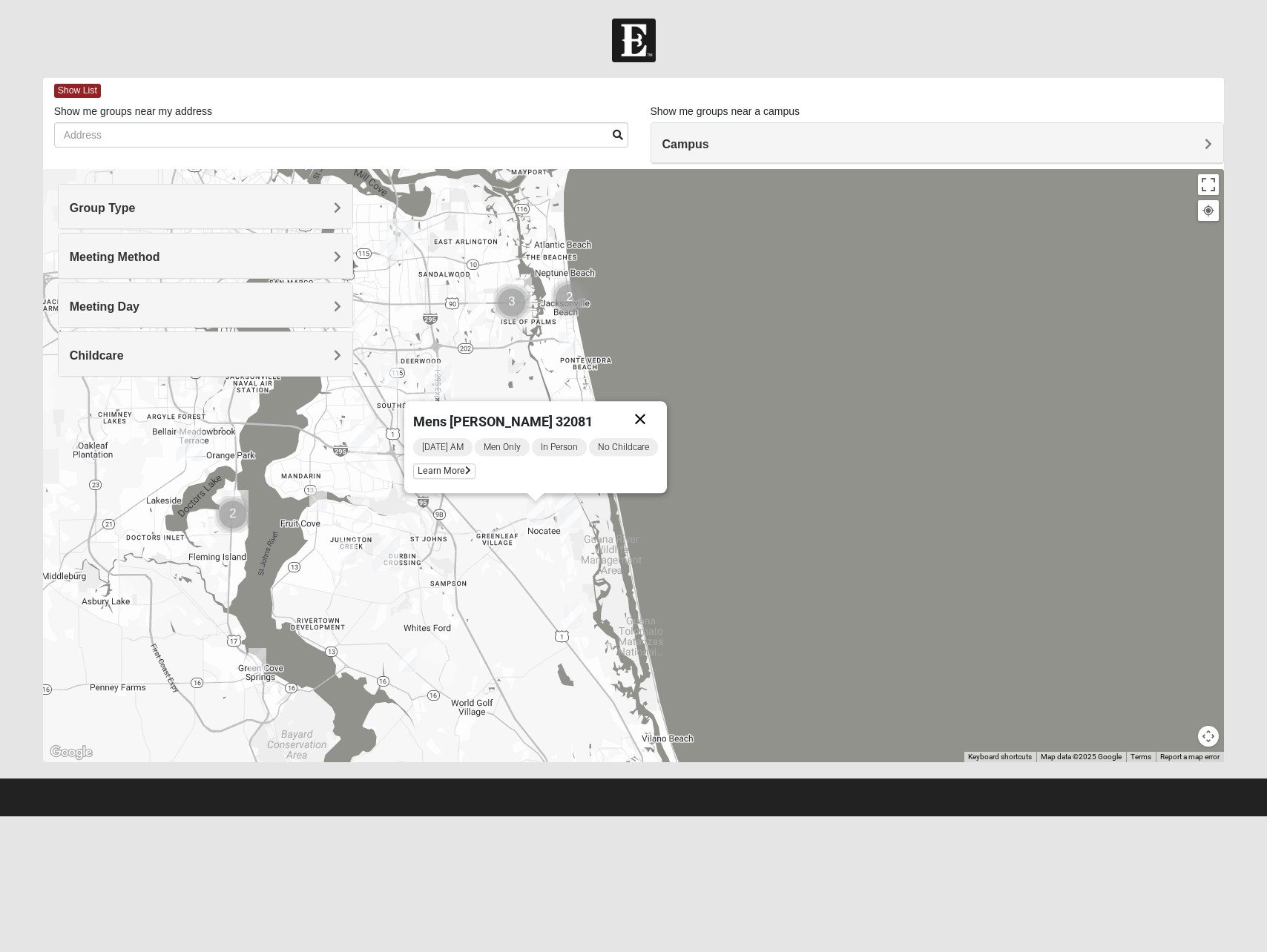
click at [645, 414] on button "Close" at bounding box center [640, 419] width 35 height 35
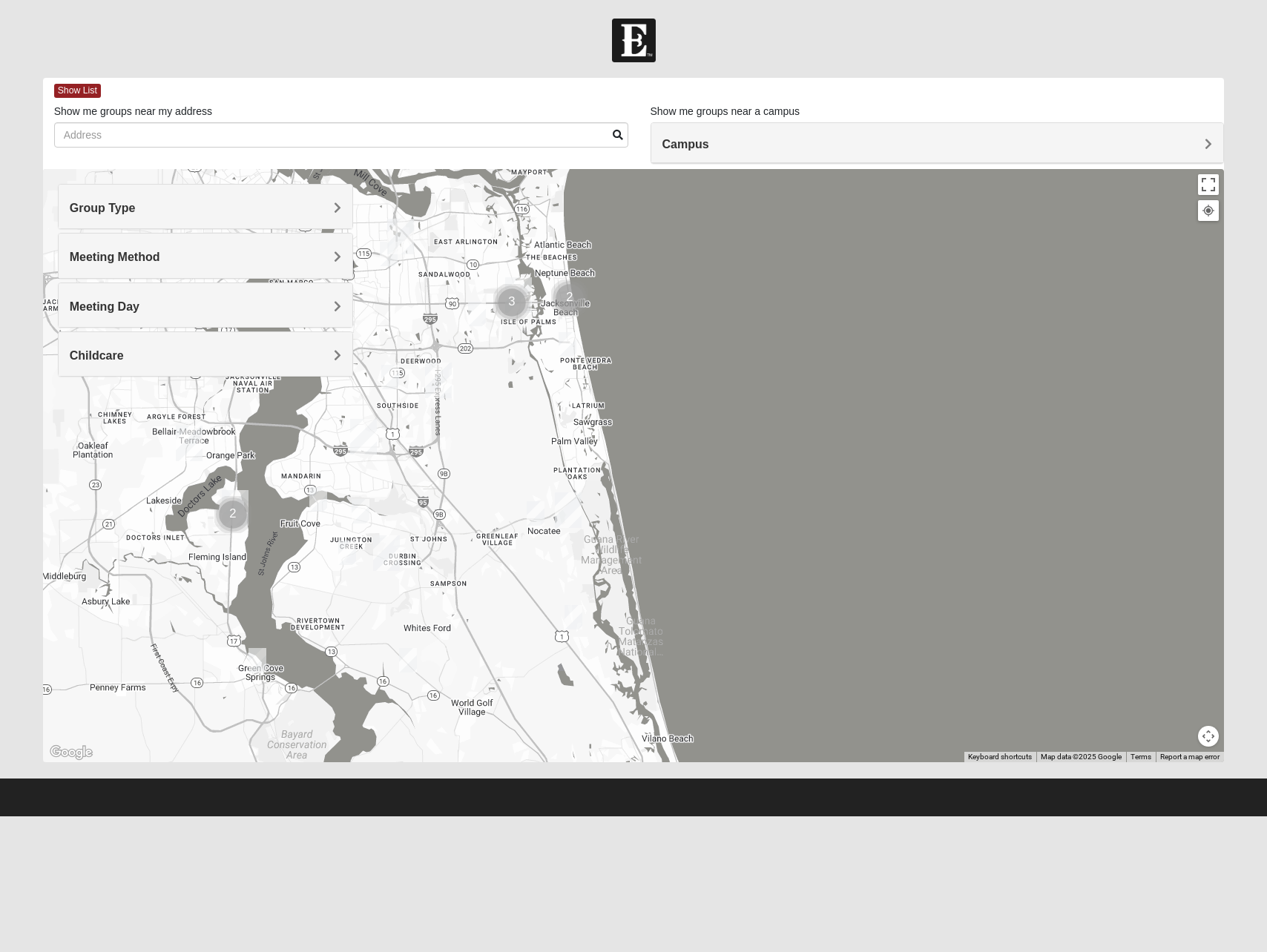
click at [573, 614] on img "Mens Holtz 32095" at bounding box center [573, 616] width 18 height 24
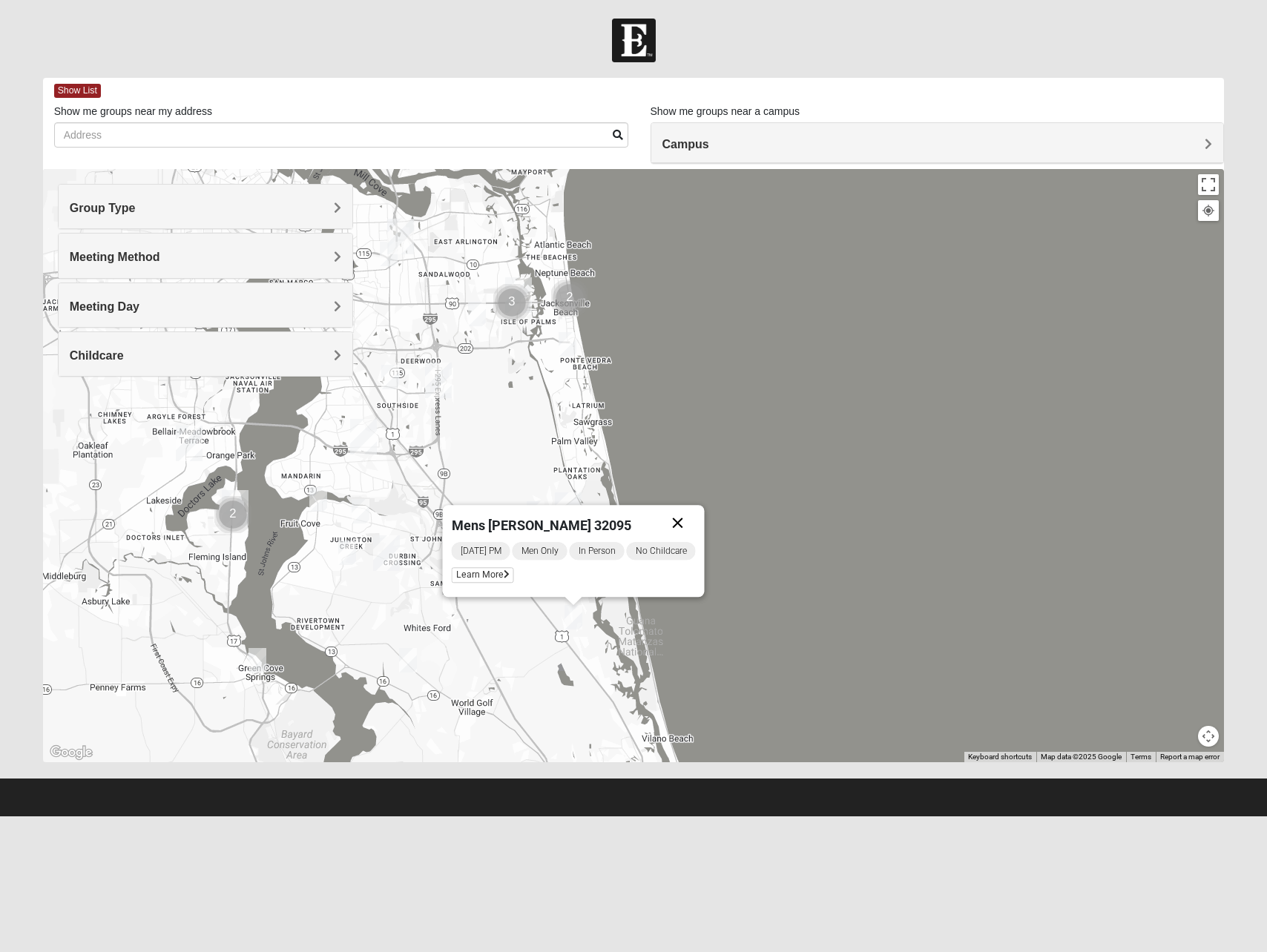
click at [678, 518] on button "Close" at bounding box center [678, 522] width 35 height 35
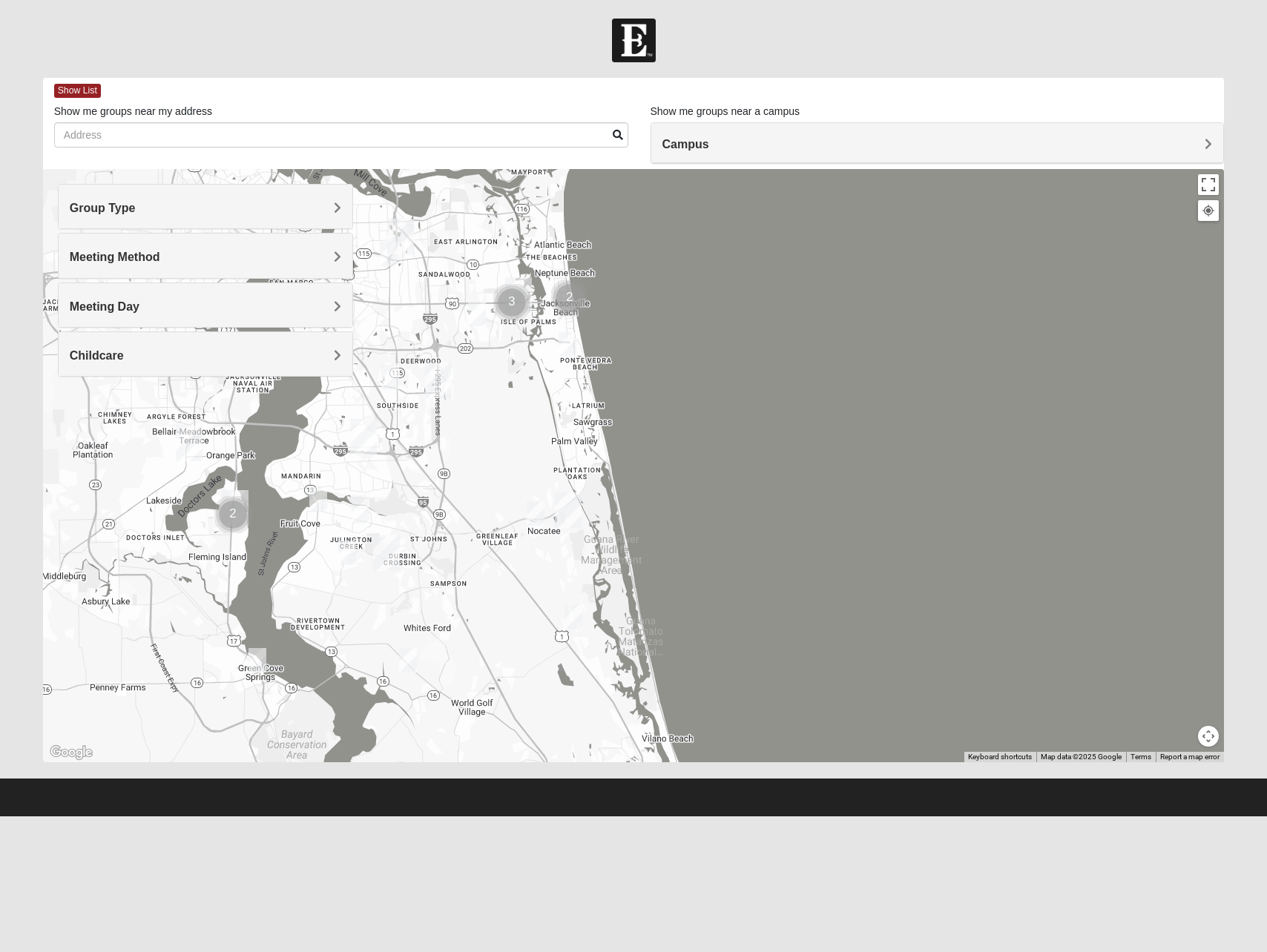
click at [390, 379] on img "Mens Mathis/Smid 32256" at bounding box center [390, 377] width 18 height 24
click at [516, 276] on button "Close" at bounding box center [533, 281] width 35 height 35
click at [122, 303] on span "Meeting Day" at bounding box center [104, 306] width 69 height 13
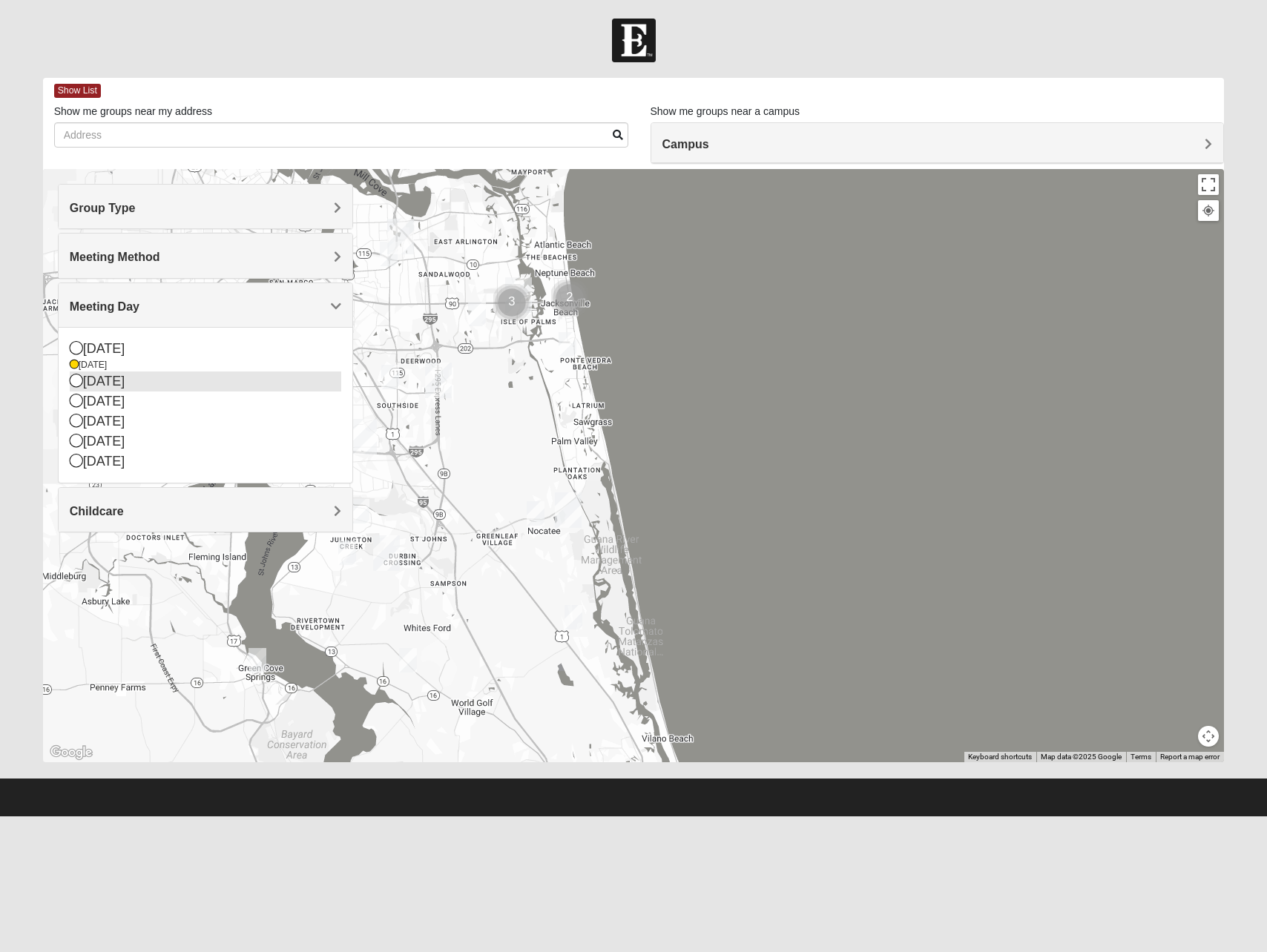
click at [94, 387] on div "[DATE]" at bounding box center [205, 381] width 272 height 20
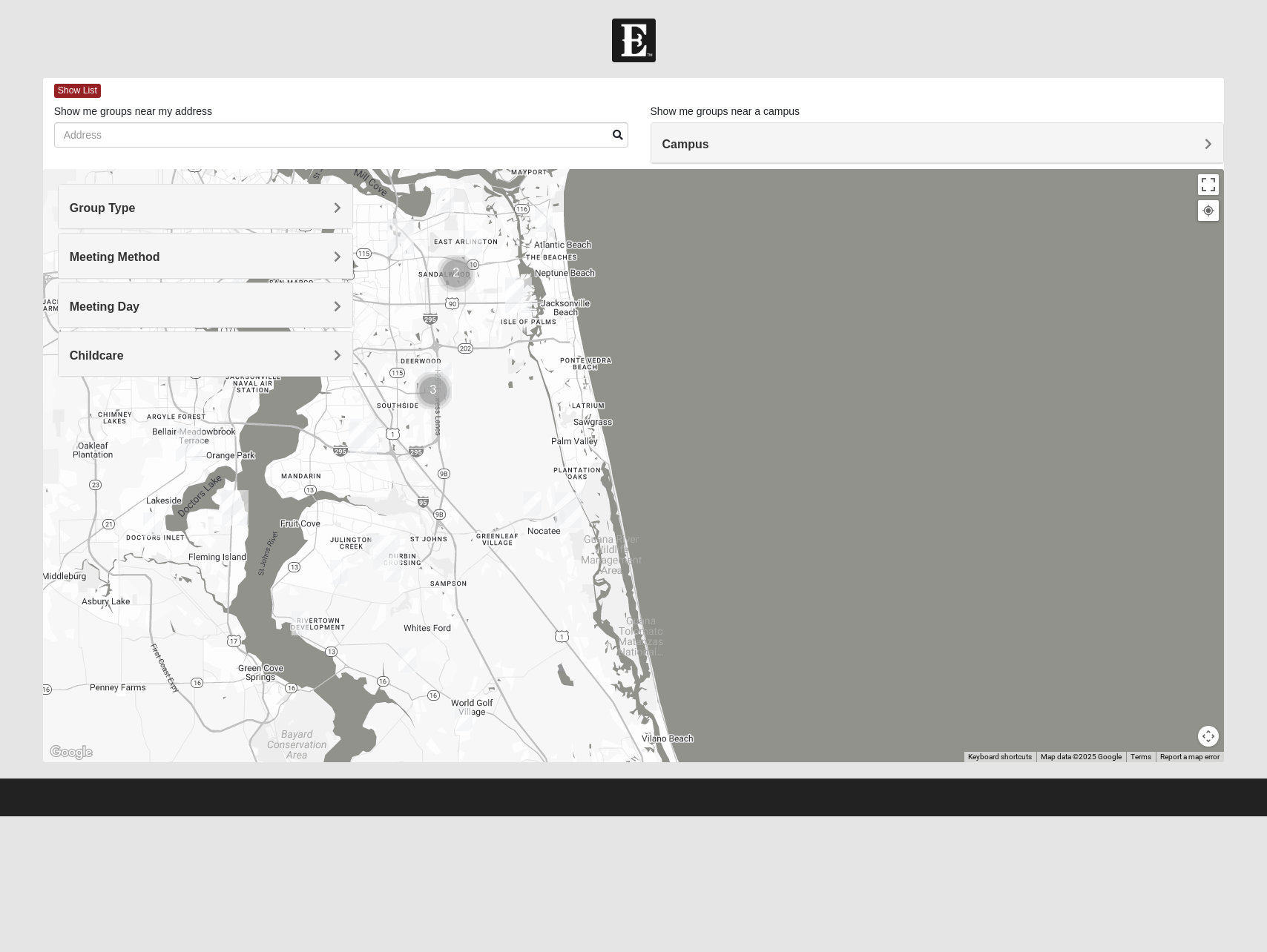
click at [433, 389] on img "Cluster of 3 groups" at bounding box center [433, 391] width 37 height 37
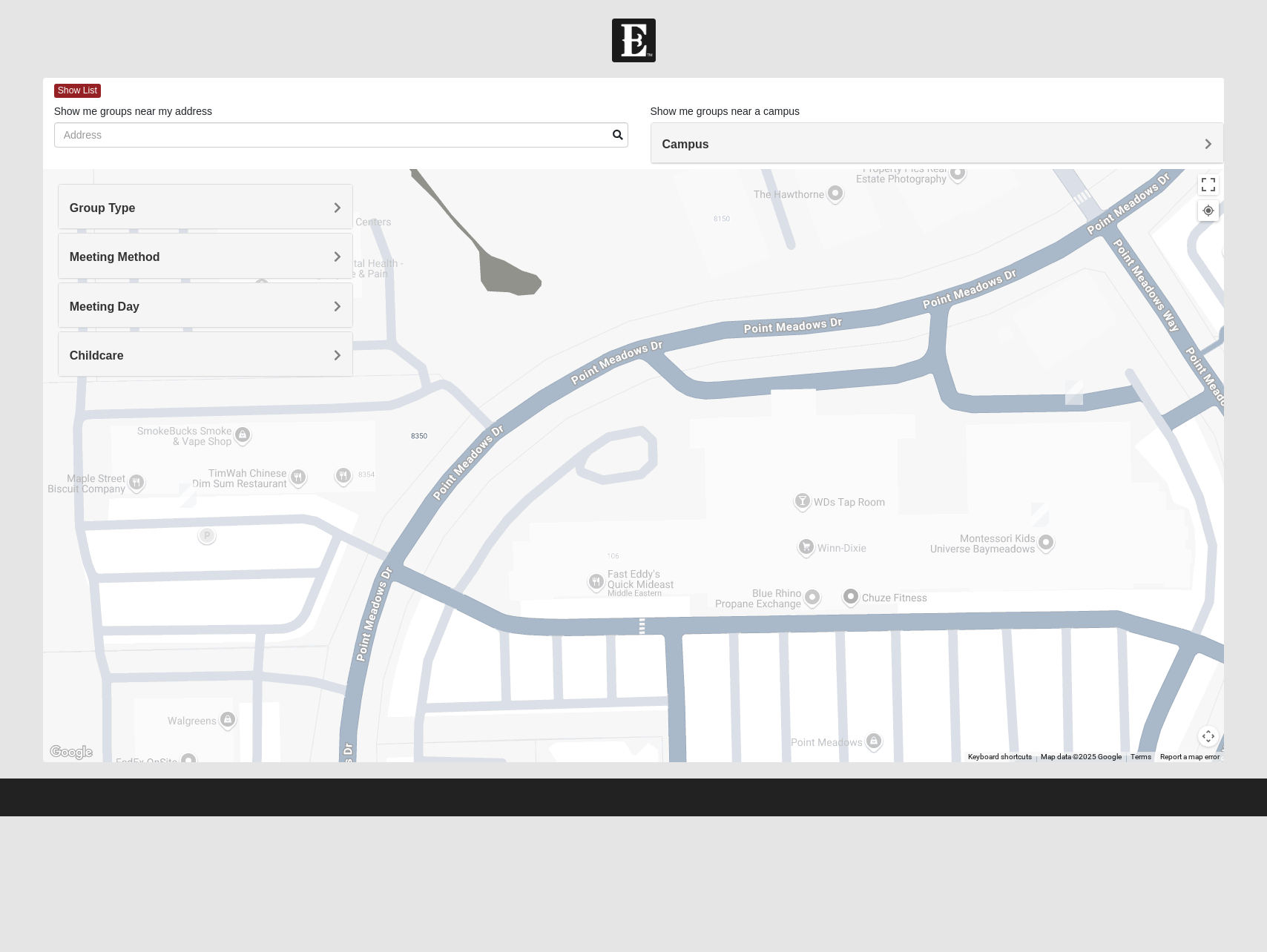
click at [1042, 510] on img "Mens Barnes 32246" at bounding box center [1039, 515] width 18 height 24
click at [1080, 390] on img "On Campus Mens Wilford 32256" at bounding box center [1074, 392] width 18 height 24
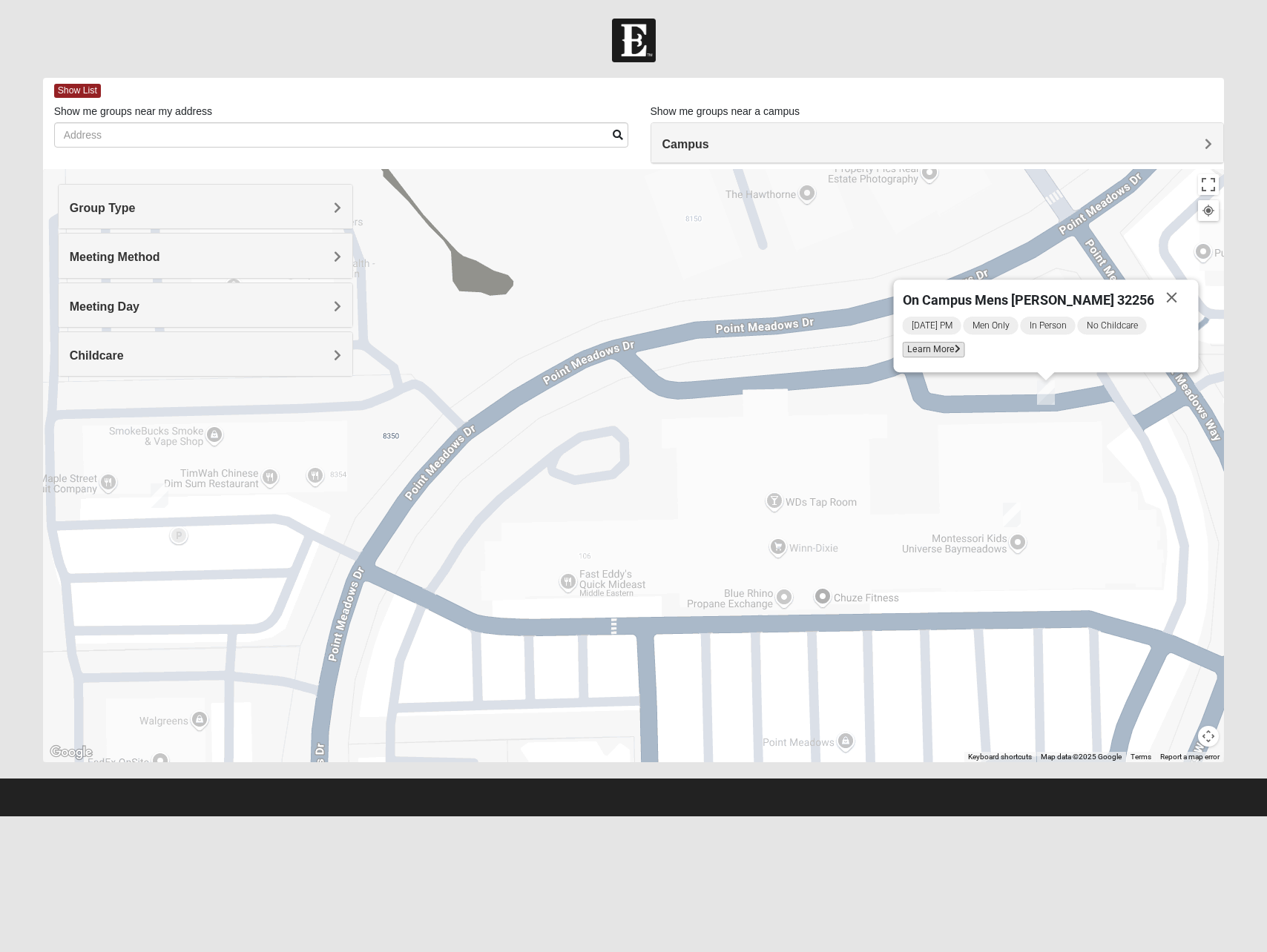
click at [965, 352] on span "Learn More" at bounding box center [934, 350] width 63 height 16
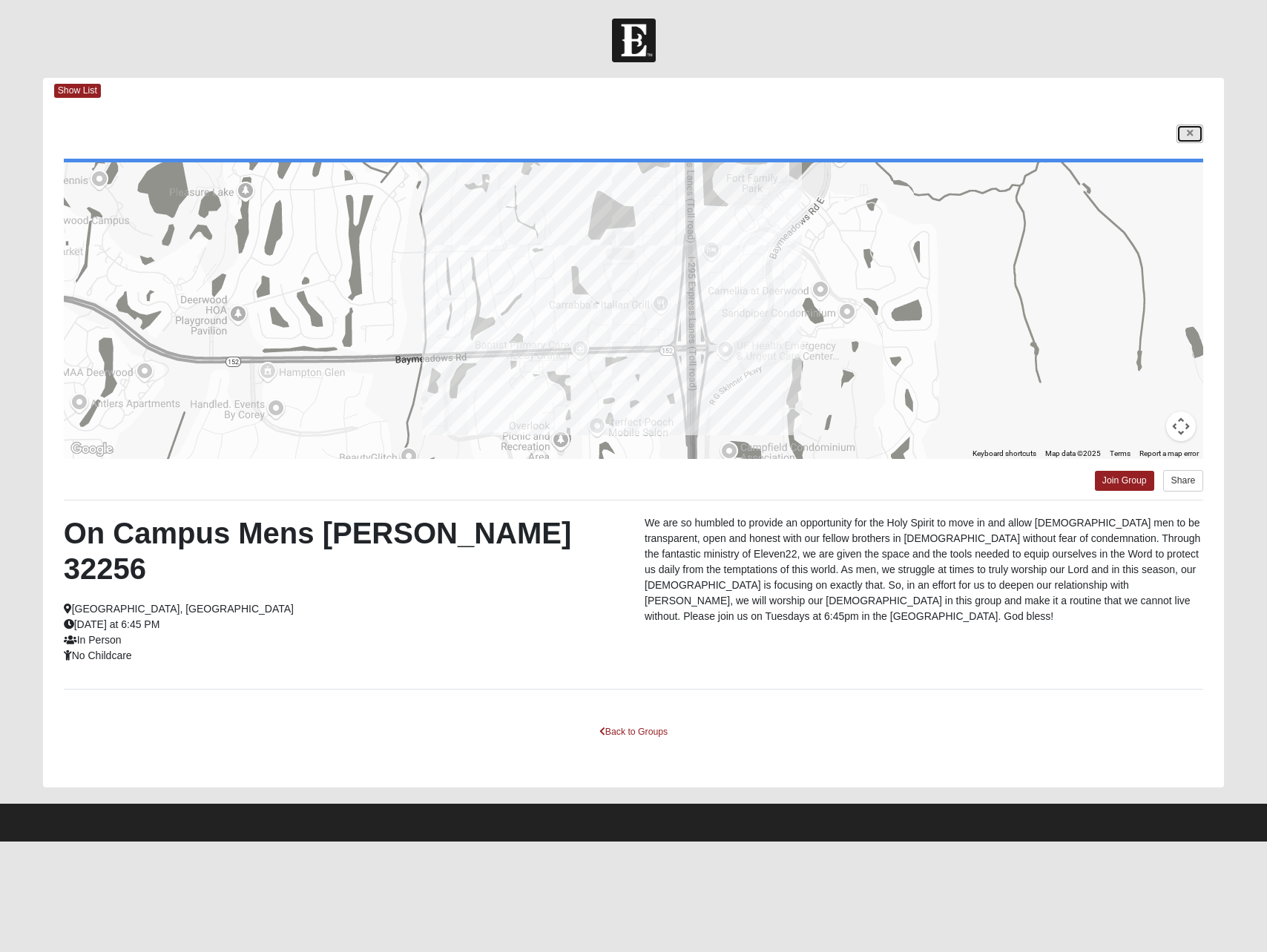
click at [1189, 131] on icon at bounding box center [1190, 133] width 6 height 9
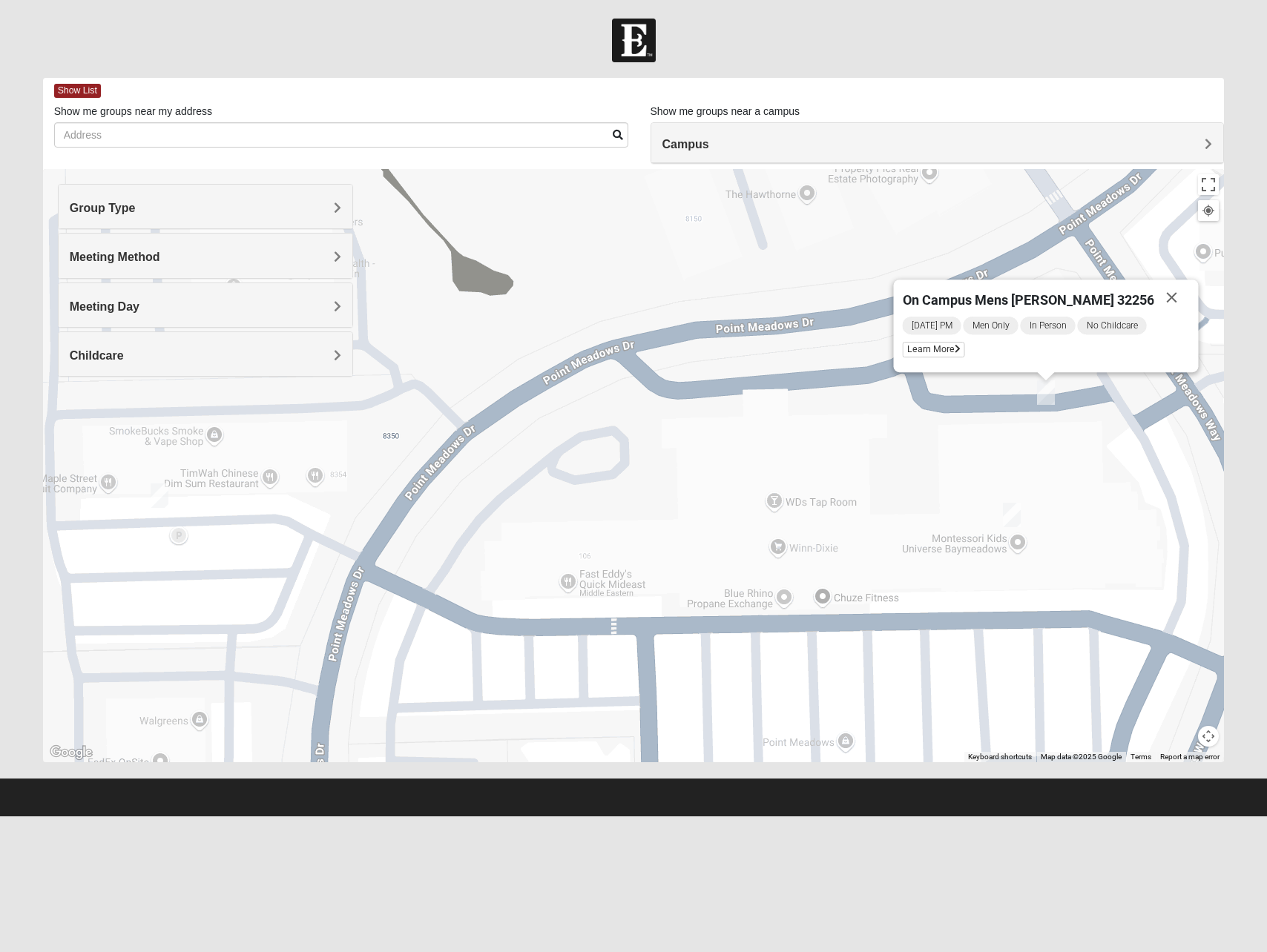
click at [165, 490] on img "Mens Stenson 32256" at bounding box center [159, 495] width 18 height 24
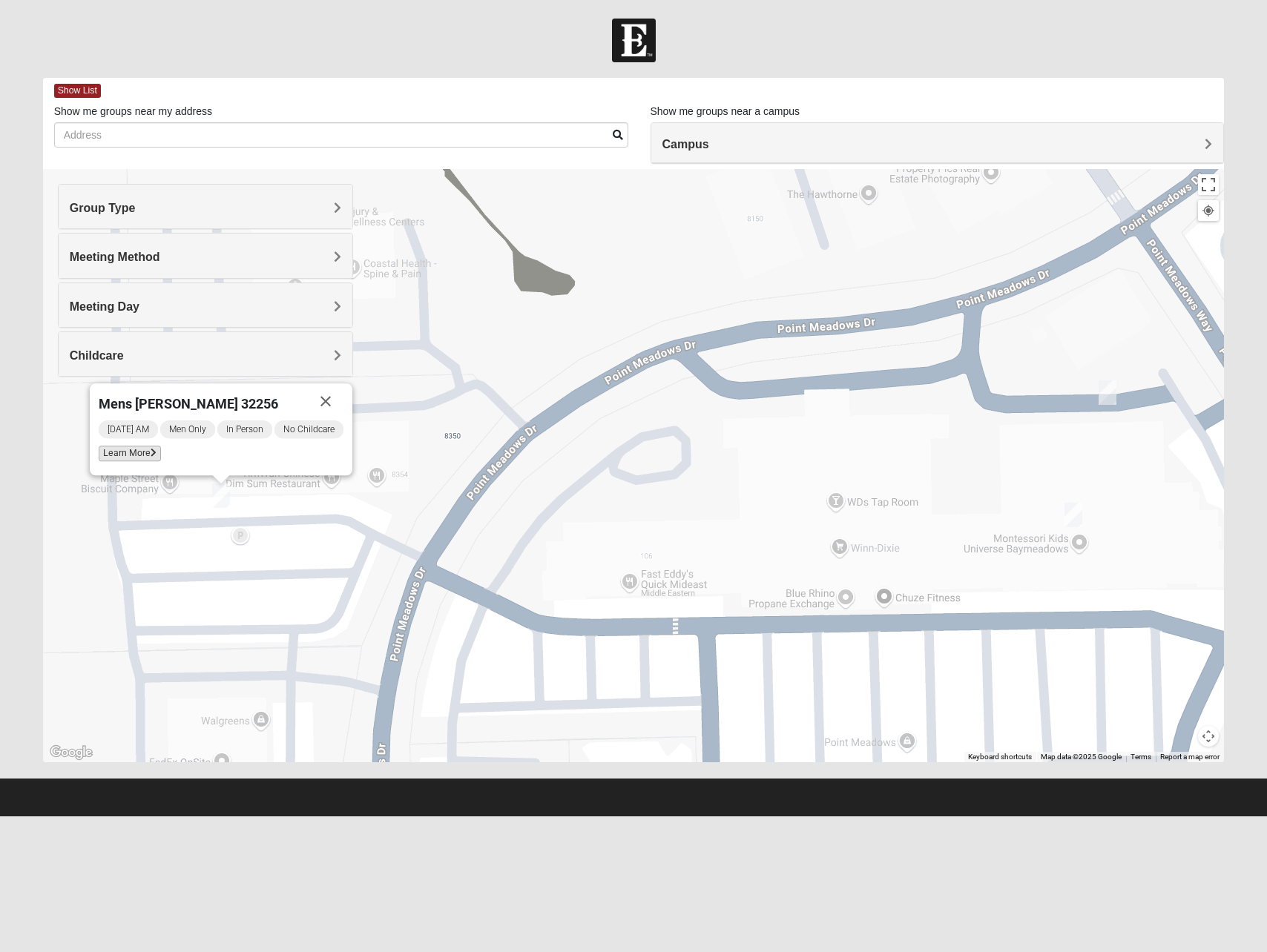
click at [131, 457] on span "Learn More" at bounding box center [130, 453] width 63 height 16
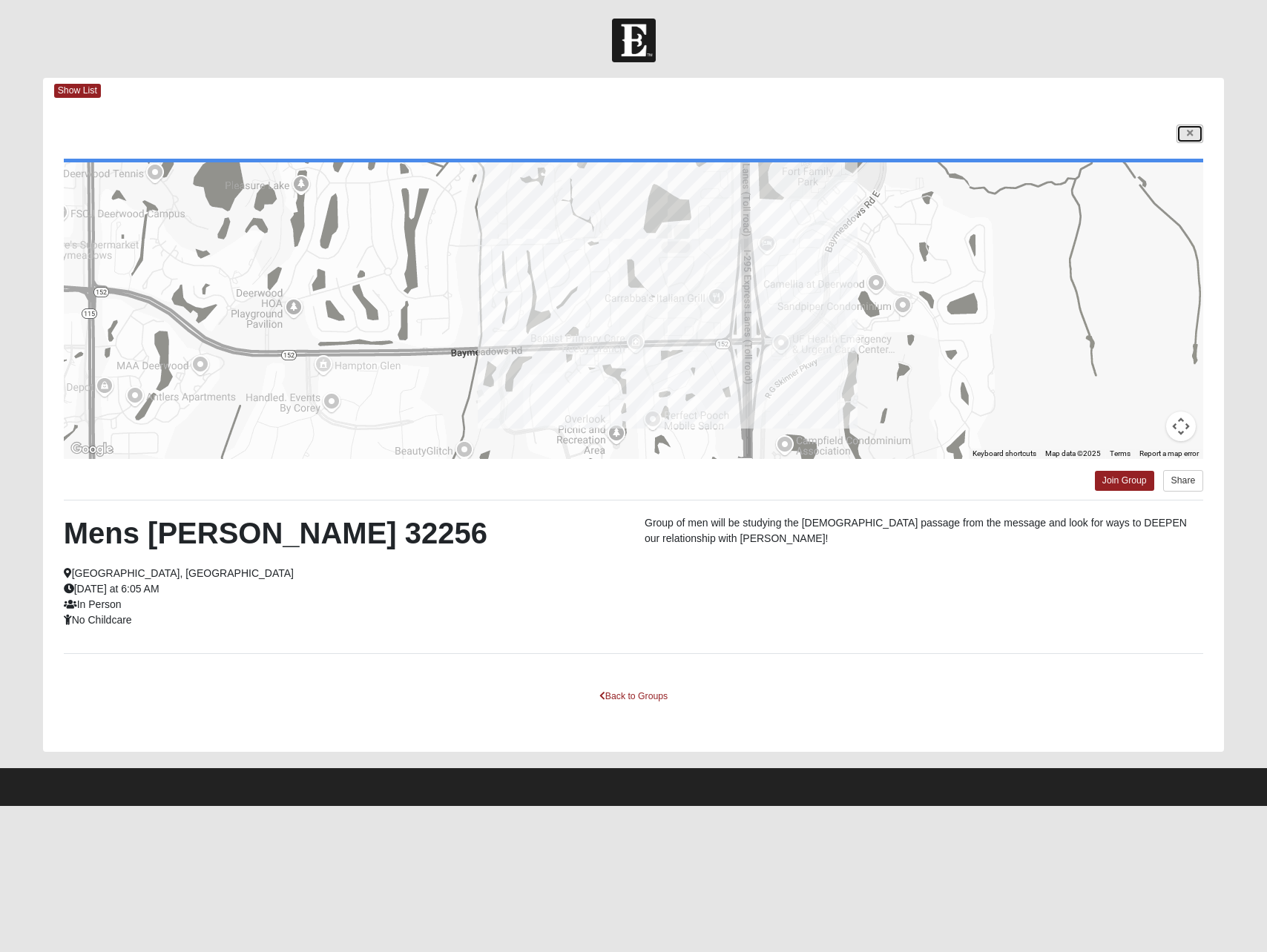
click at [1178, 137] on link at bounding box center [1189, 134] width 26 height 19
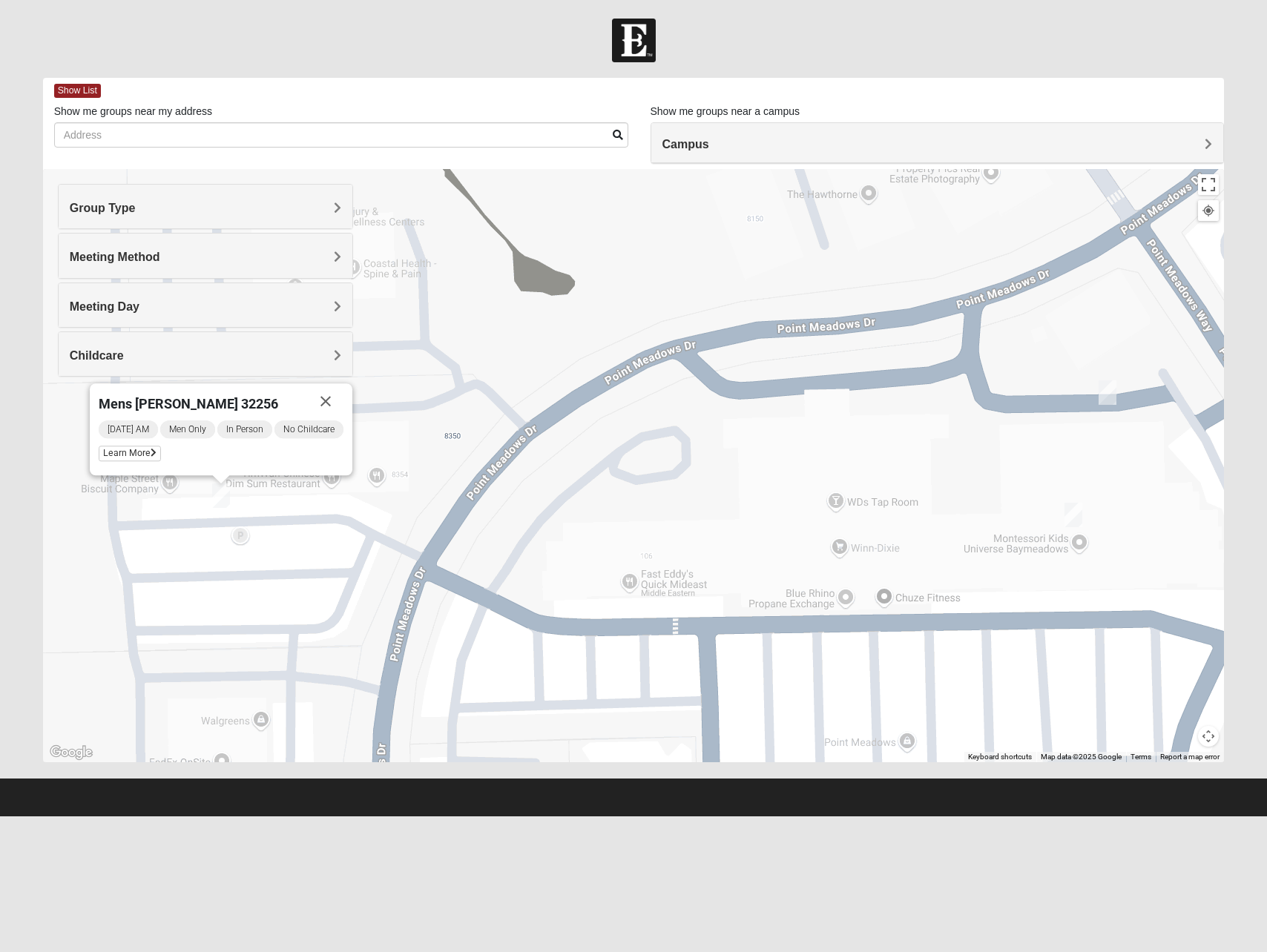
click at [1071, 510] on img "Mens Barnes 32246" at bounding box center [1073, 515] width 18 height 24
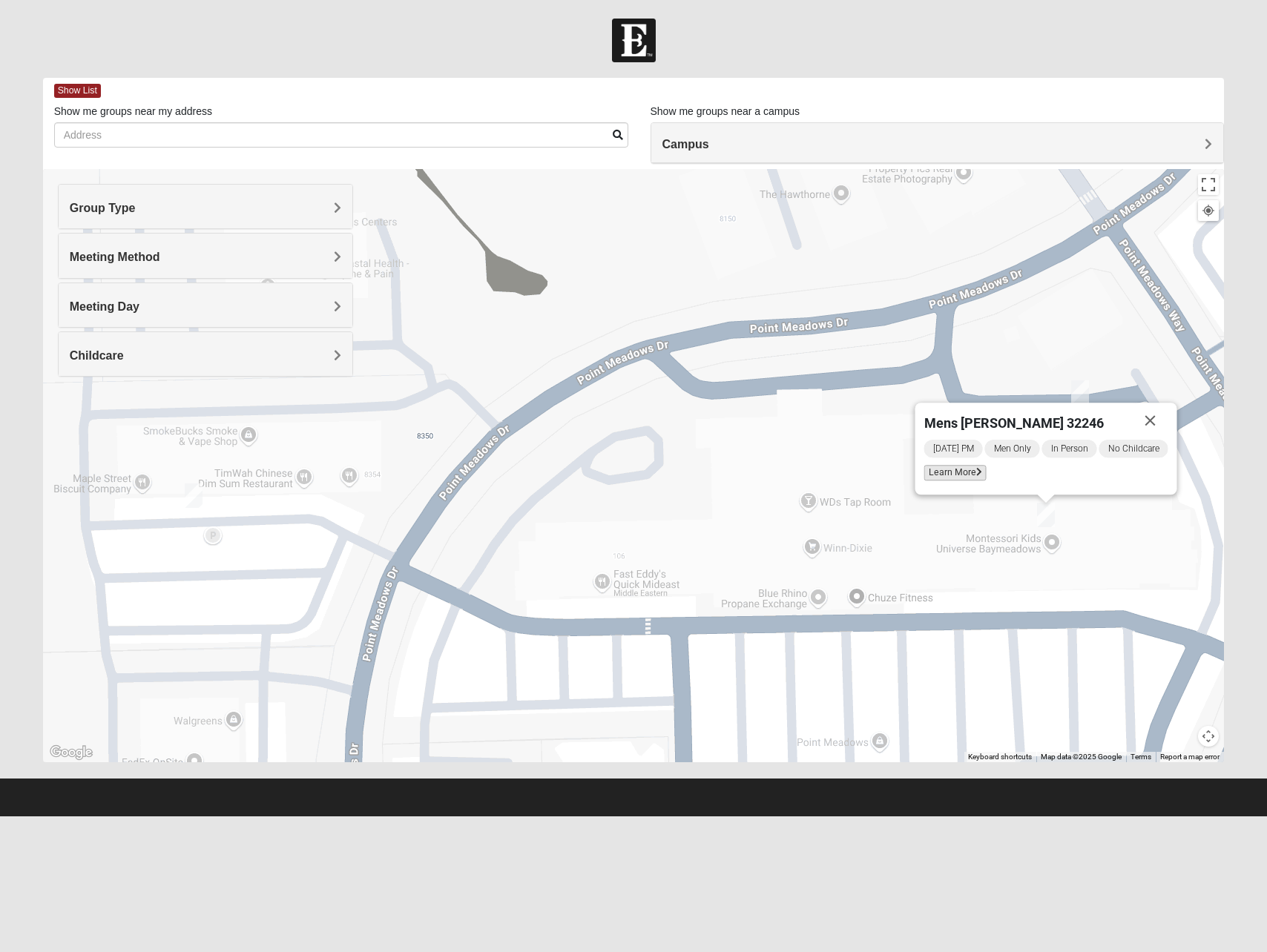
click at [959, 476] on span "Learn More" at bounding box center [955, 473] width 63 height 16
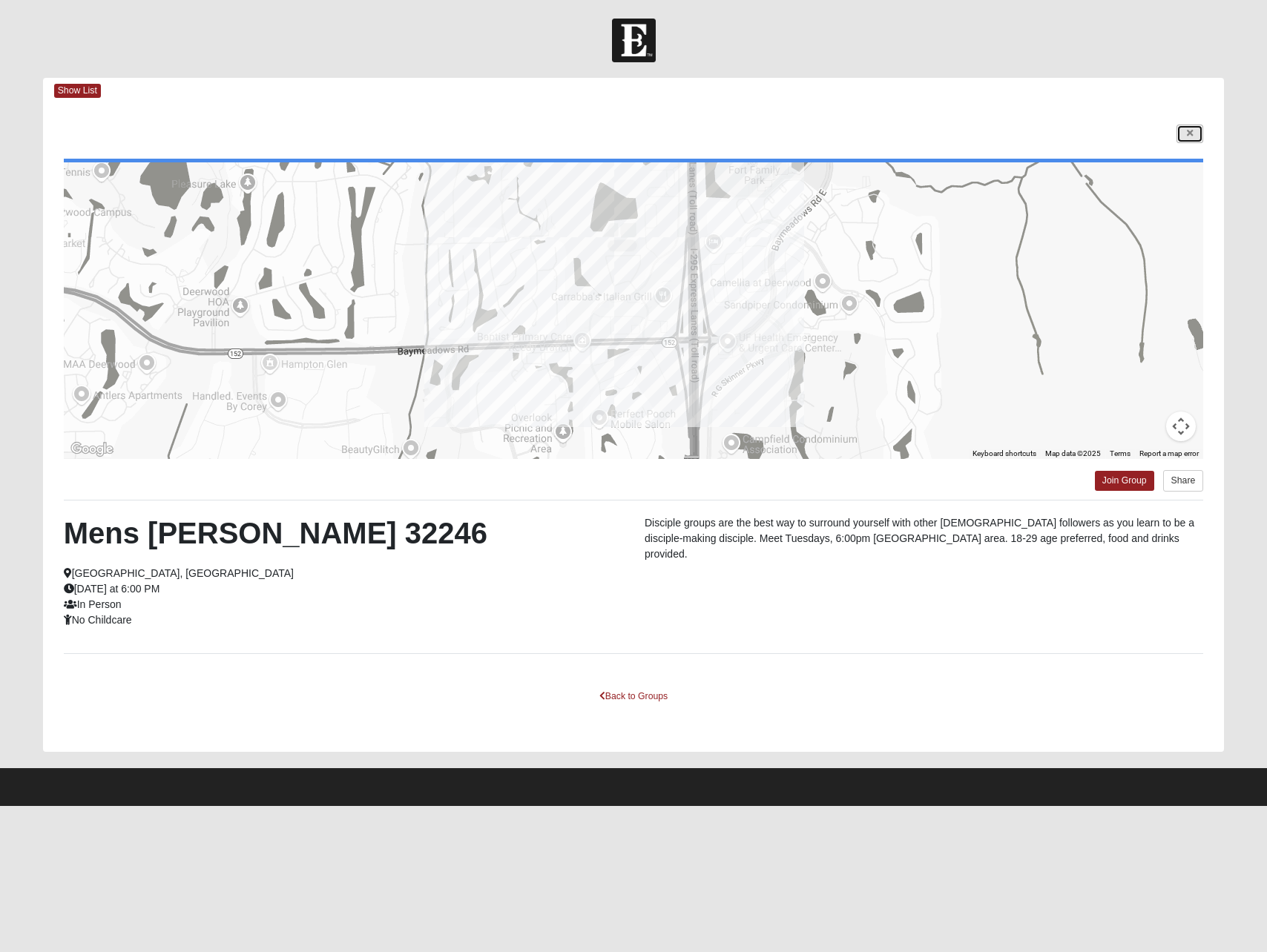
click at [1184, 131] on link at bounding box center [1189, 134] width 26 height 19
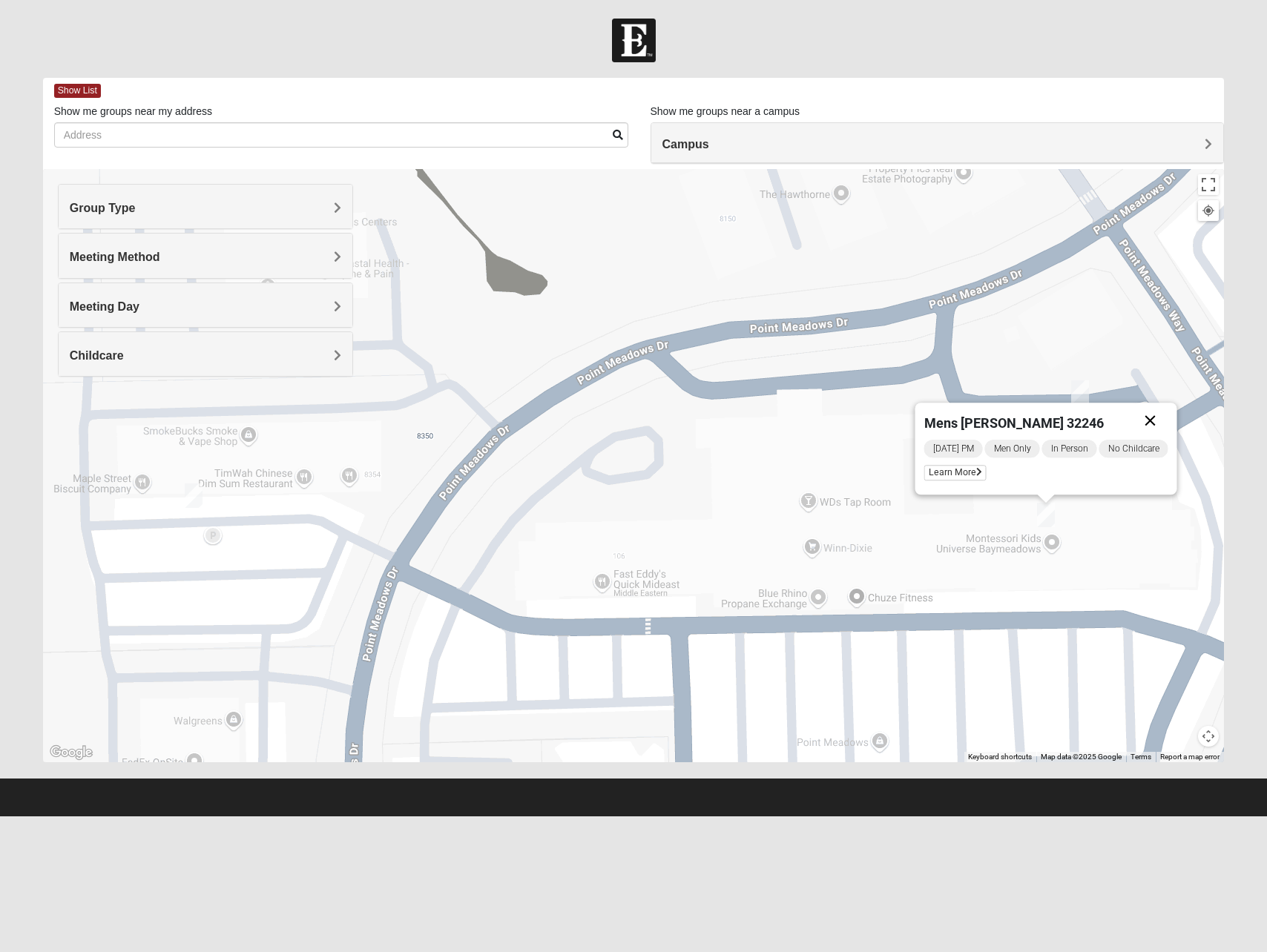
click at [1157, 417] on button "Close" at bounding box center [1150, 420] width 35 height 35
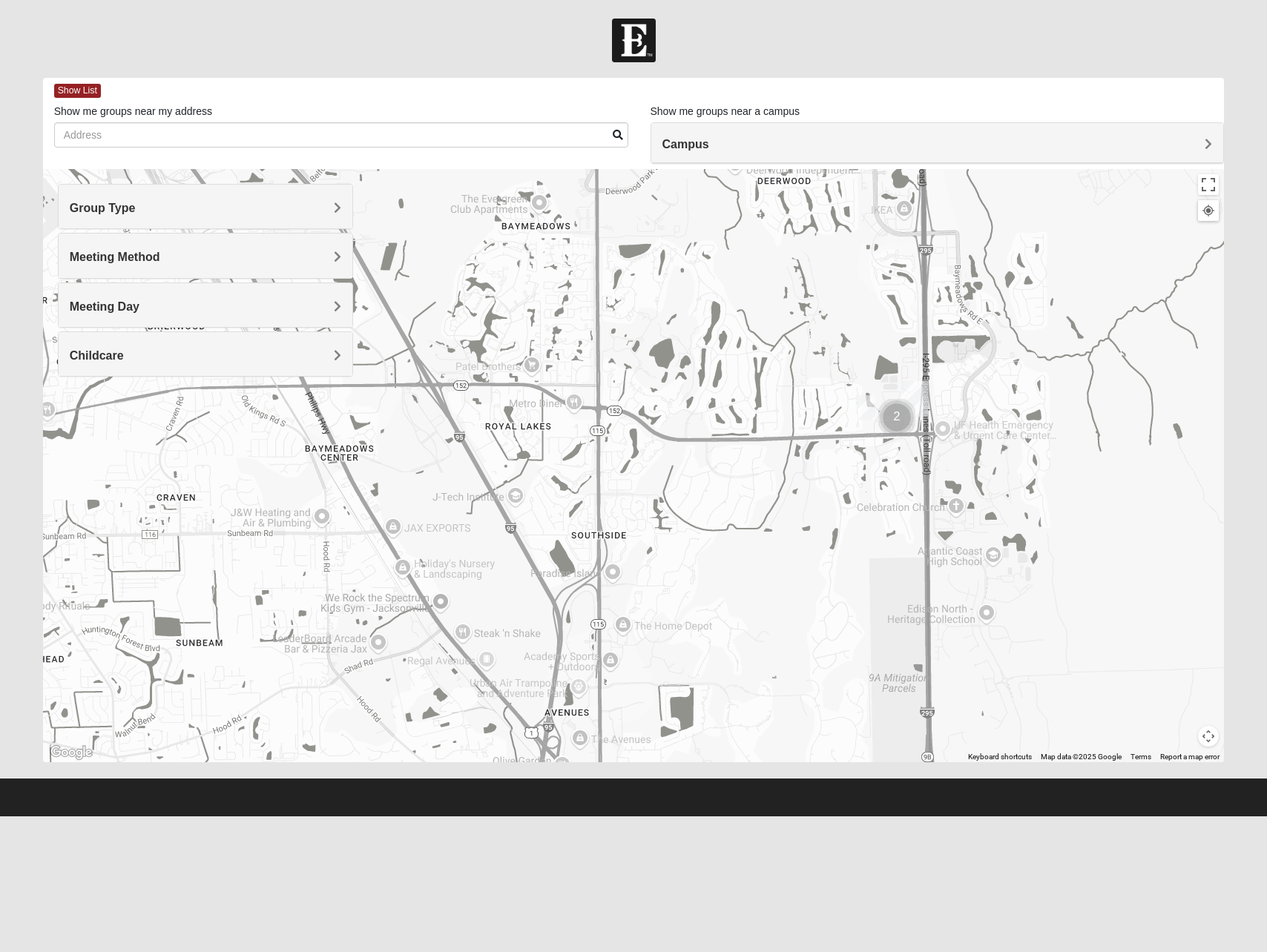
drag, startPoint x: 998, startPoint y: 491, endPoint x: 813, endPoint y: 481, distance: 185.3
click at [816, 484] on div at bounding box center [633, 465] width 1181 height 593
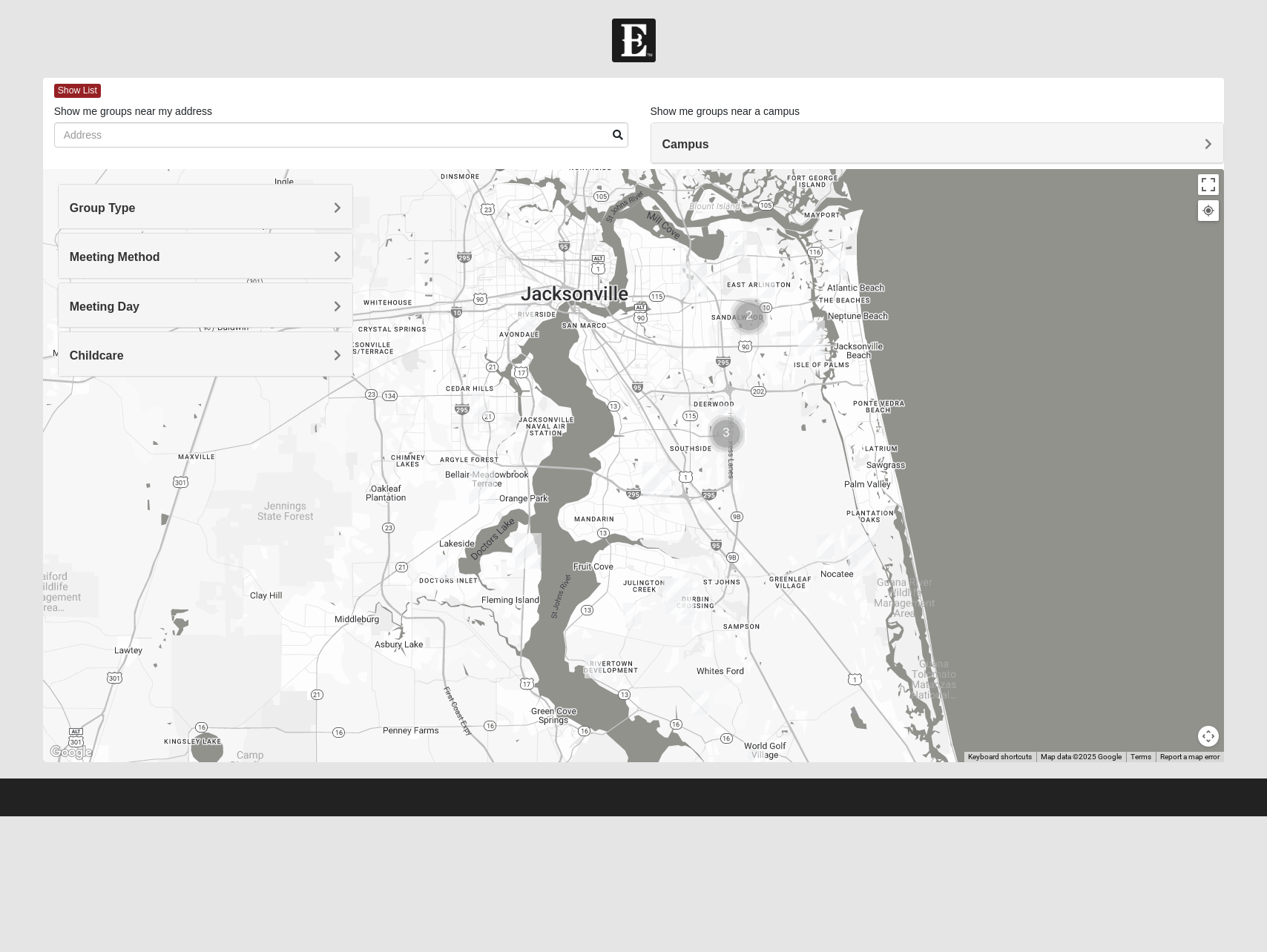
drag, startPoint x: 826, startPoint y: 518, endPoint x: 755, endPoint y: 478, distance: 81.5
click at [756, 482] on div at bounding box center [633, 465] width 1181 height 593
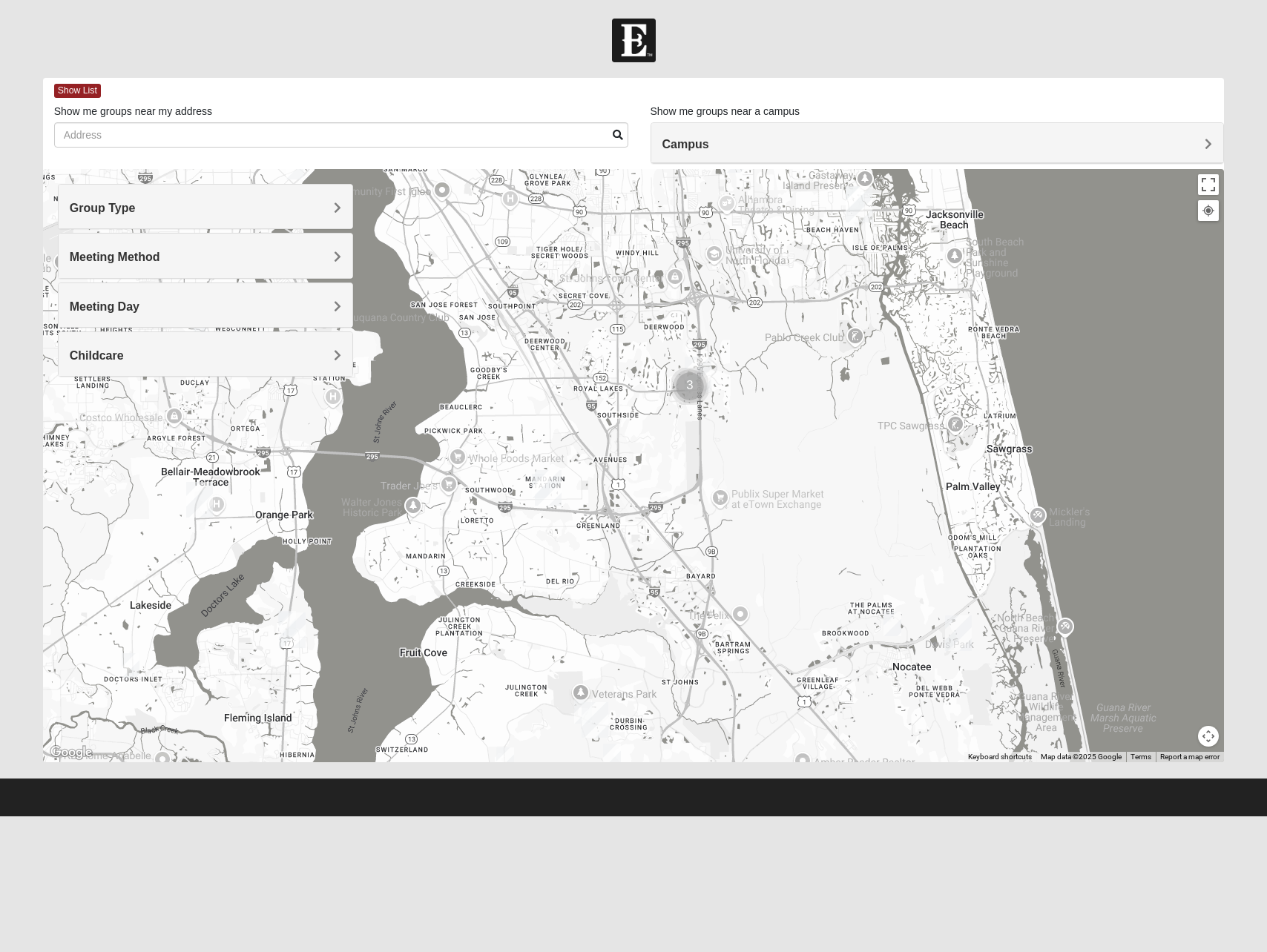
click at [135, 307] on span "Meeting Day" at bounding box center [104, 306] width 69 height 13
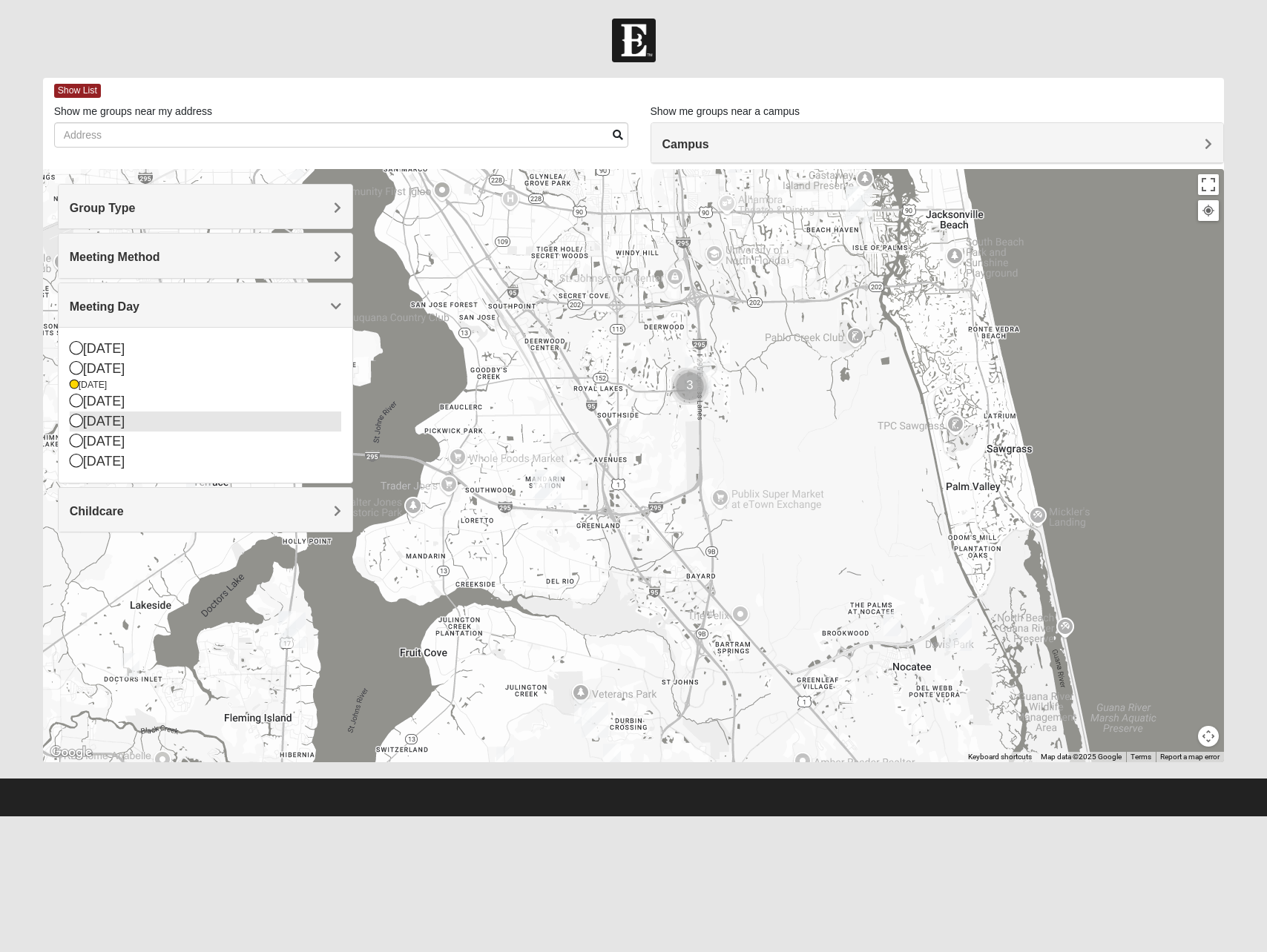
click at [99, 423] on div "[DATE]" at bounding box center [205, 421] width 272 height 20
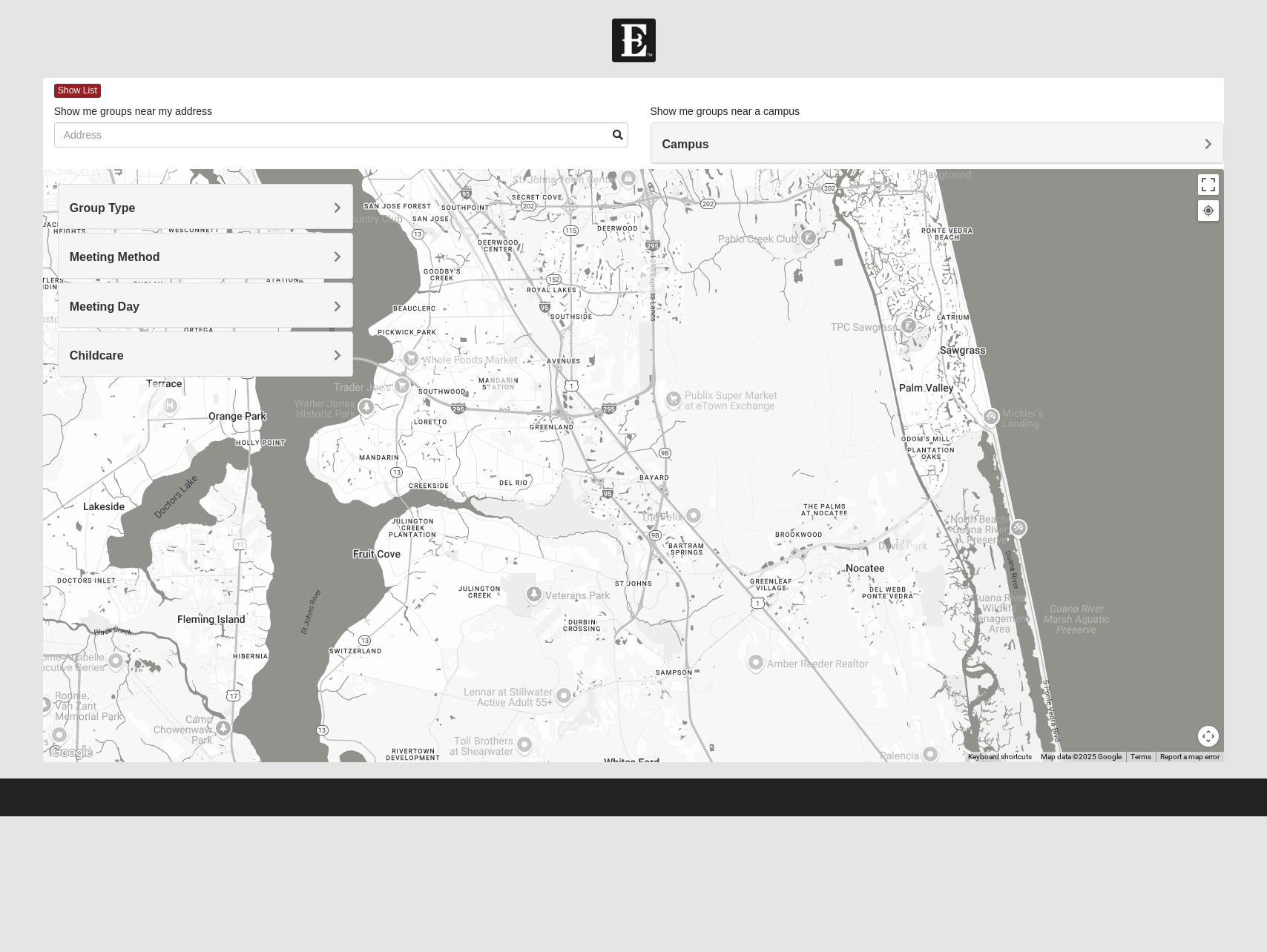
drag, startPoint x: 793, startPoint y: 494, endPoint x: 770, endPoint y: 435, distance: 63.3
click at [778, 435] on div at bounding box center [633, 465] width 1181 height 593
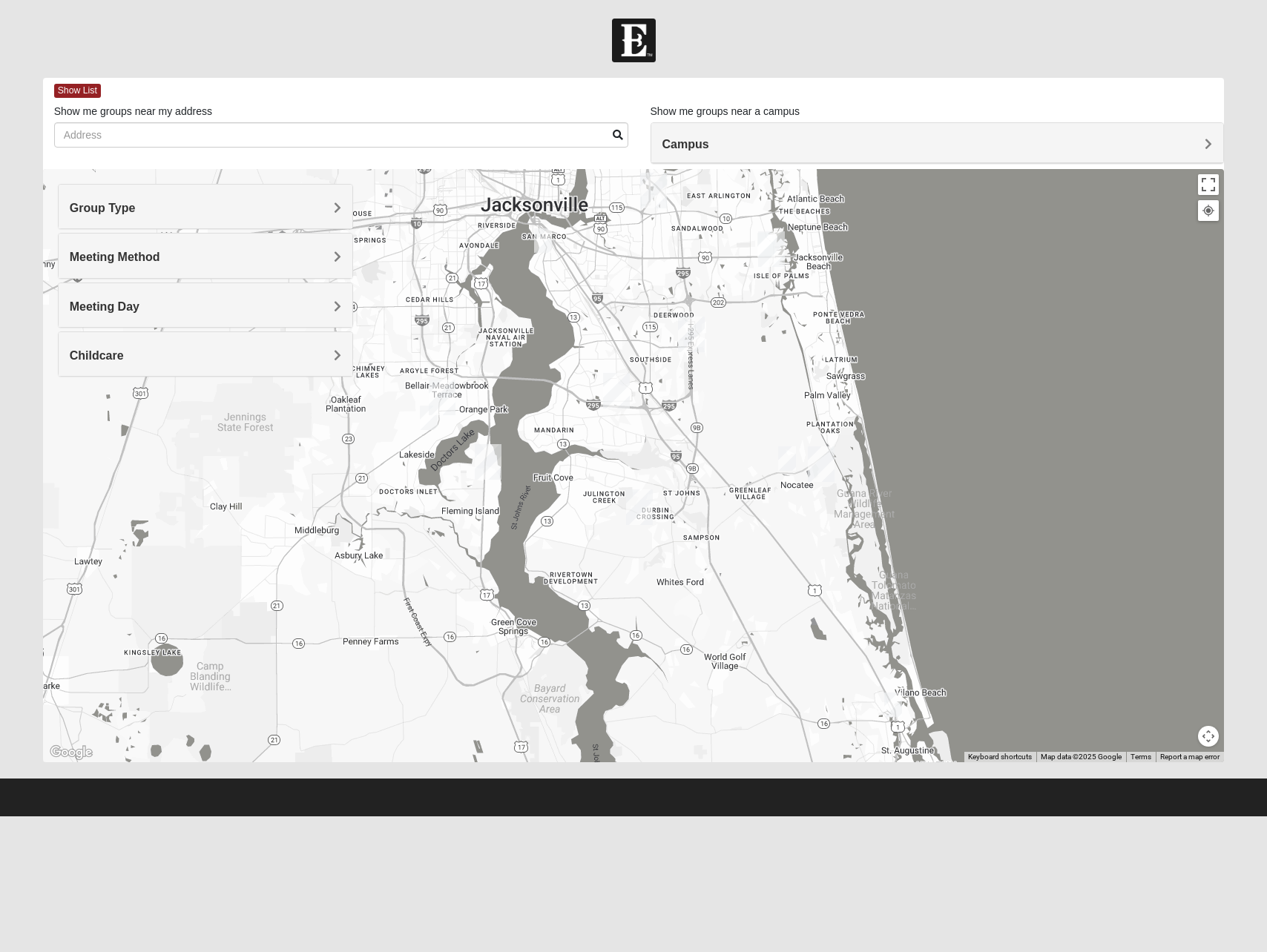
click at [784, 454] on img "Mens Greer/Mayers 32081" at bounding box center [786, 458] width 18 height 24
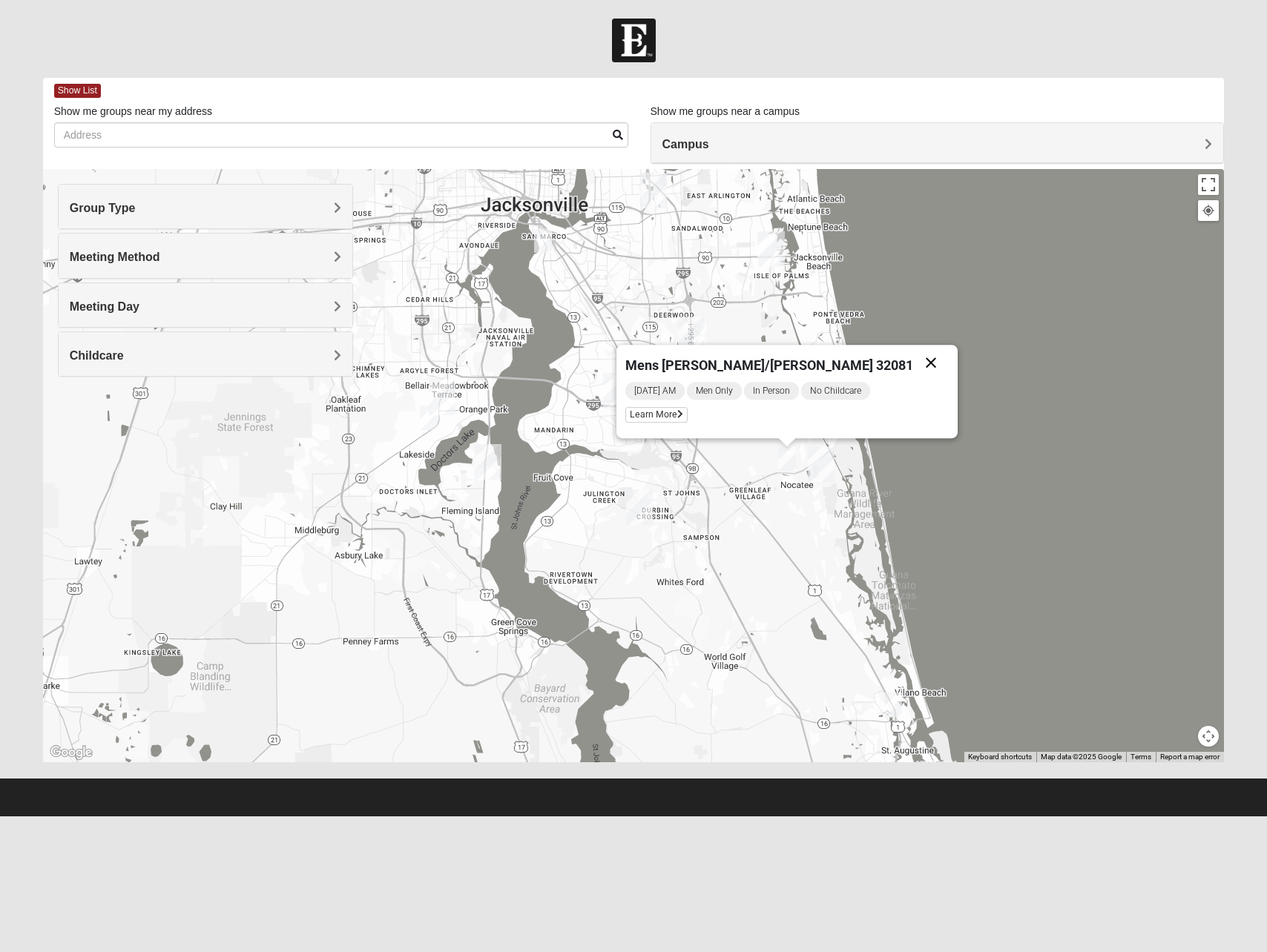
click at [913, 362] on button "Close" at bounding box center [931, 362] width 35 height 35
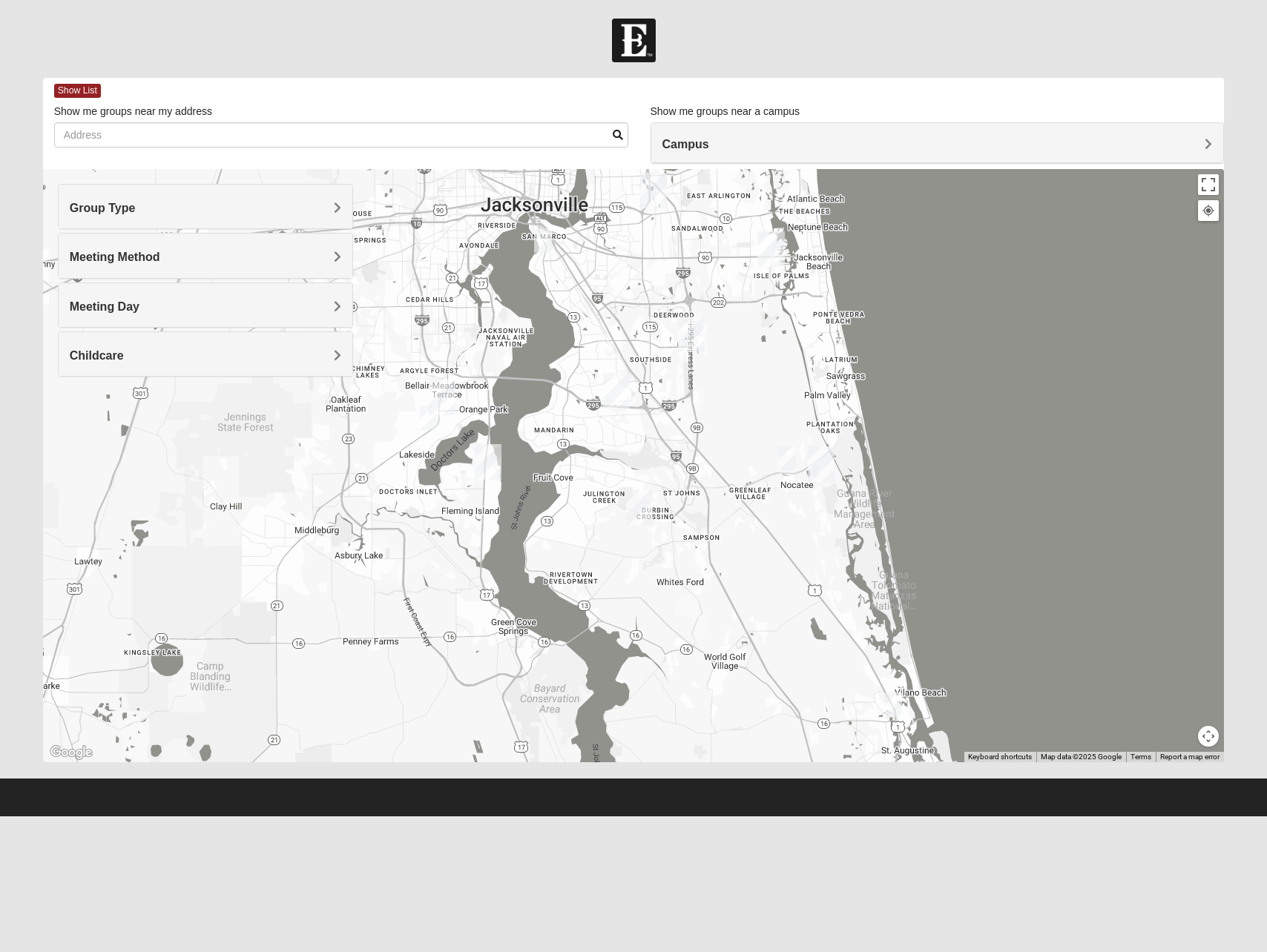
click at [125, 304] on span "Meeting Day" at bounding box center [104, 306] width 69 height 13
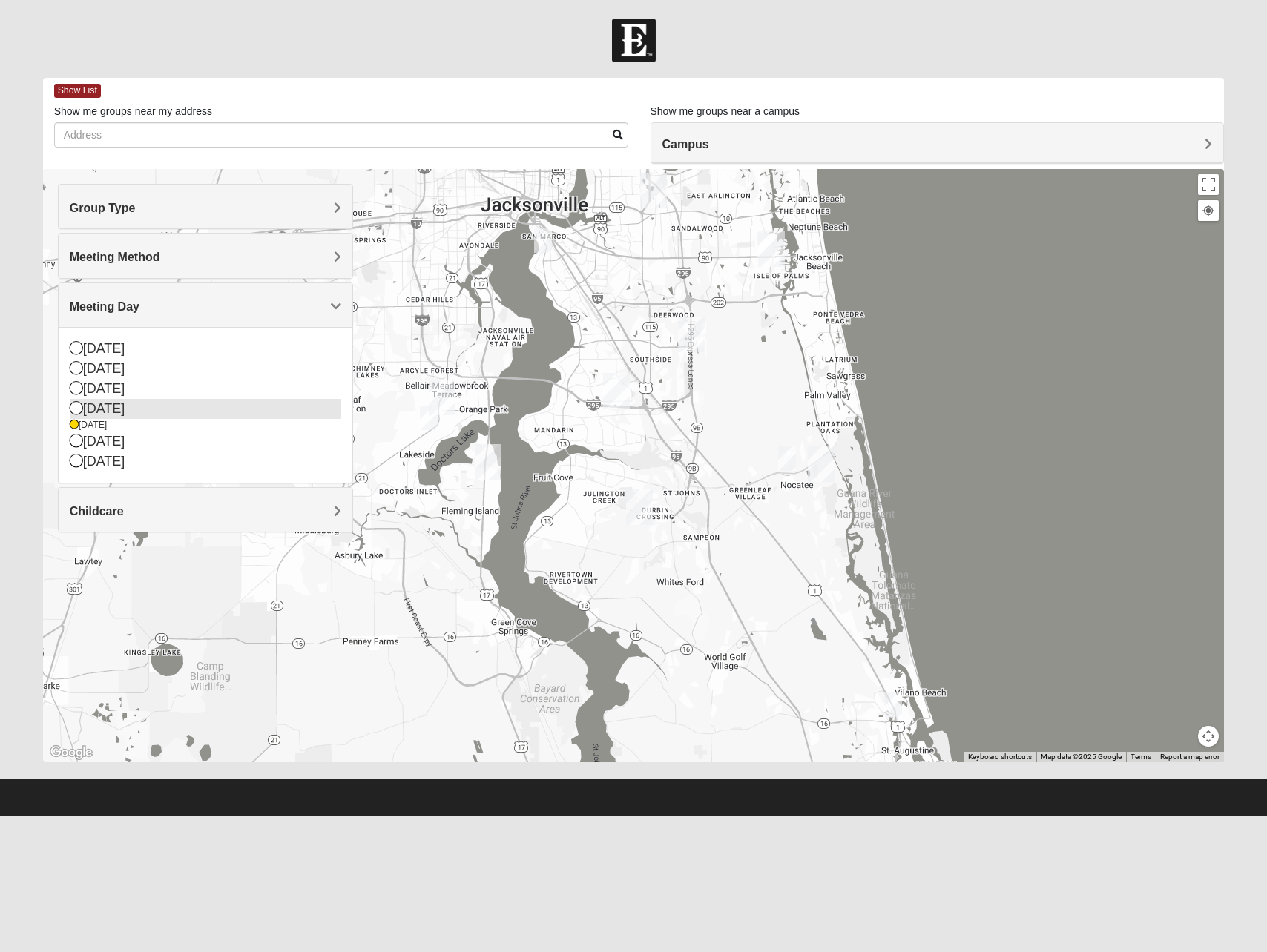
click at [100, 411] on div "[DATE]" at bounding box center [205, 408] width 272 height 20
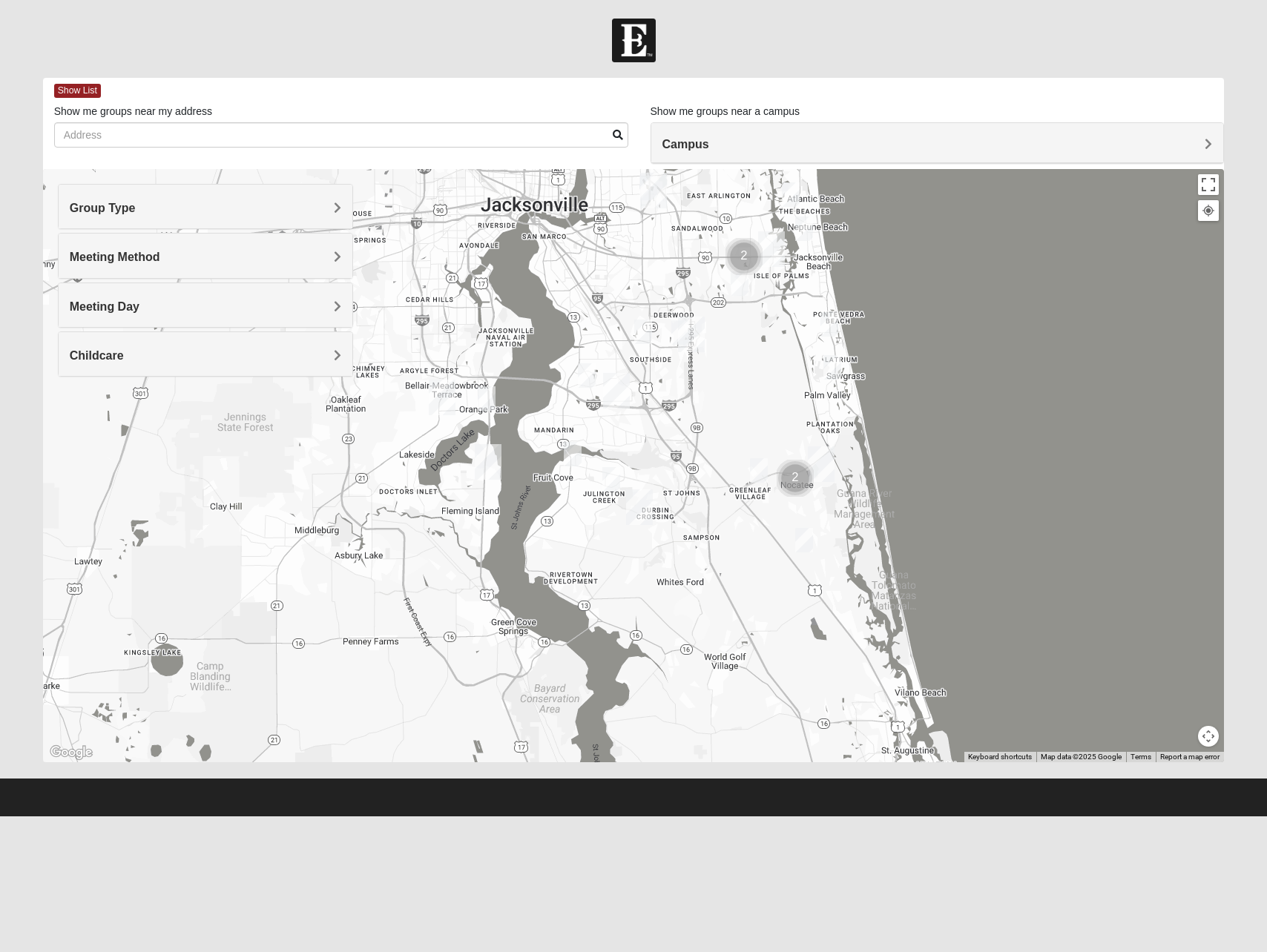
click at [161, 291] on div "Meeting Day" at bounding box center [205, 305] width 294 height 44
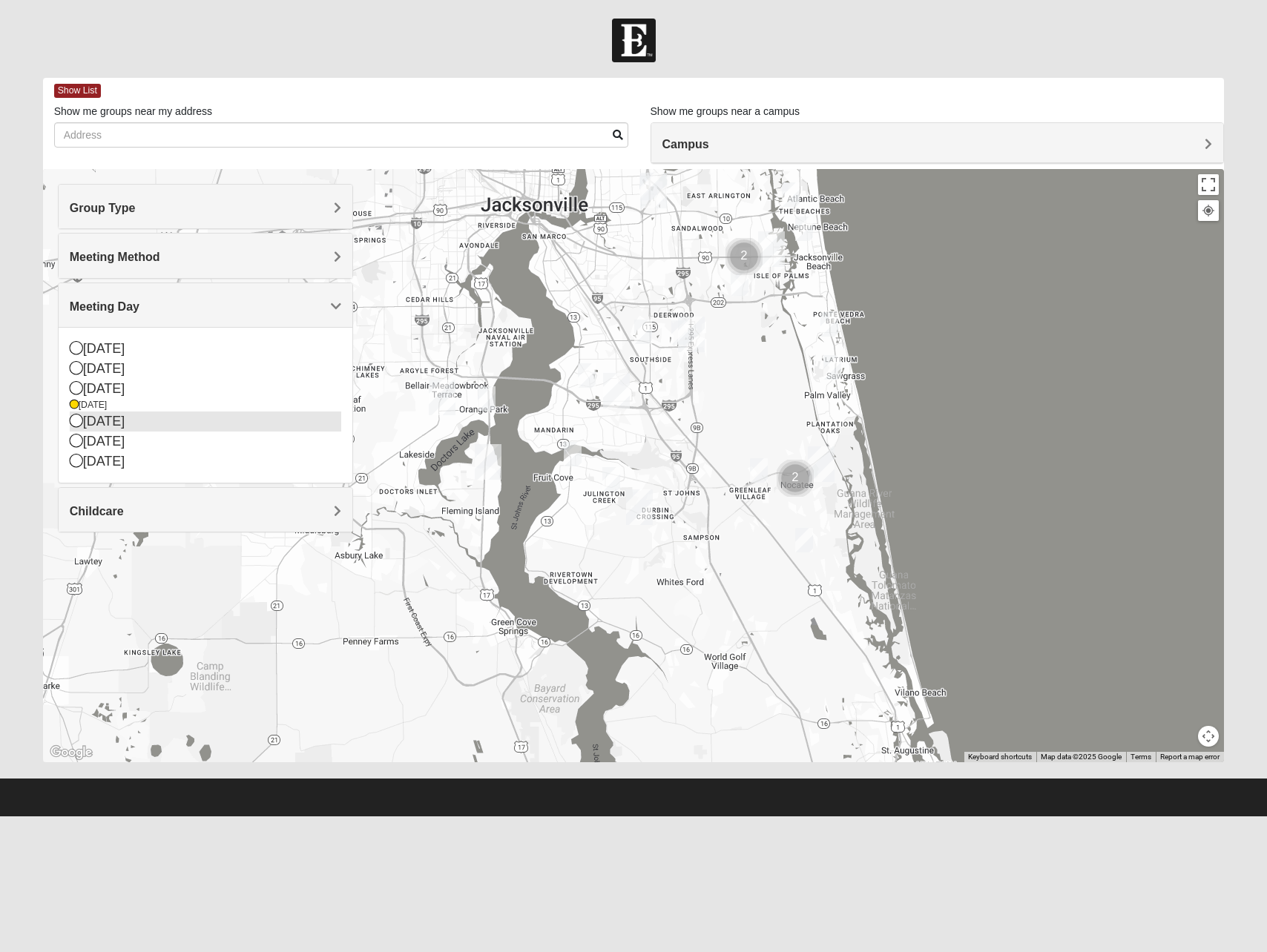
click at [116, 427] on div "[DATE]" at bounding box center [205, 421] width 272 height 20
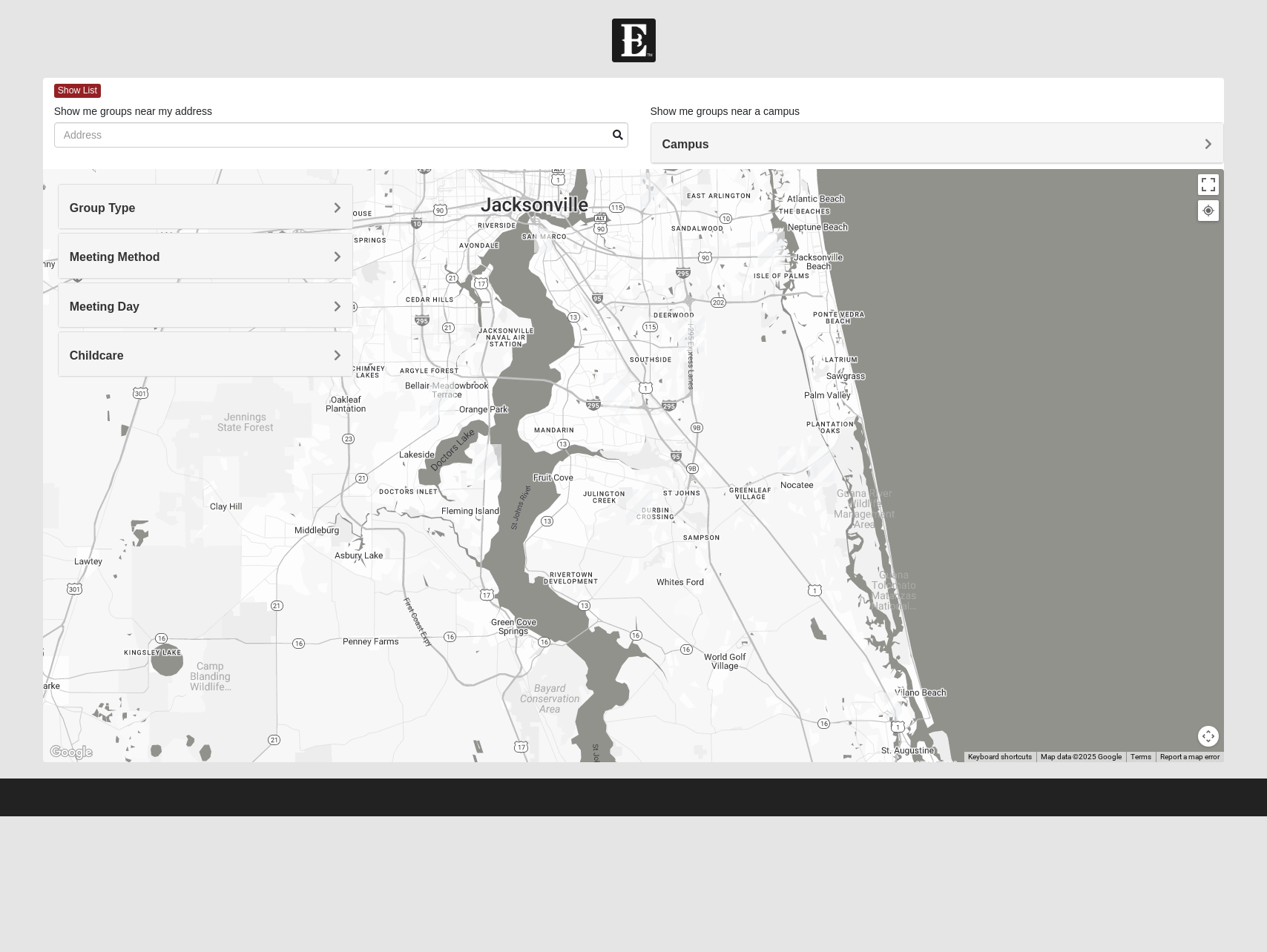
click at [115, 307] on span "Meeting Day" at bounding box center [104, 306] width 69 height 13
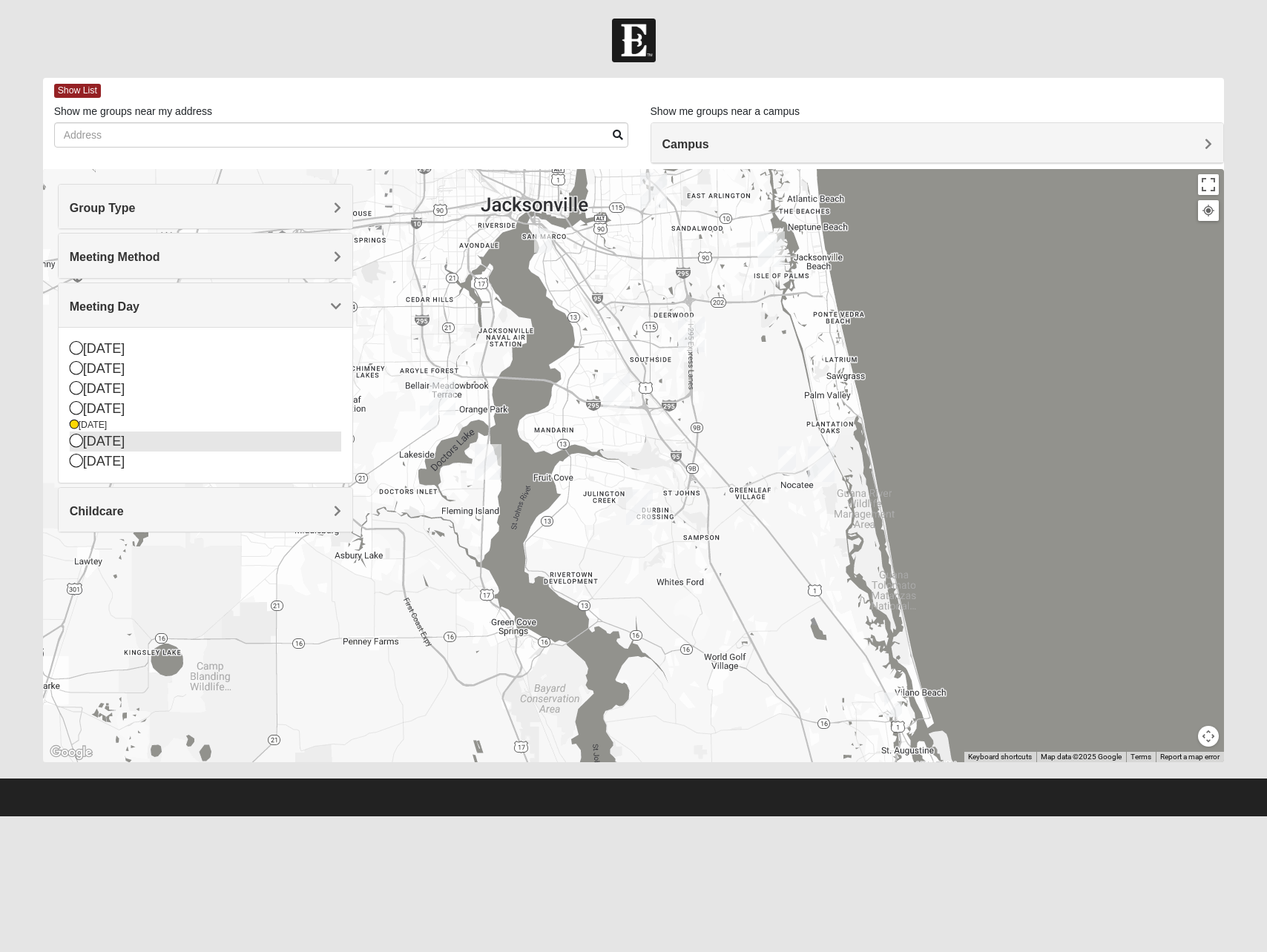
click at [93, 445] on div "[DATE]" at bounding box center [205, 441] width 272 height 20
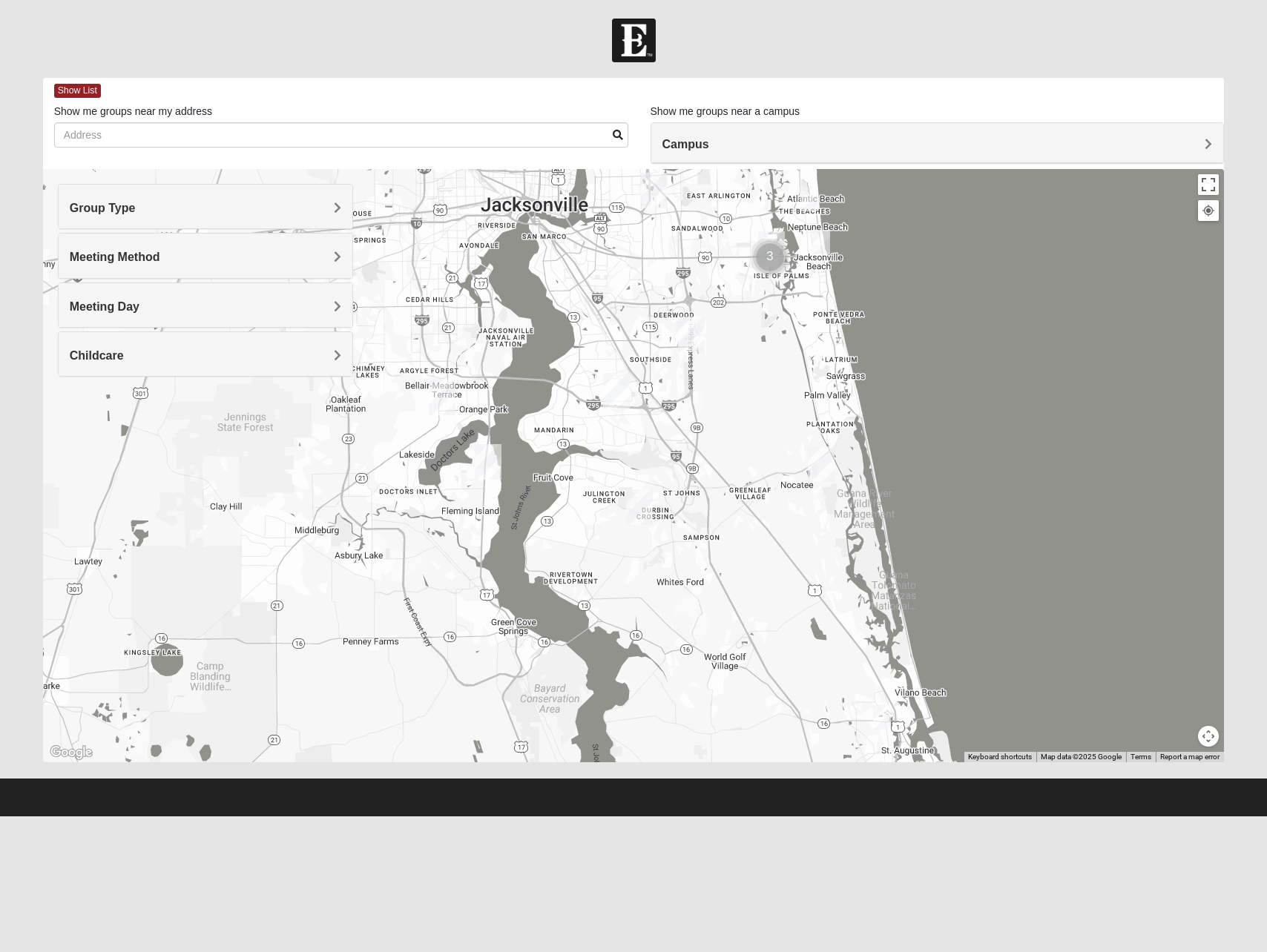
click at [192, 302] on h4 "Meeting Day" at bounding box center [205, 307] width 272 height 14
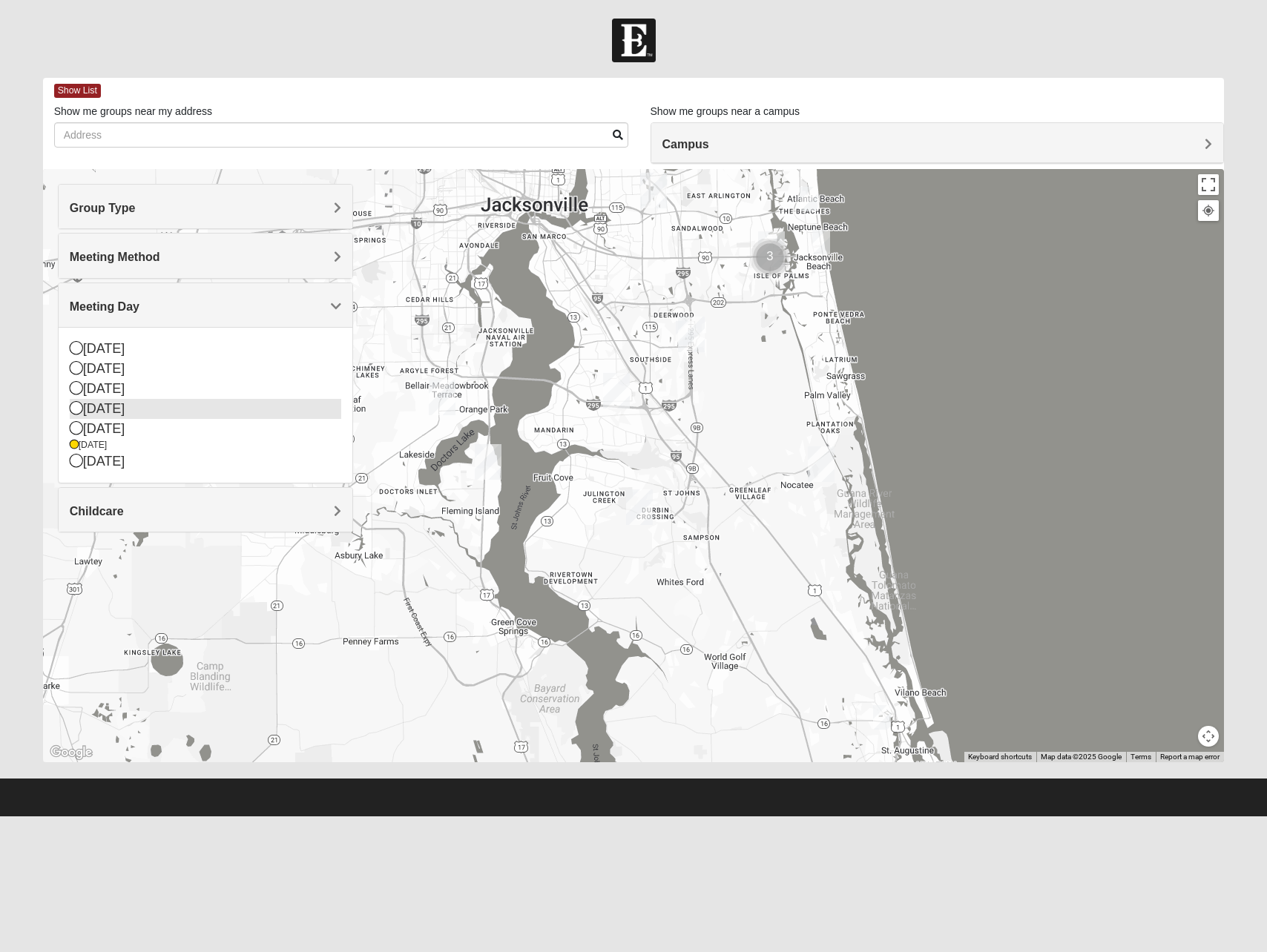
click at [114, 406] on div "[DATE]" at bounding box center [205, 408] width 272 height 20
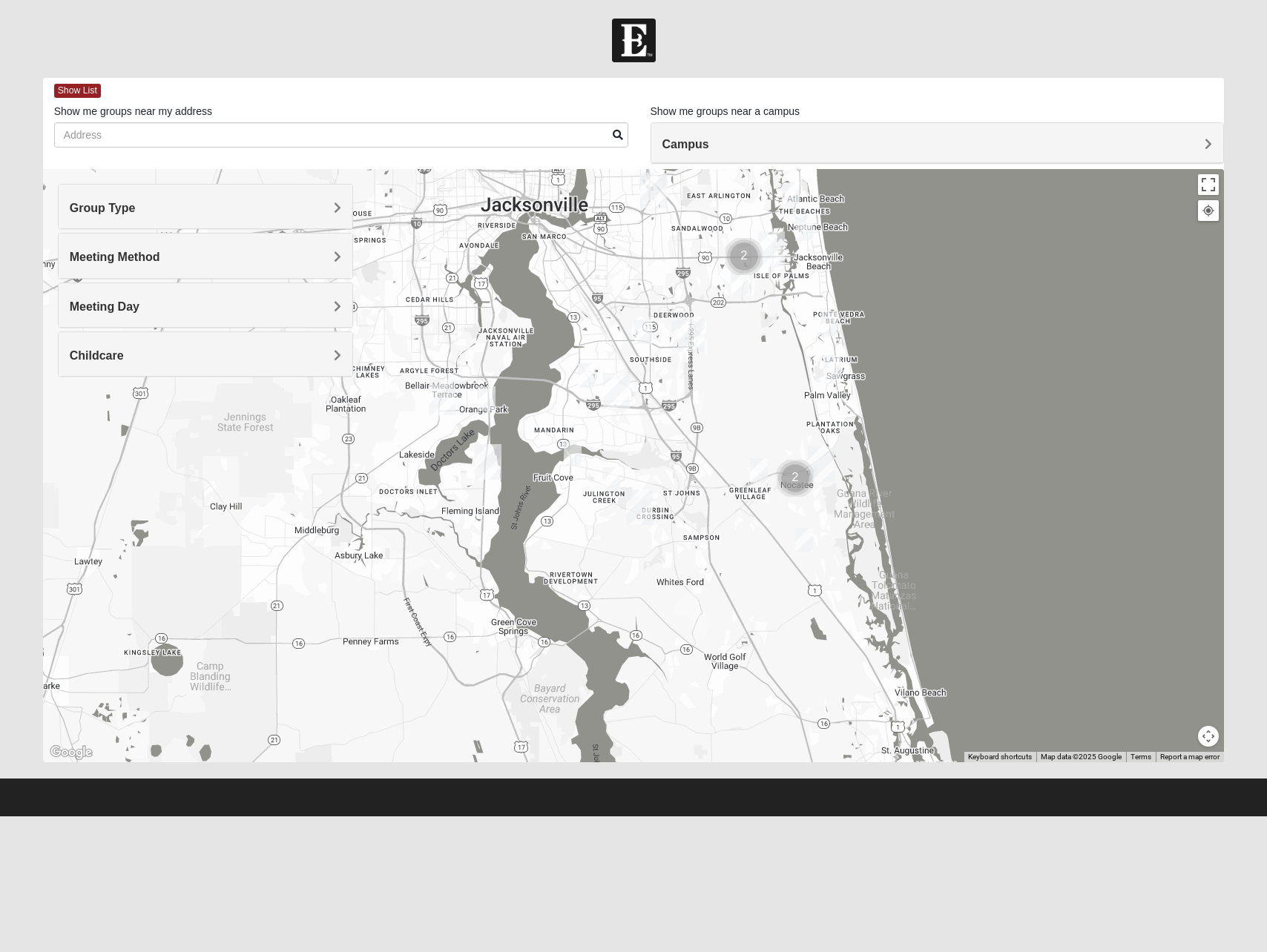
click at [805, 536] on img "Mens Mountford 32081" at bounding box center [804, 540] width 18 height 24
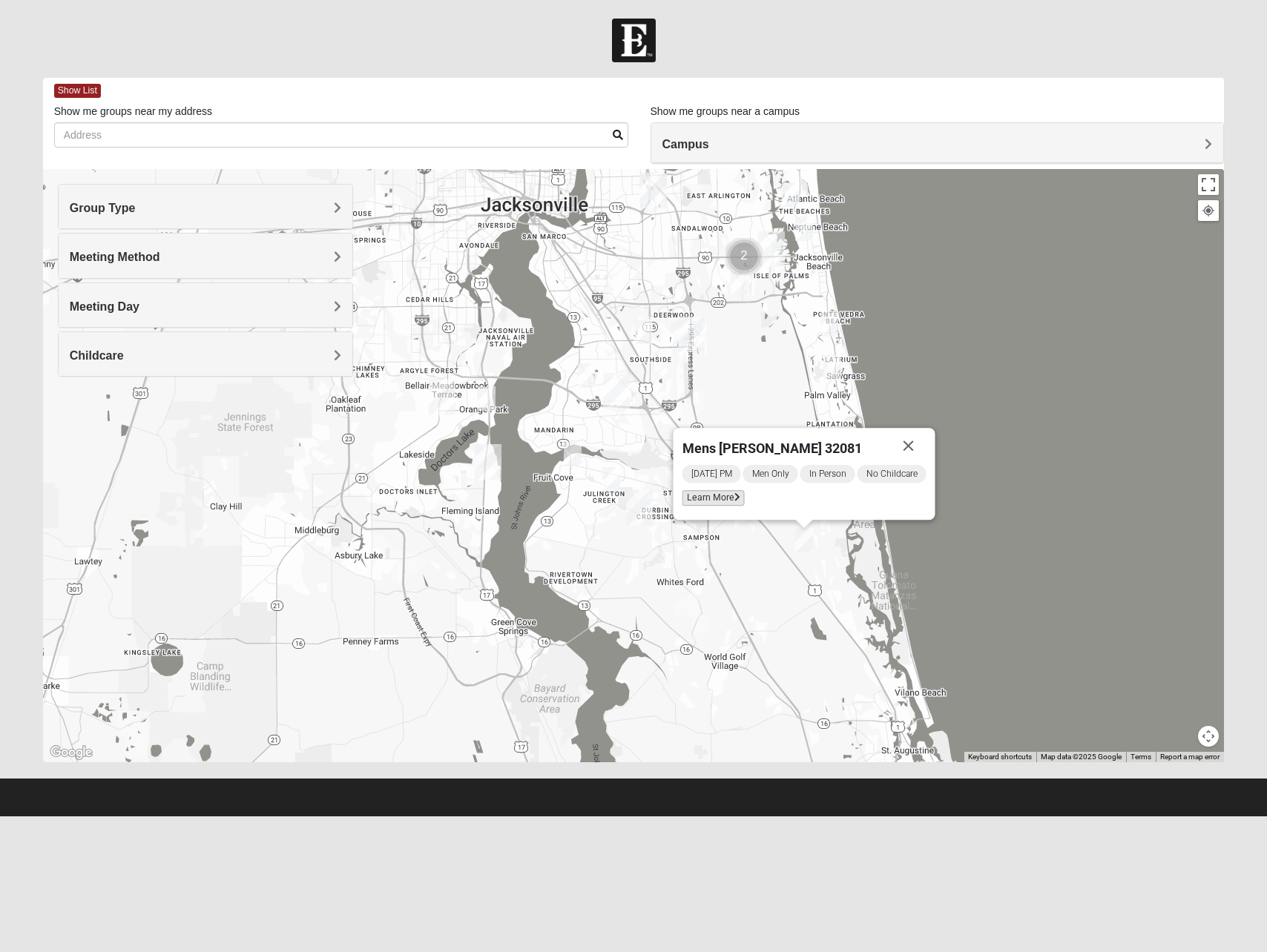
click at [704, 496] on span "Learn More" at bounding box center [713, 498] width 63 height 16
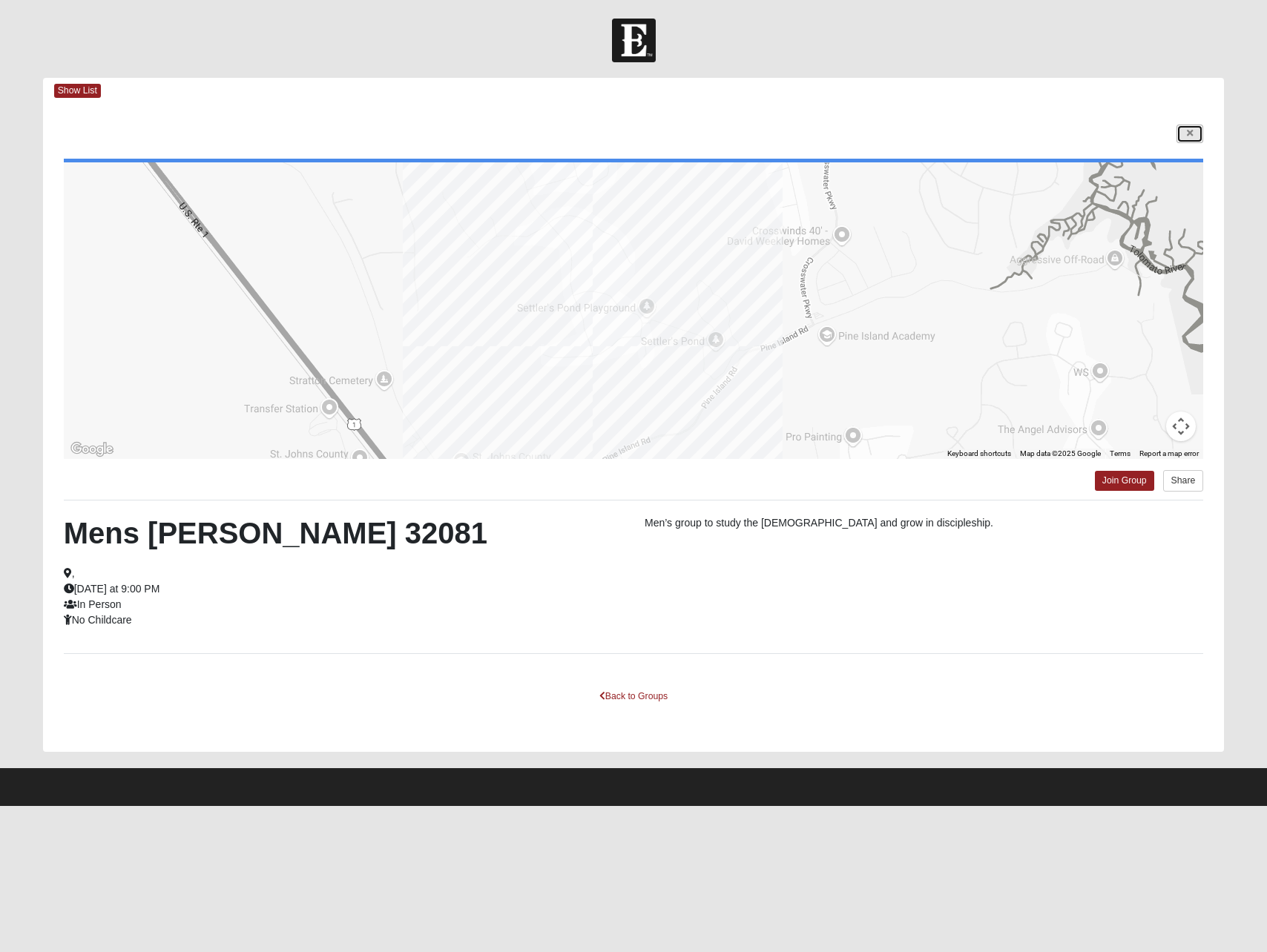
click at [1197, 138] on link at bounding box center [1189, 134] width 26 height 19
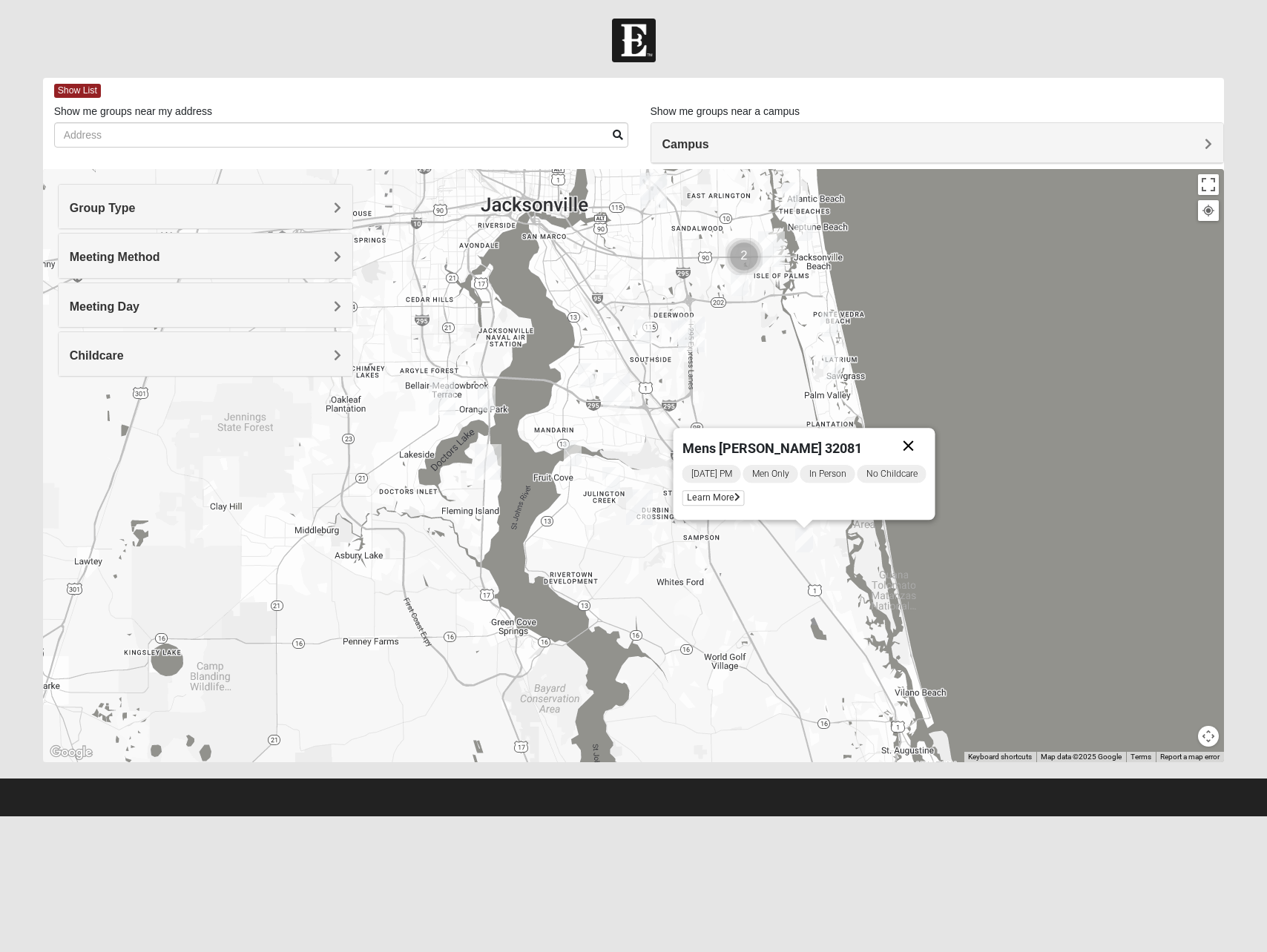
click at [917, 445] on button "Close" at bounding box center [908, 445] width 35 height 35
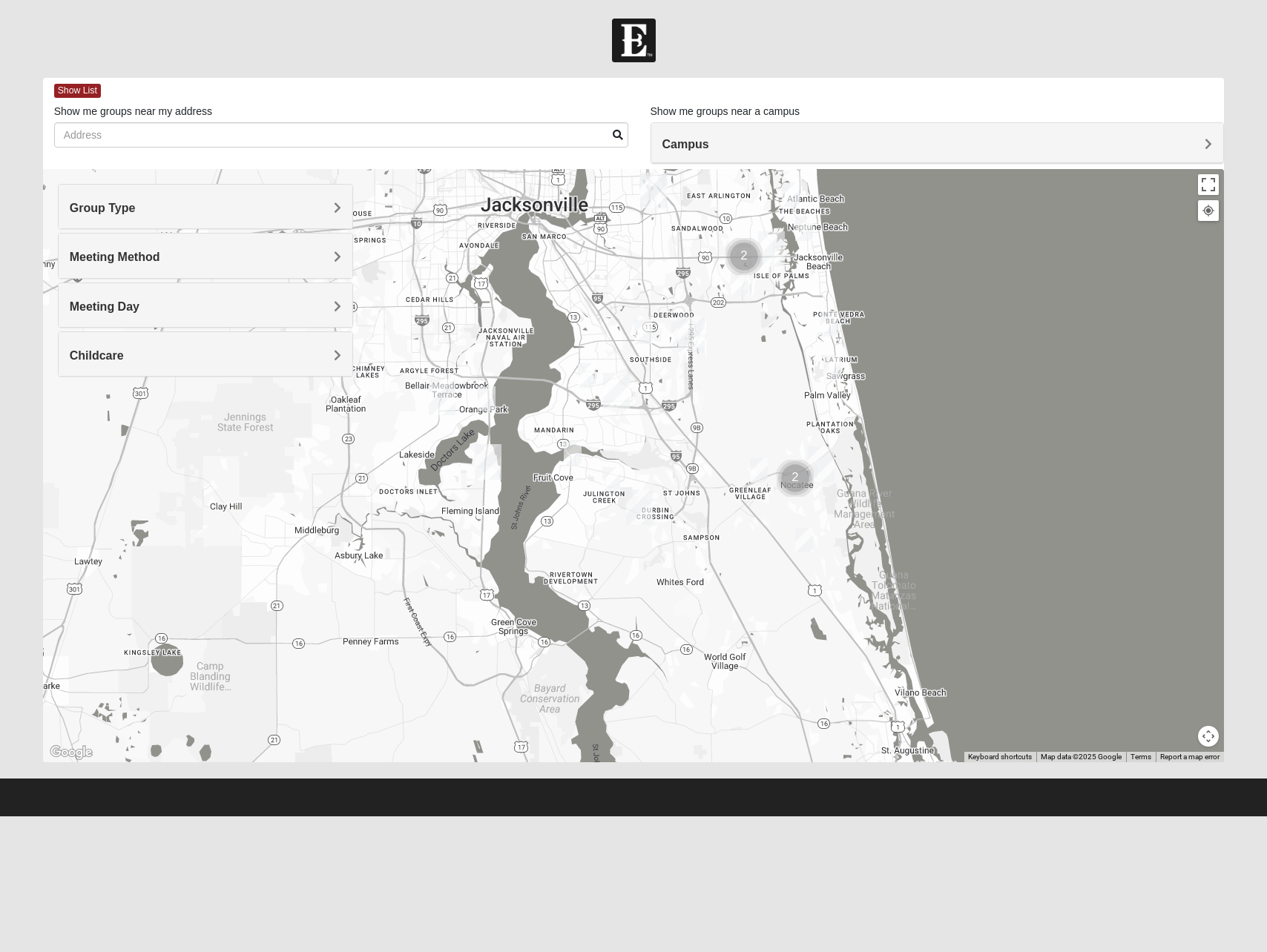
click at [171, 307] on h4 "Meeting Day" at bounding box center [205, 307] width 272 height 14
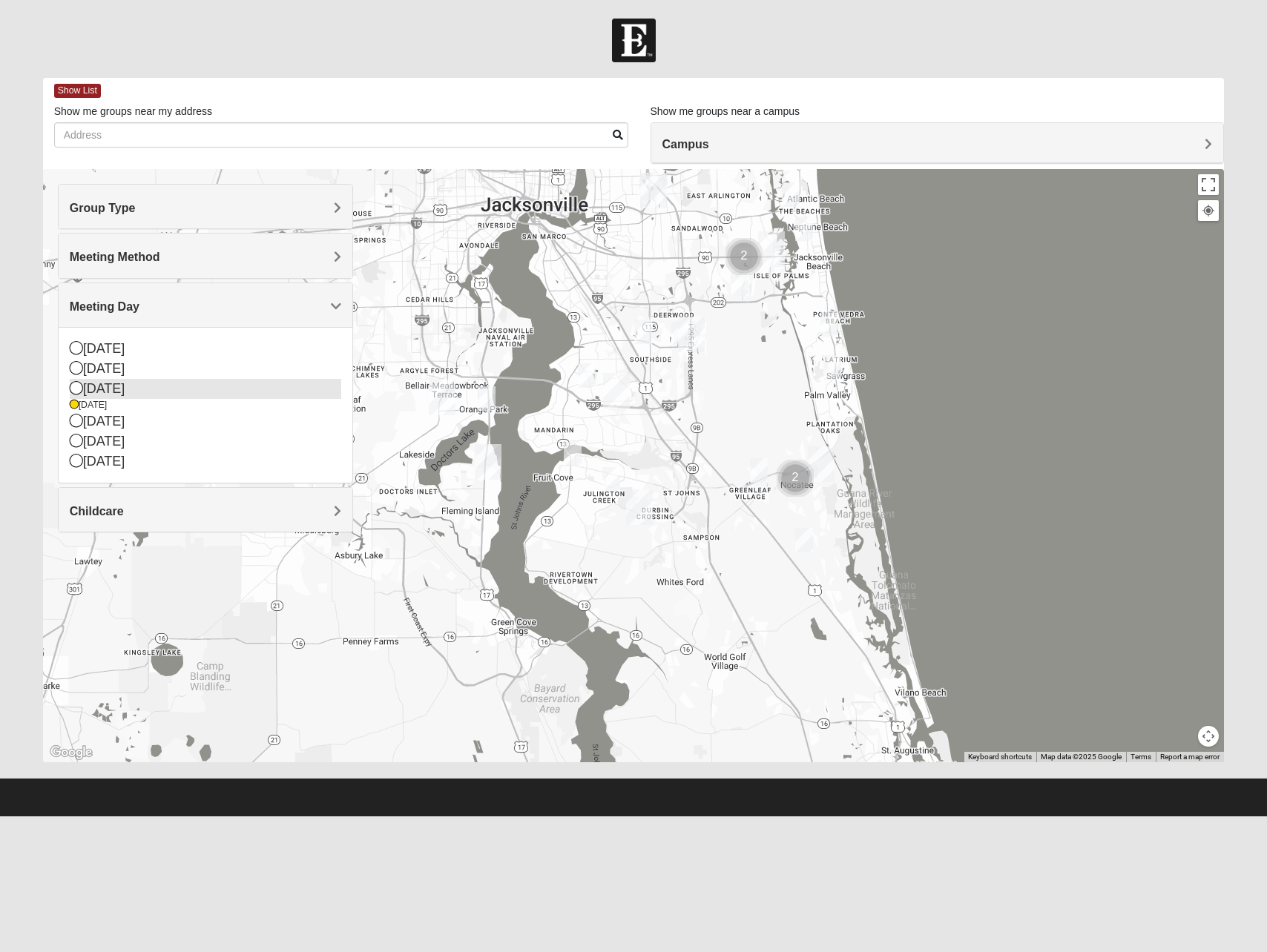
click at [97, 386] on div "[DATE]" at bounding box center [205, 389] width 272 height 20
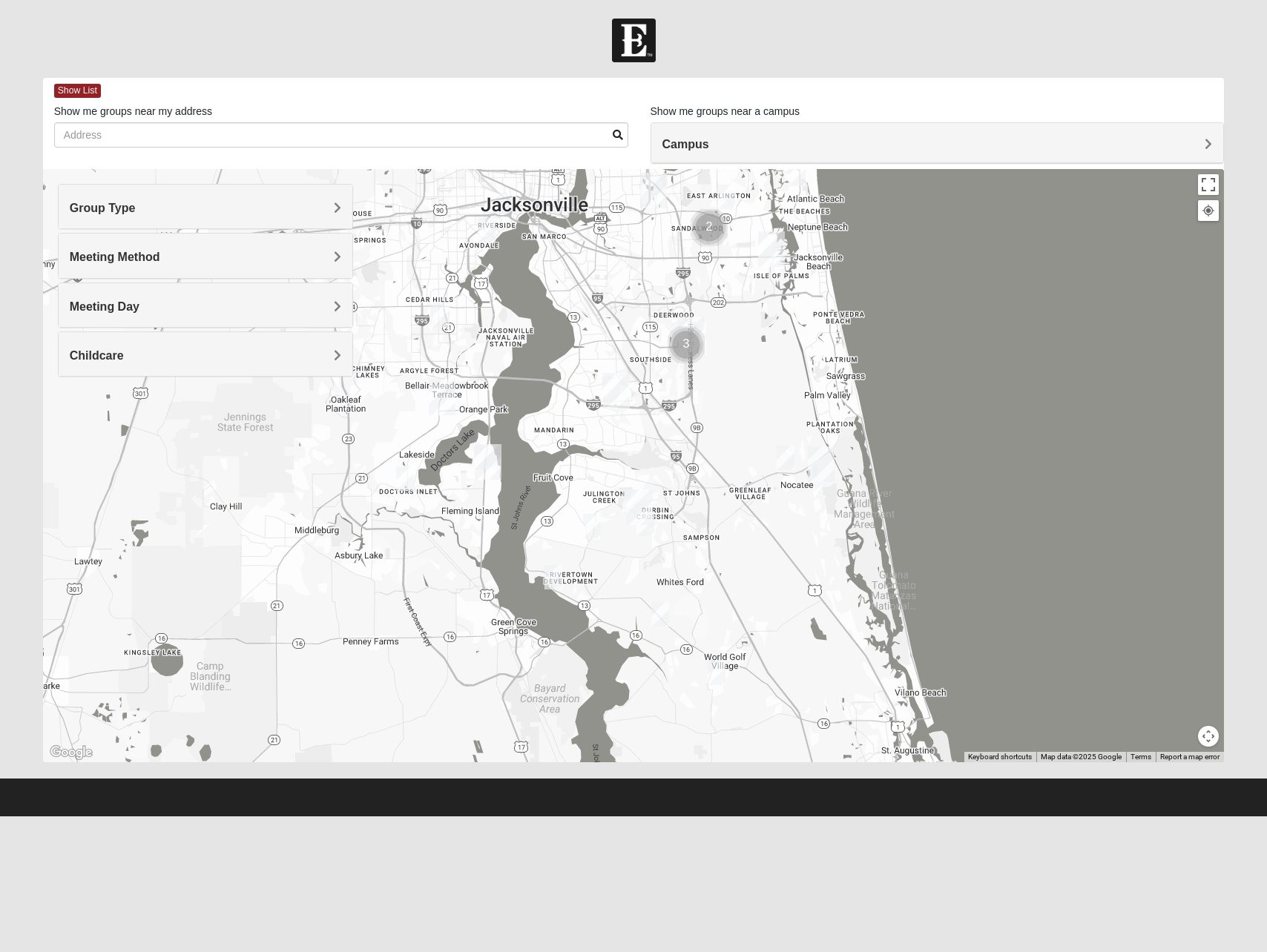
click at [146, 311] on h4 "Meeting Day" at bounding box center [205, 307] width 272 height 14
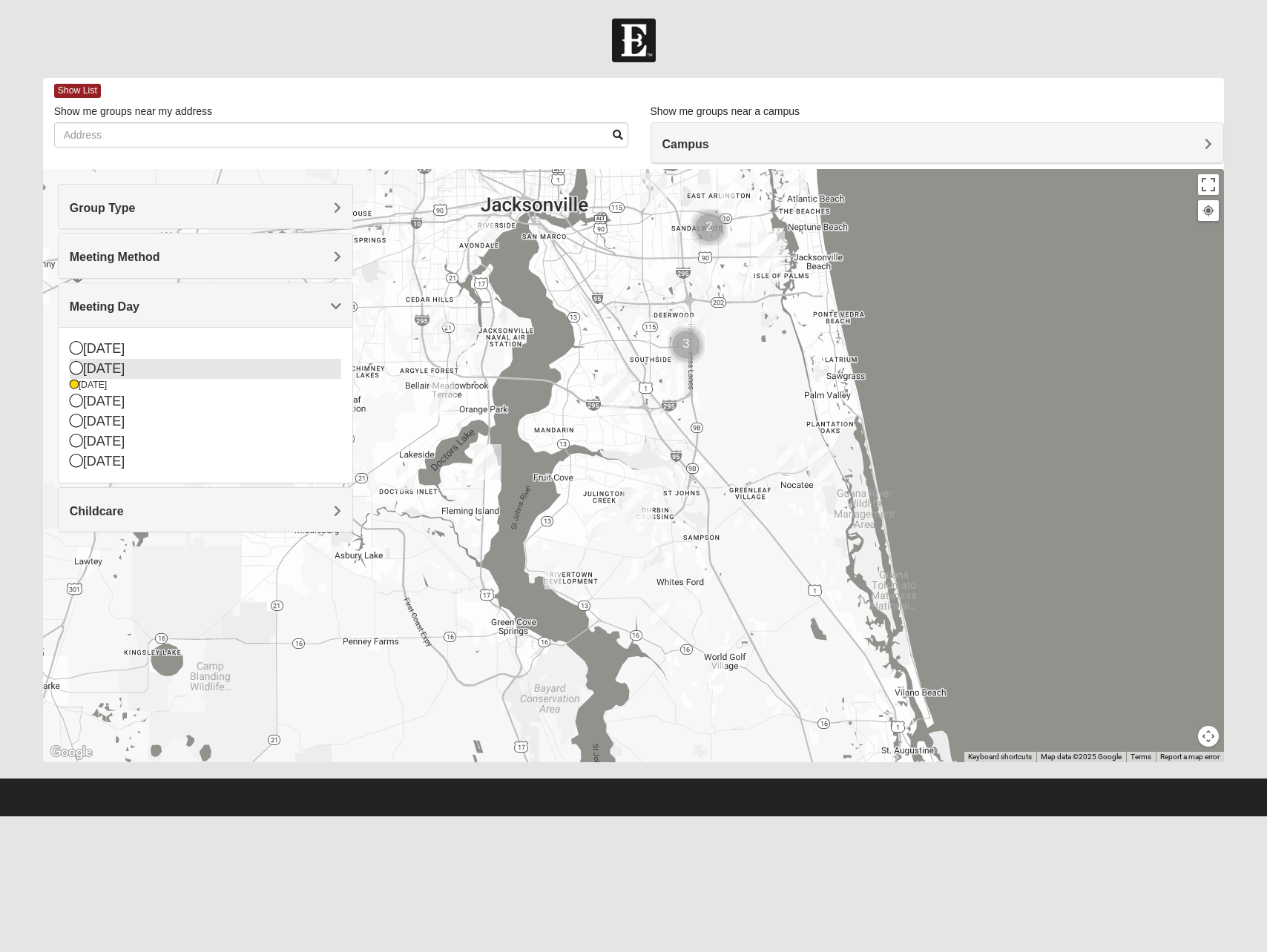
click at [98, 365] on div "[DATE]" at bounding box center [205, 368] width 272 height 20
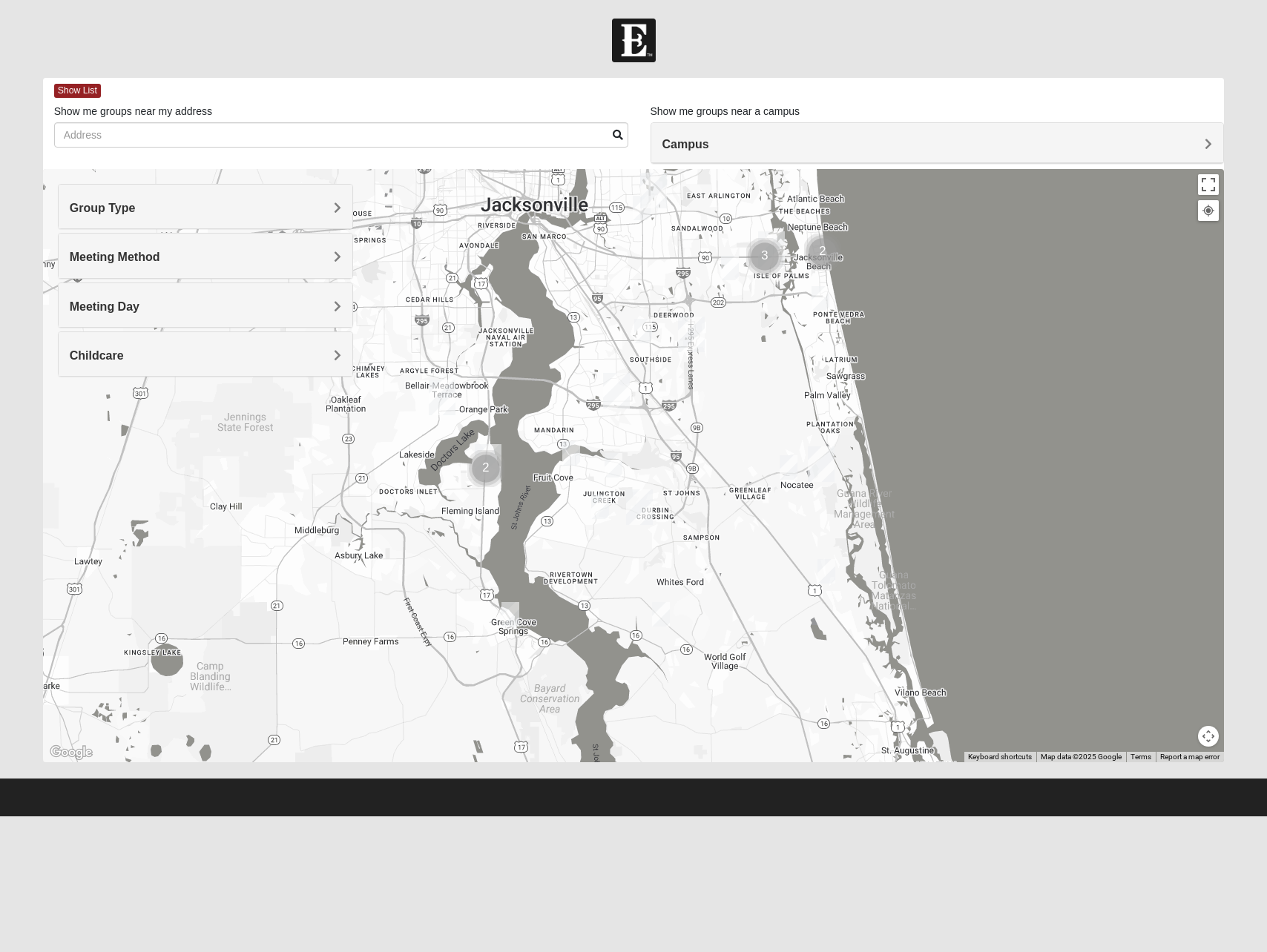
click at [793, 463] on img "Mens Barry 32081" at bounding box center [788, 467] width 18 height 24
click at [898, 366] on button "Close" at bounding box center [893, 373] width 35 height 35
click at [125, 305] on span "Meeting Day" at bounding box center [104, 306] width 69 height 13
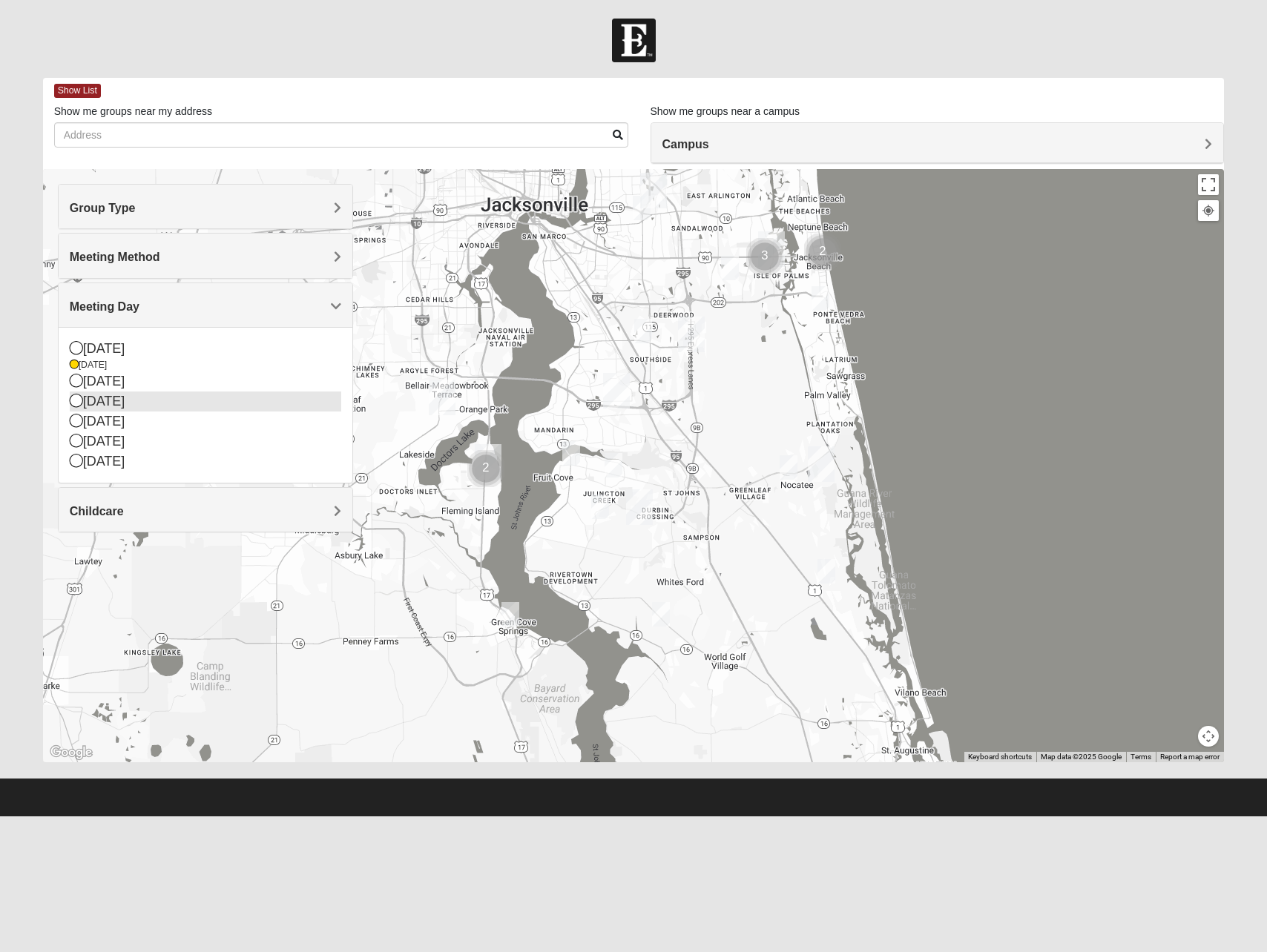
click at [109, 402] on div "[DATE]" at bounding box center [205, 401] width 272 height 20
